Goal: Transaction & Acquisition: Book appointment/travel/reservation

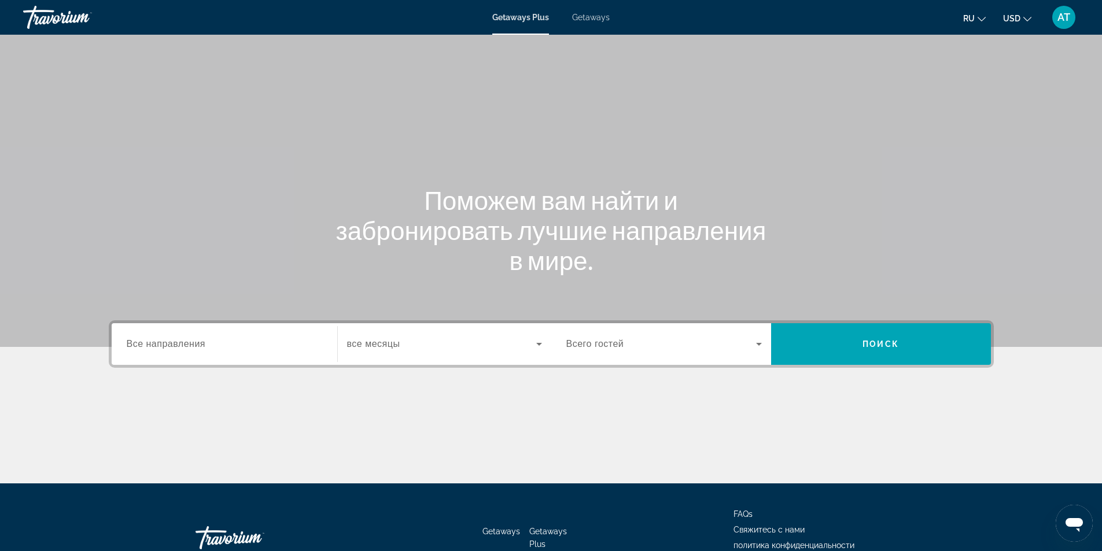
click at [242, 349] on input "Destination Все направления" at bounding box center [225, 345] width 196 height 14
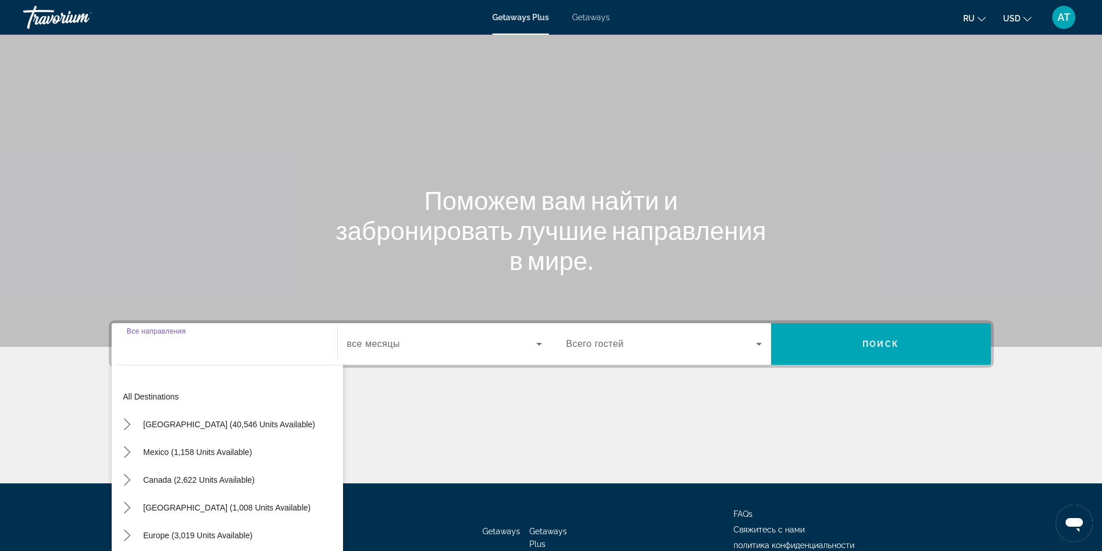
scroll to position [74, 0]
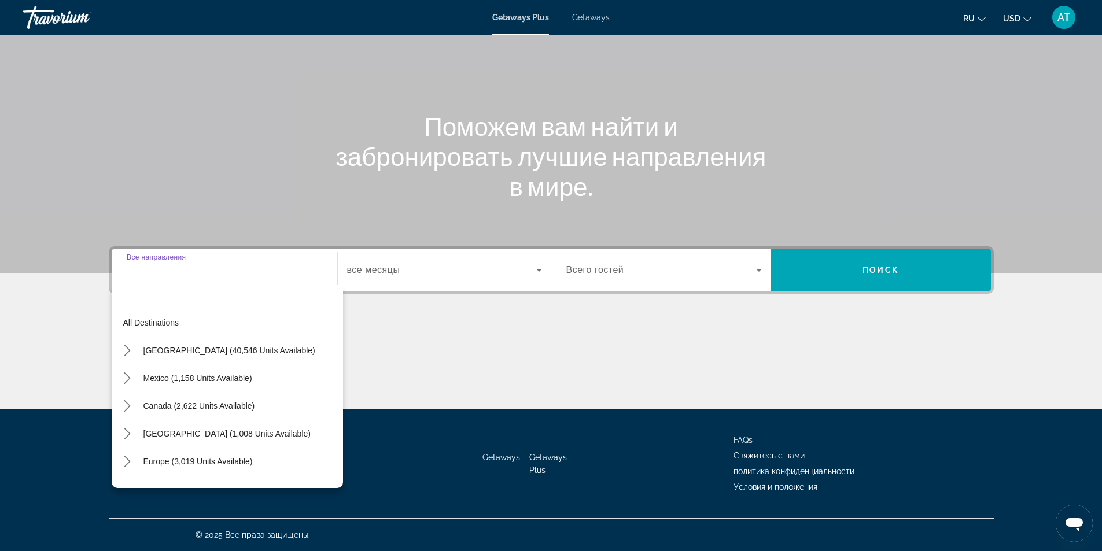
click at [246, 276] on input "Destination Все направления" at bounding box center [225, 271] width 196 height 14
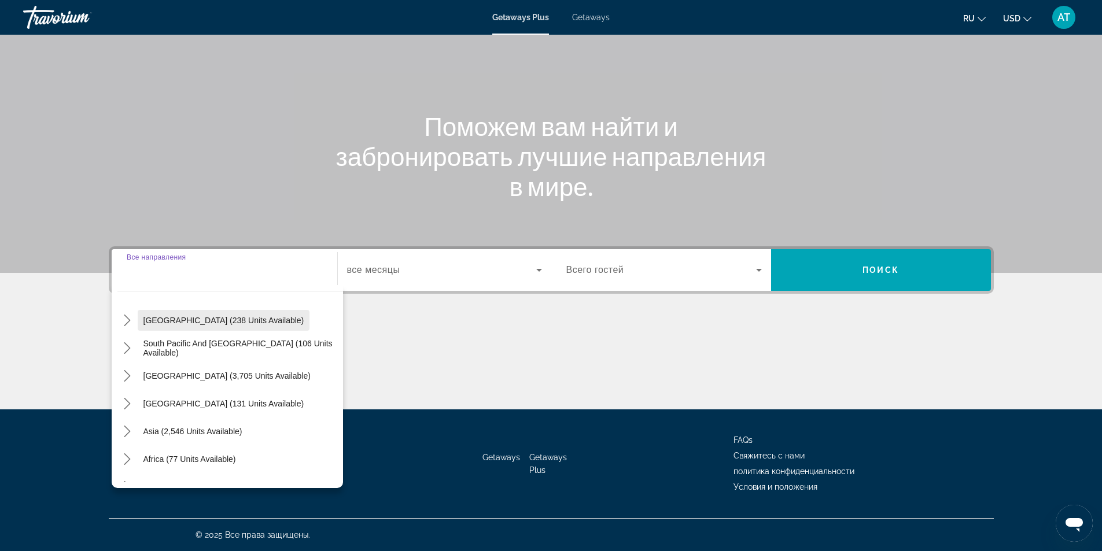
scroll to position [187, 0]
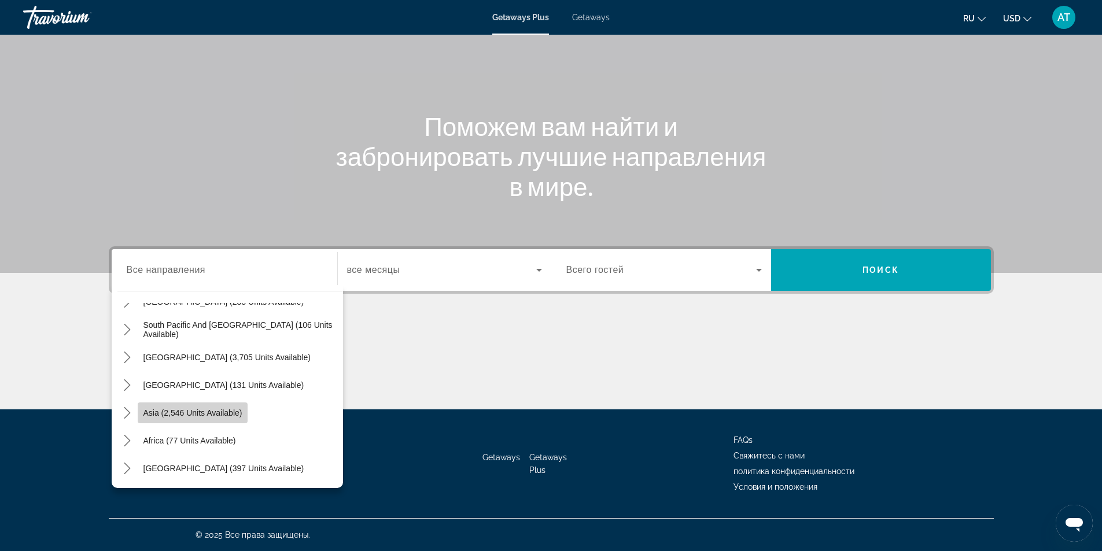
click at [228, 410] on span "Asia (2,546 units available)" at bounding box center [192, 412] width 99 height 9
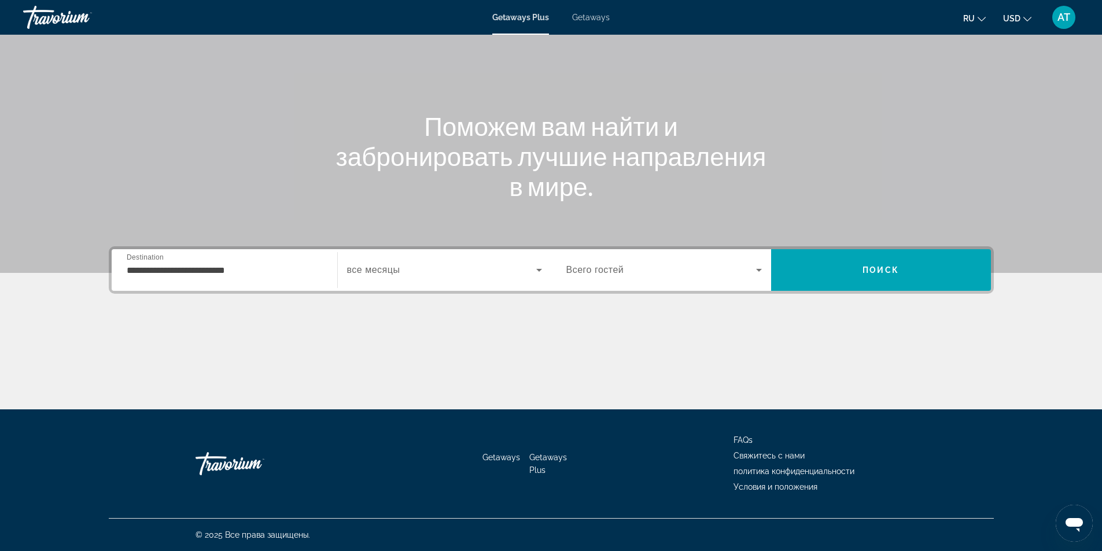
click at [258, 281] on div "**********" at bounding box center [225, 270] width 196 height 33
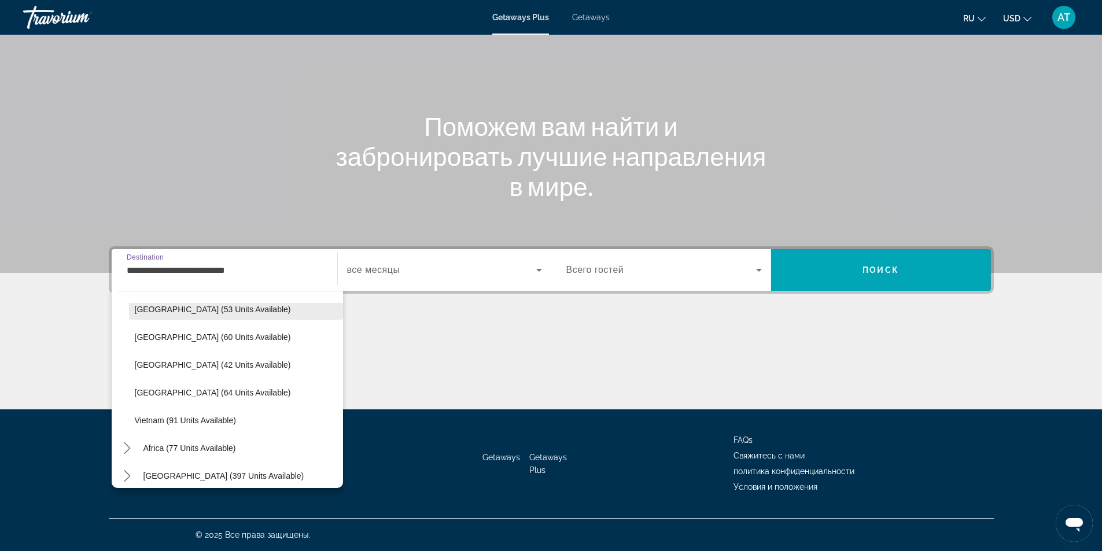
scroll to position [465, 0]
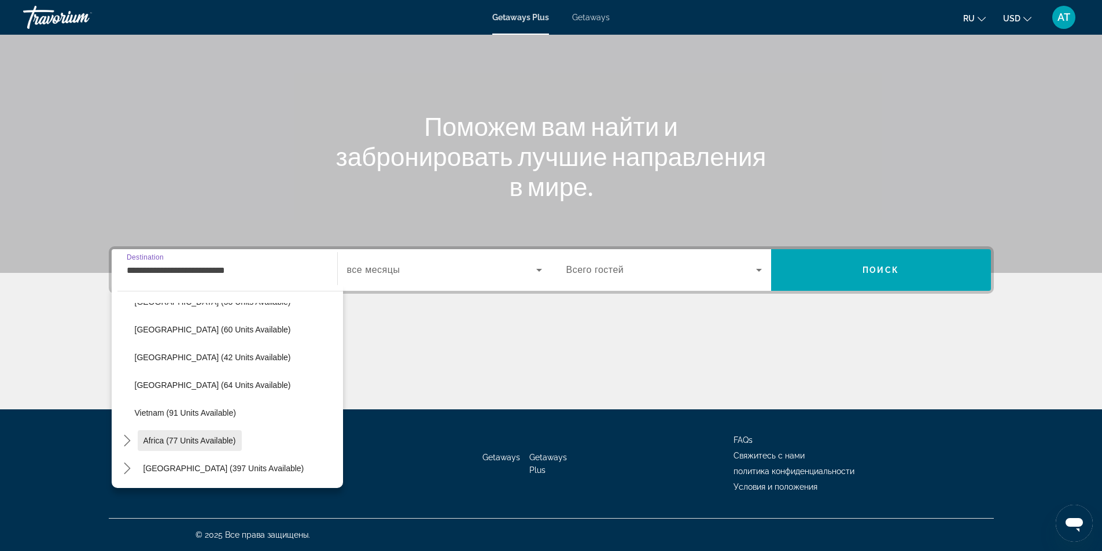
click at [229, 444] on span "Africa (77 units available)" at bounding box center [189, 440] width 93 height 9
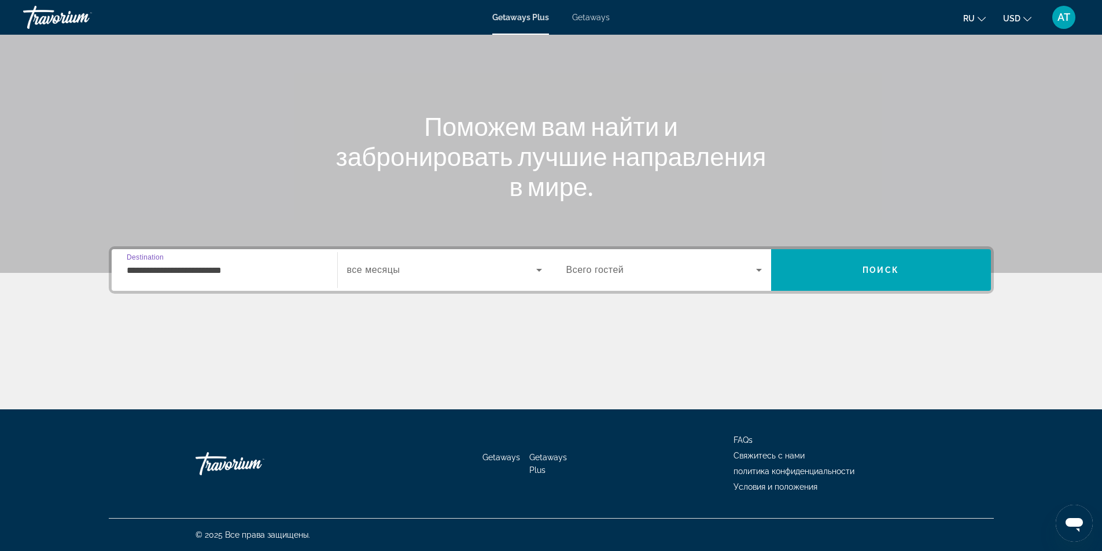
click at [250, 275] on input "**********" at bounding box center [225, 271] width 196 height 14
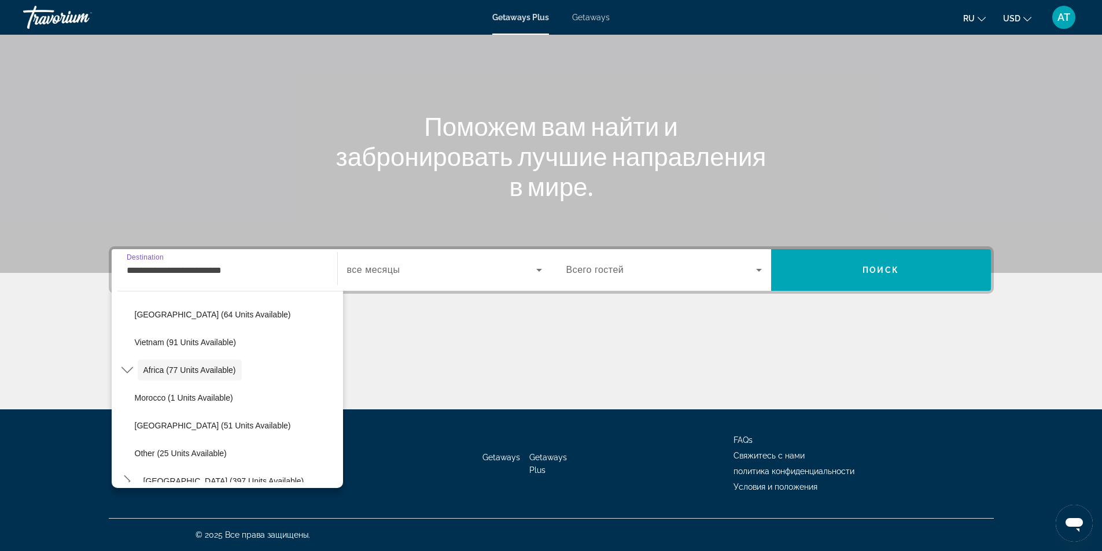
scroll to position [548, 0]
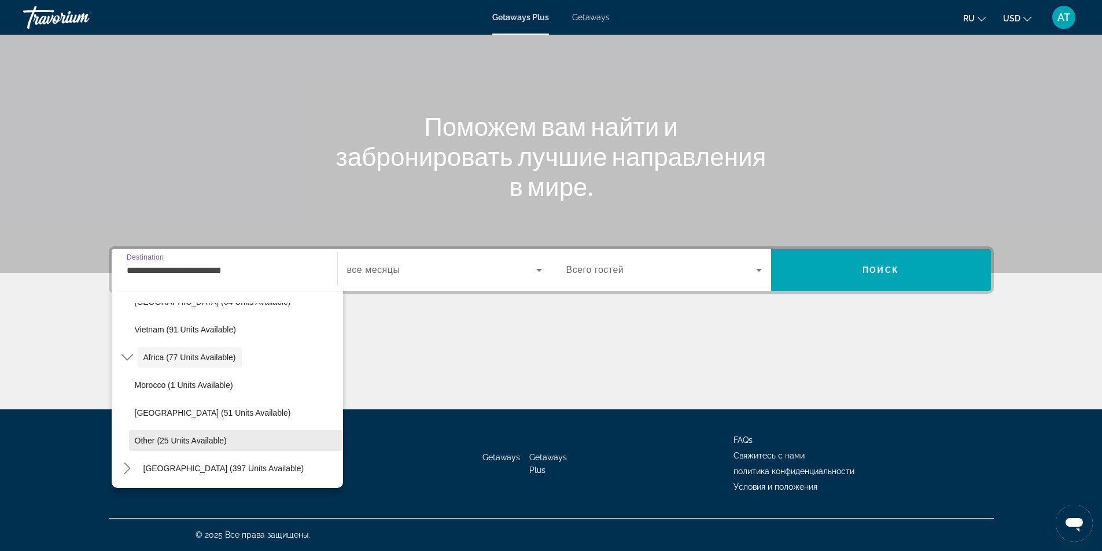
click at [209, 442] on span "Other (25 units available)" at bounding box center [181, 440] width 92 height 9
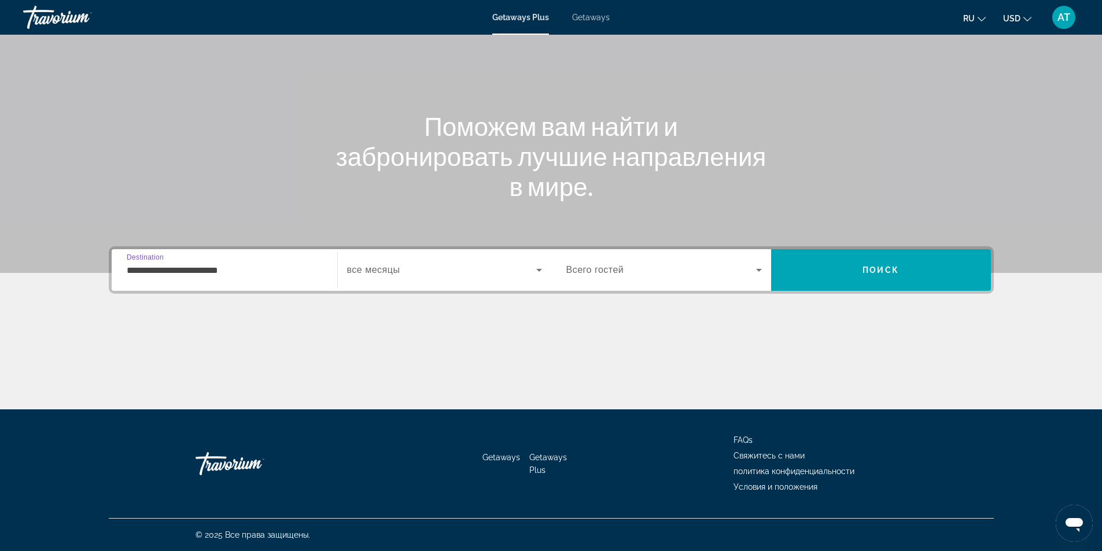
click at [236, 268] on input "**********" at bounding box center [225, 271] width 196 height 14
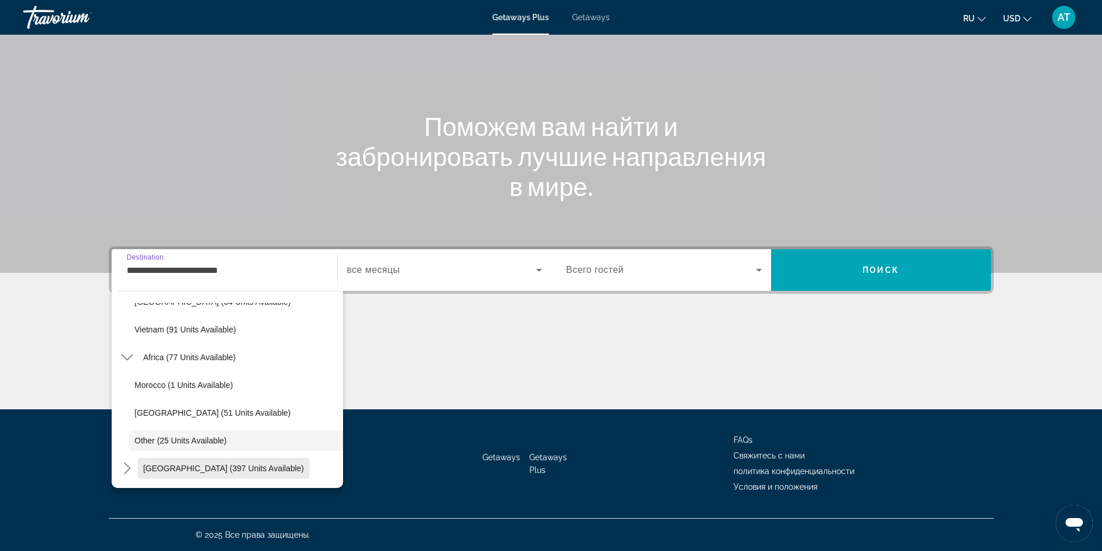
click at [224, 466] on span "[GEOGRAPHIC_DATA] (397 units available)" at bounding box center [223, 468] width 161 height 9
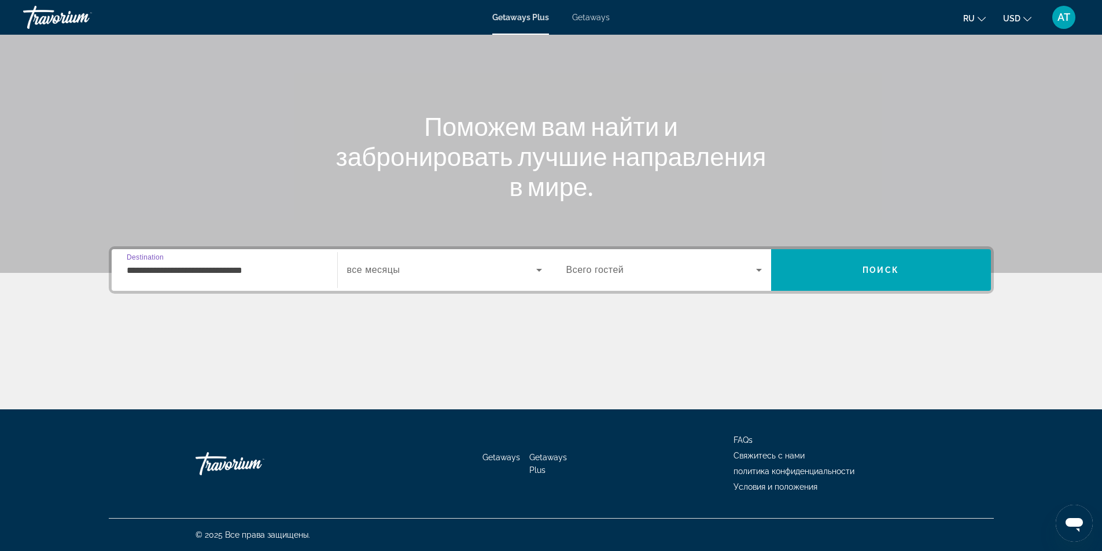
click at [241, 271] on input "**********" at bounding box center [225, 271] width 196 height 14
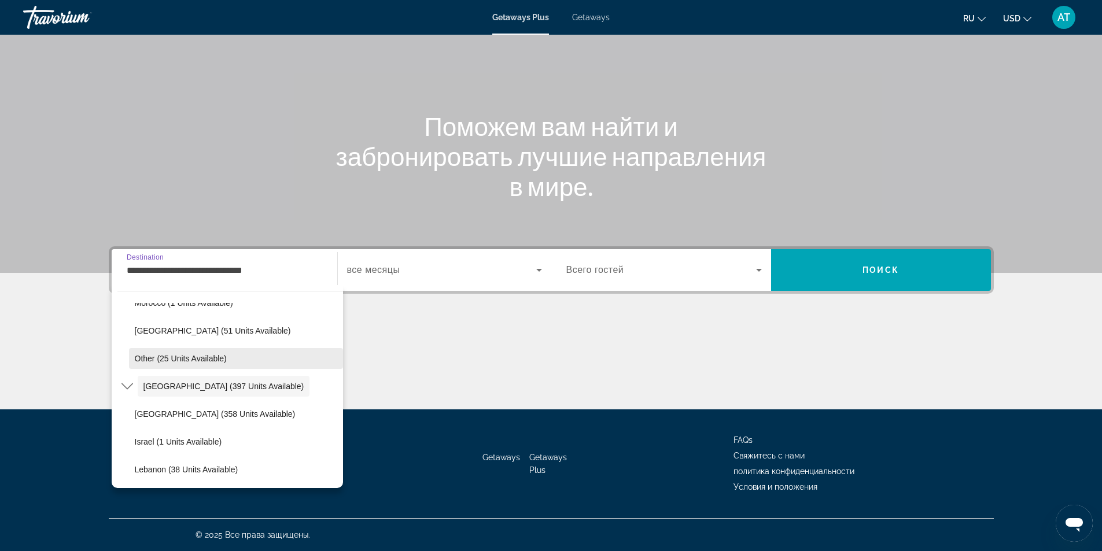
scroll to position [632, 0]
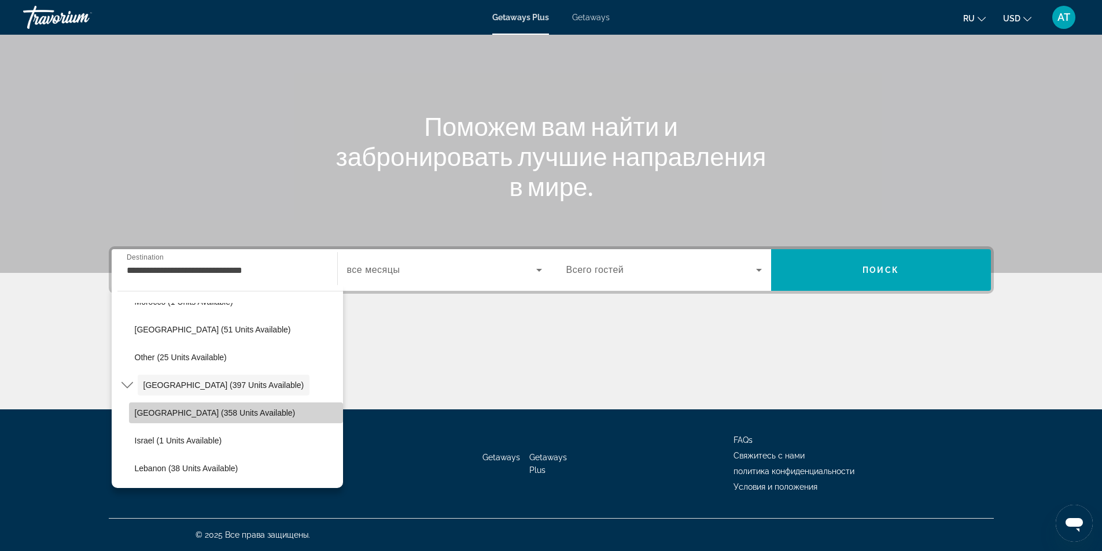
click at [277, 418] on span "Select destination: Egypt (358 units available)" at bounding box center [236, 413] width 214 height 28
type input "**********"
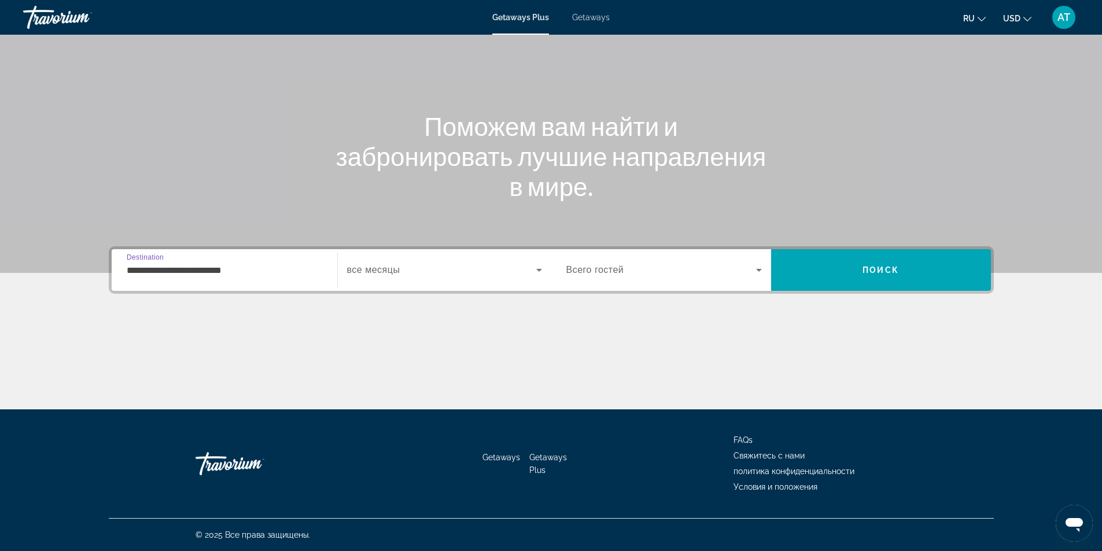
click at [402, 275] on span "Search widget" at bounding box center [441, 270] width 189 height 14
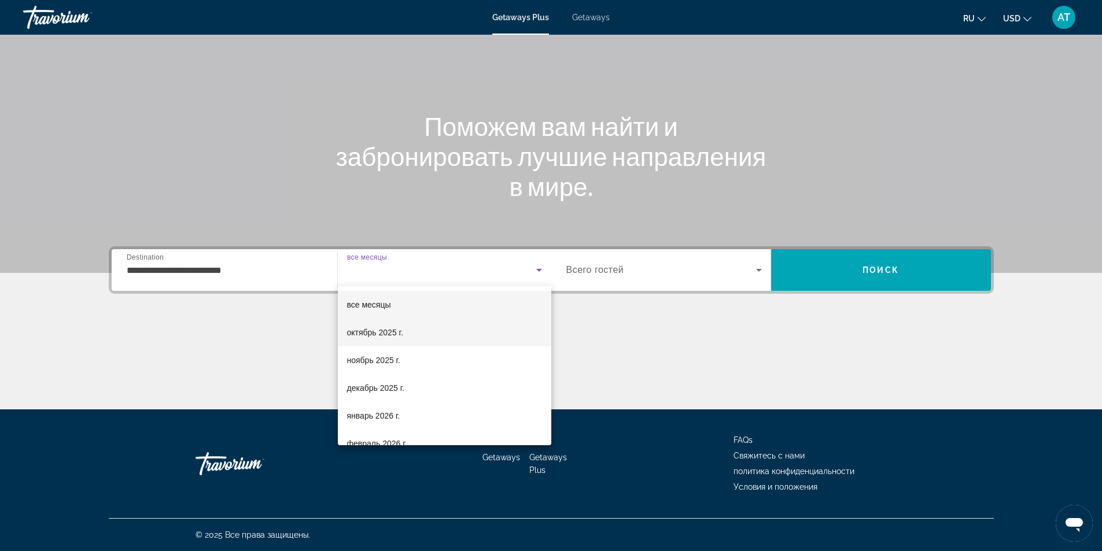
click at [388, 337] on span "октябрь 2025 г." at bounding box center [375, 333] width 56 height 14
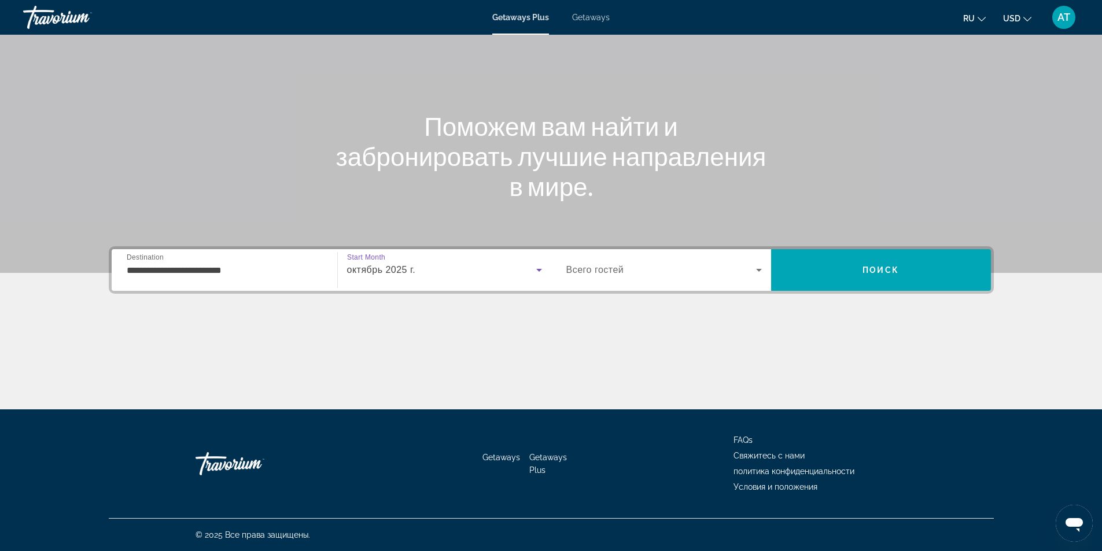
click at [590, 267] on span "Всего гостей" at bounding box center [595, 270] width 58 height 10
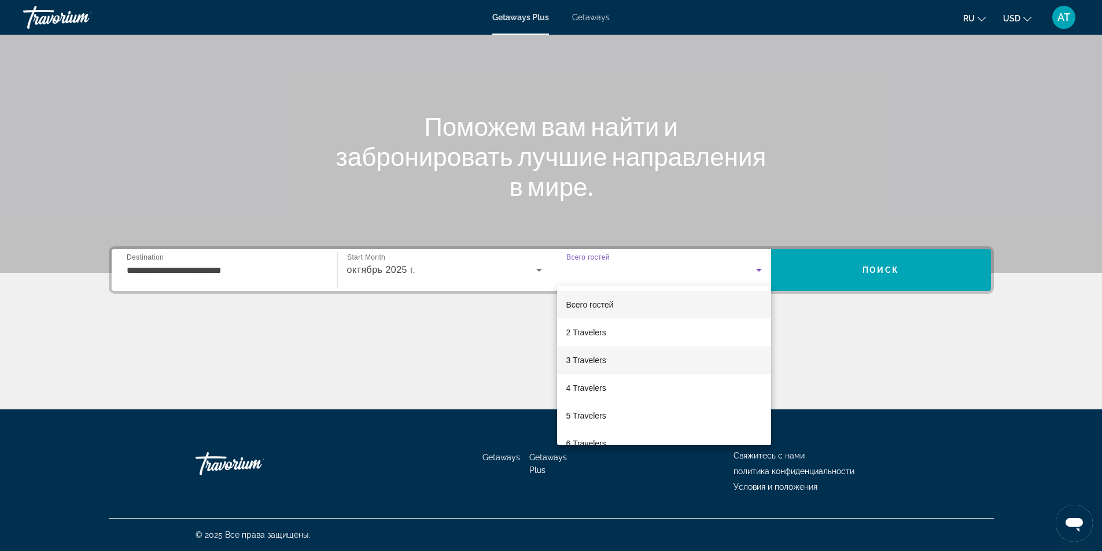
click at [580, 356] on span "3 Travelers" at bounding box center [586, 360] width 40 height 14
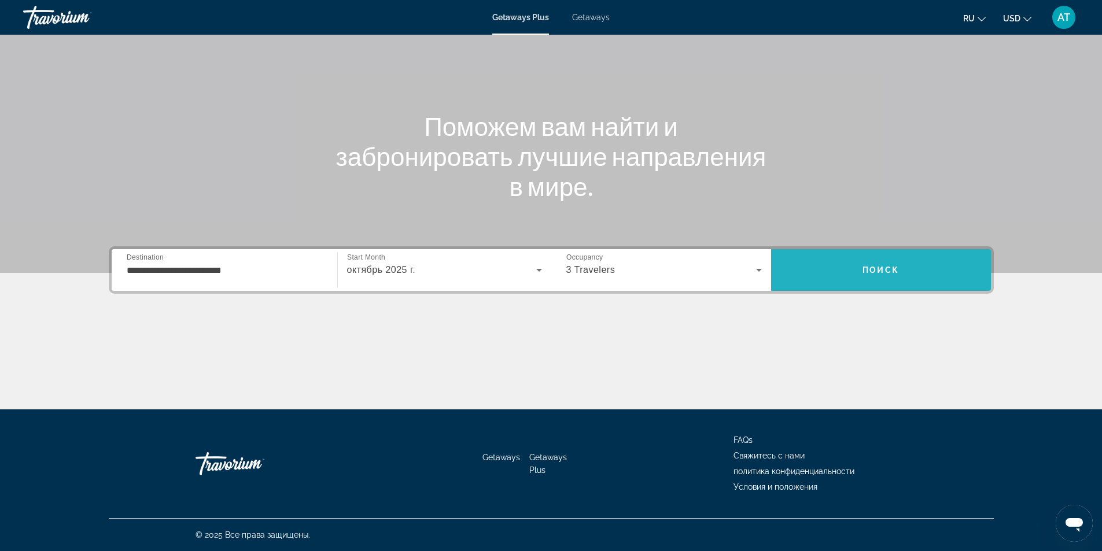
click at [858, 267] on span "Search" at bounding box center [881, 270] width 220 height 28
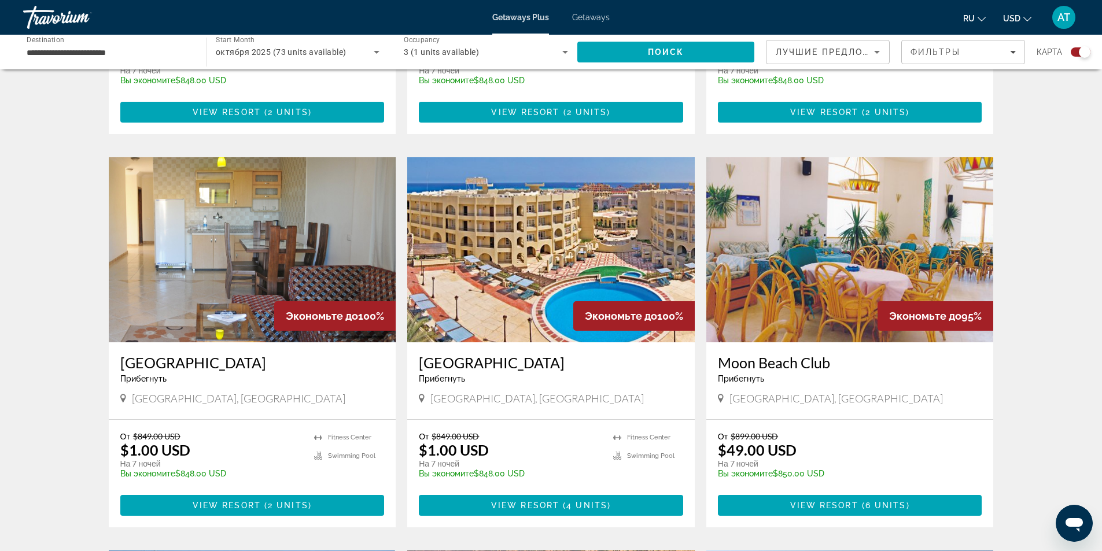
scroll to position [1099, 0]
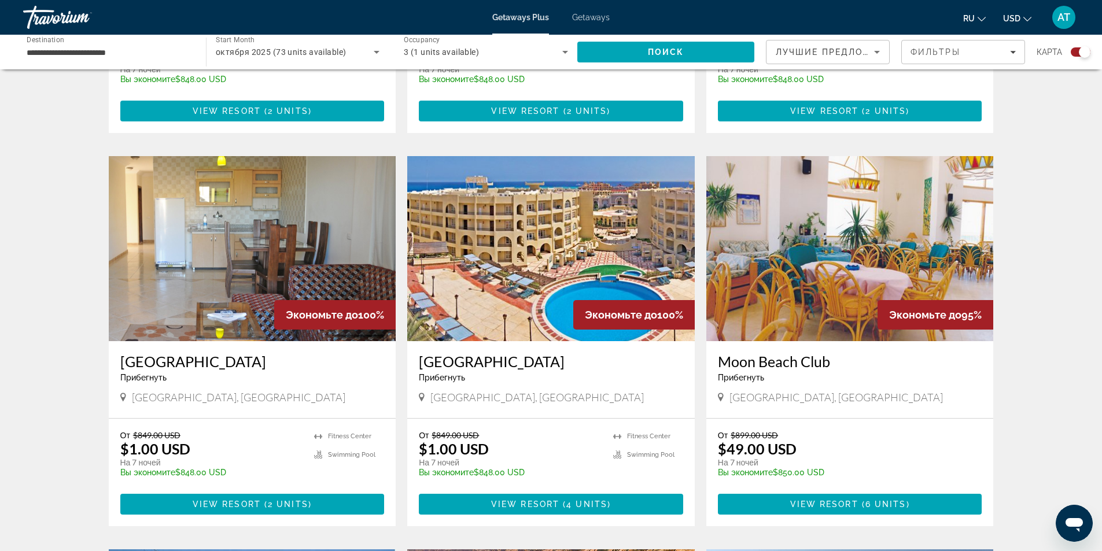
click at [559, 248] on img "Main content" at bounding box center [550, 248] width 287 height 185
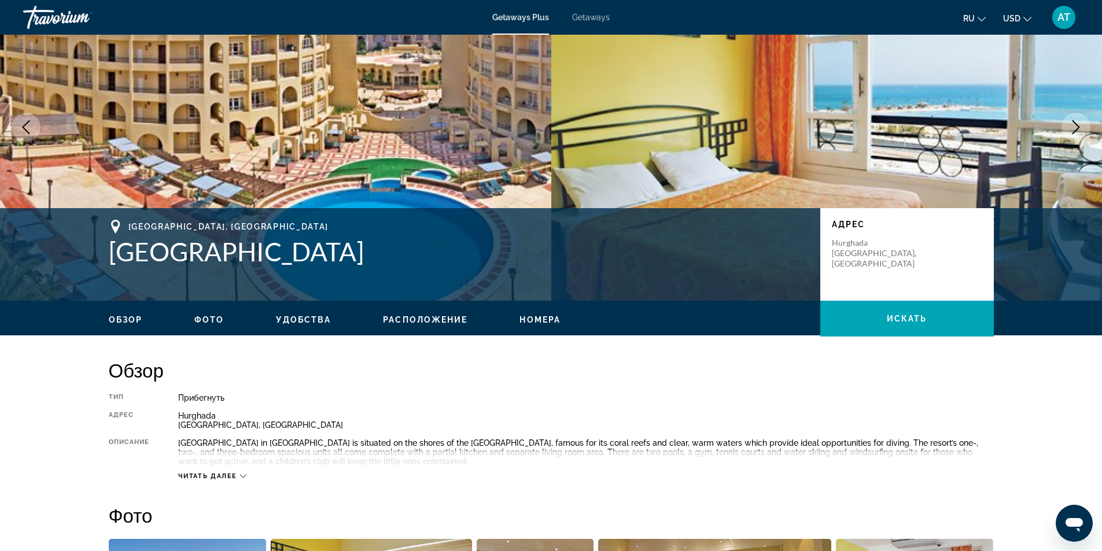
scroll to position [174, 0]
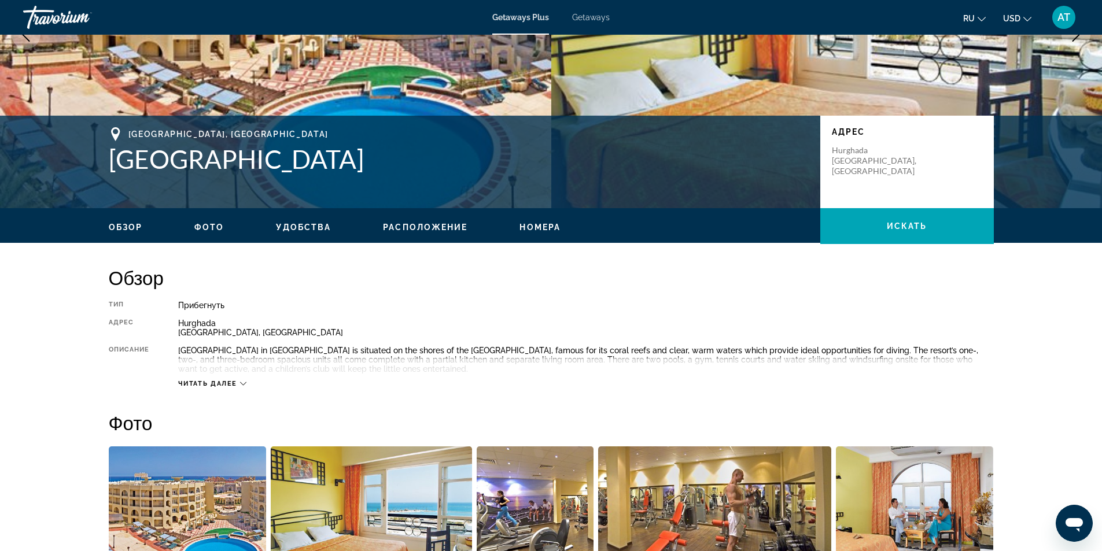
click at [223, 383] on span "Читать далее" at bounding box center [207, 384] width 59 height 8
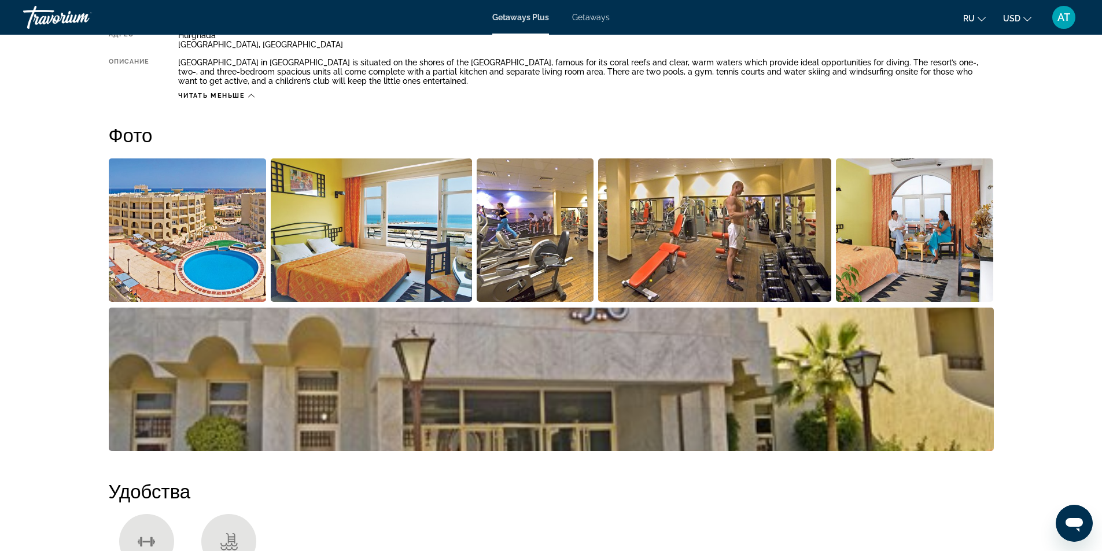
scroll to position [463, 0]
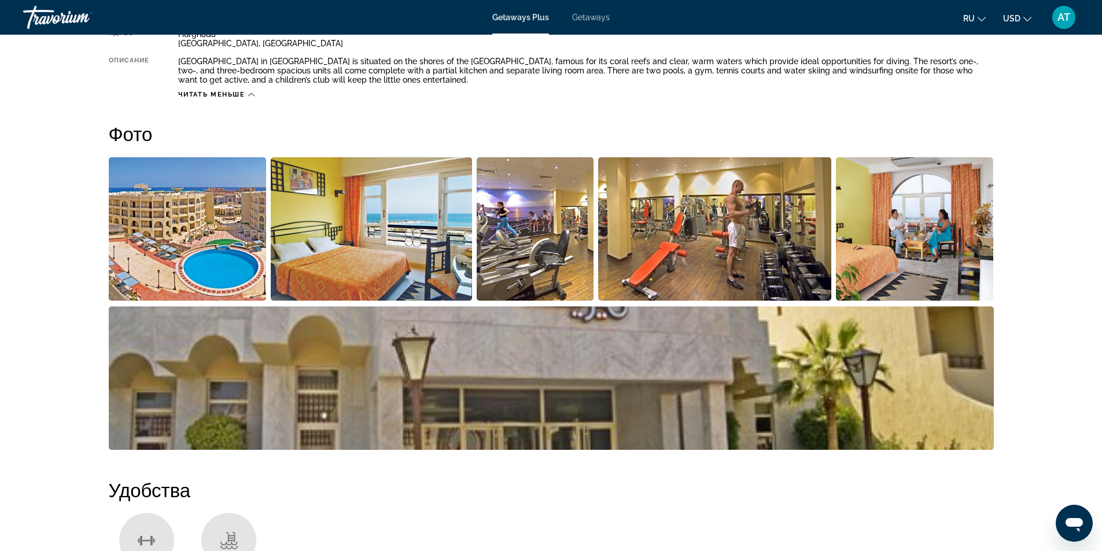
click at [199, 249] on img "Open full-screen image slider" at bounding box center [188, 228] width 158 height 143
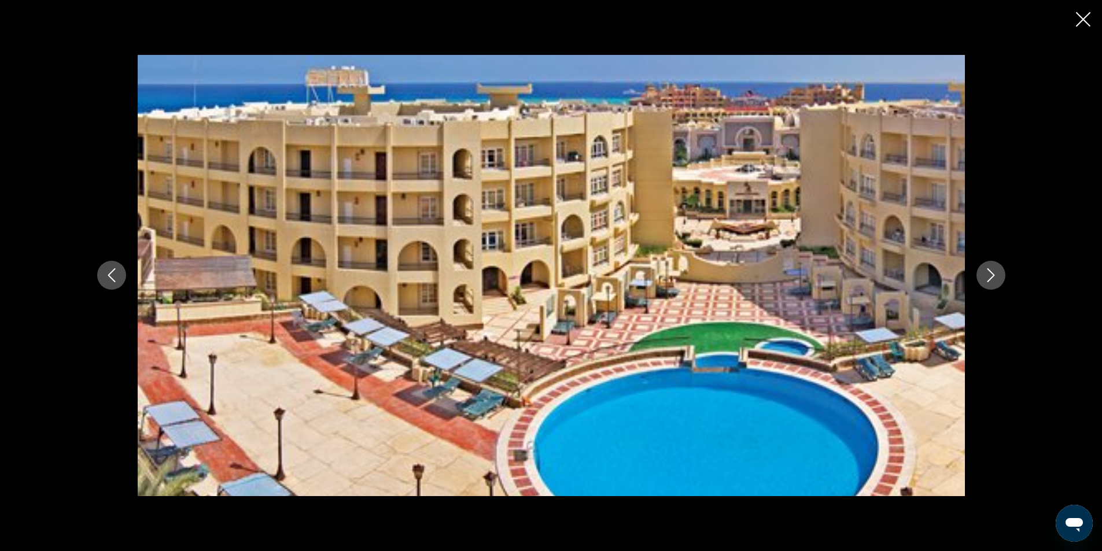
click at [986, 273] on icon "Next image" at bounding box center [991, 275] width 14 height 14
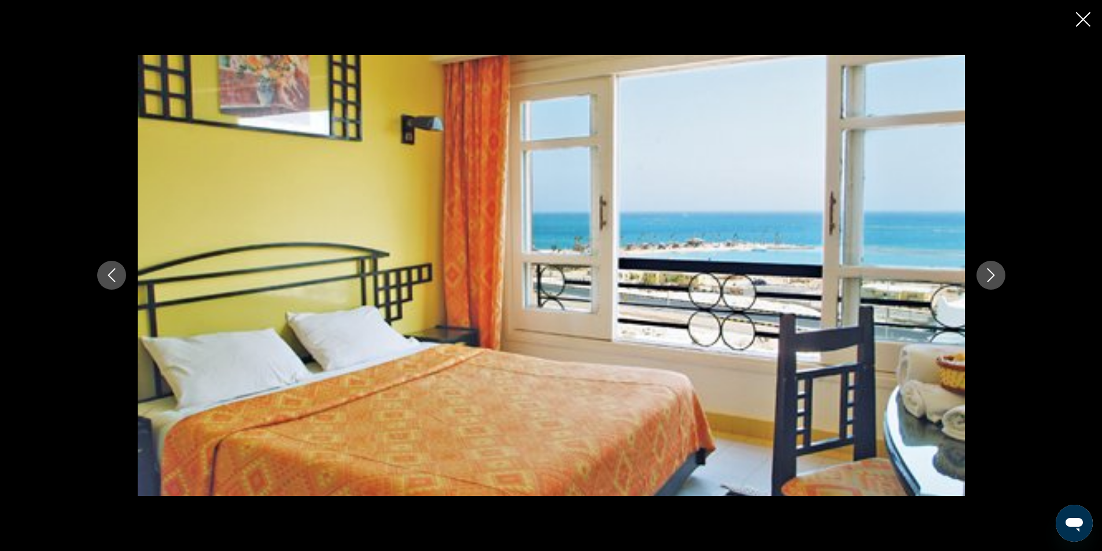
click at [986, 274] on icon "Next image" at bounding box center [991, 275] width 14 height 14
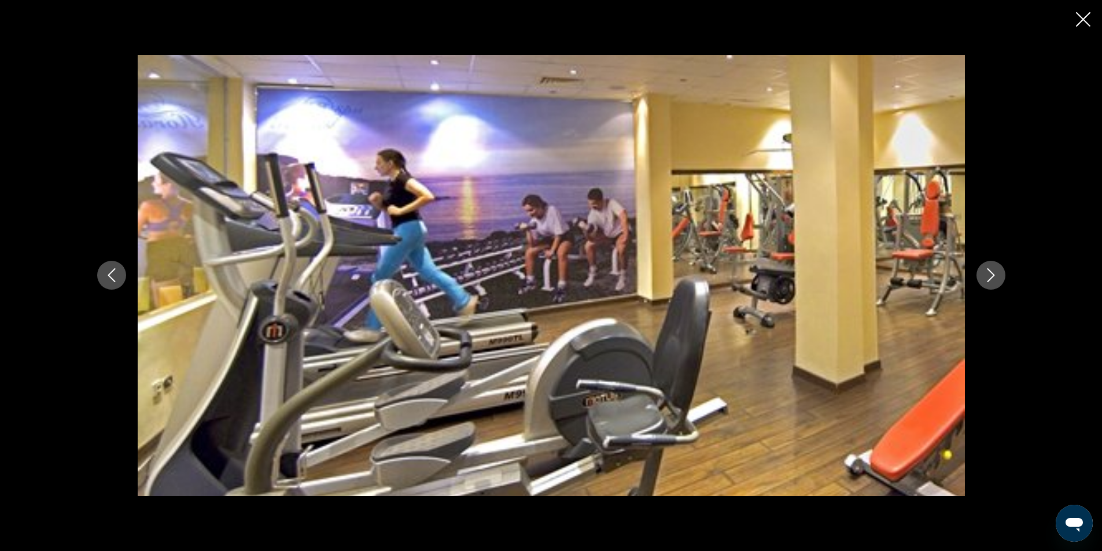
click at [116, 268] on icon "Previous image" at bounding box center [112, 275] width 14 height 14
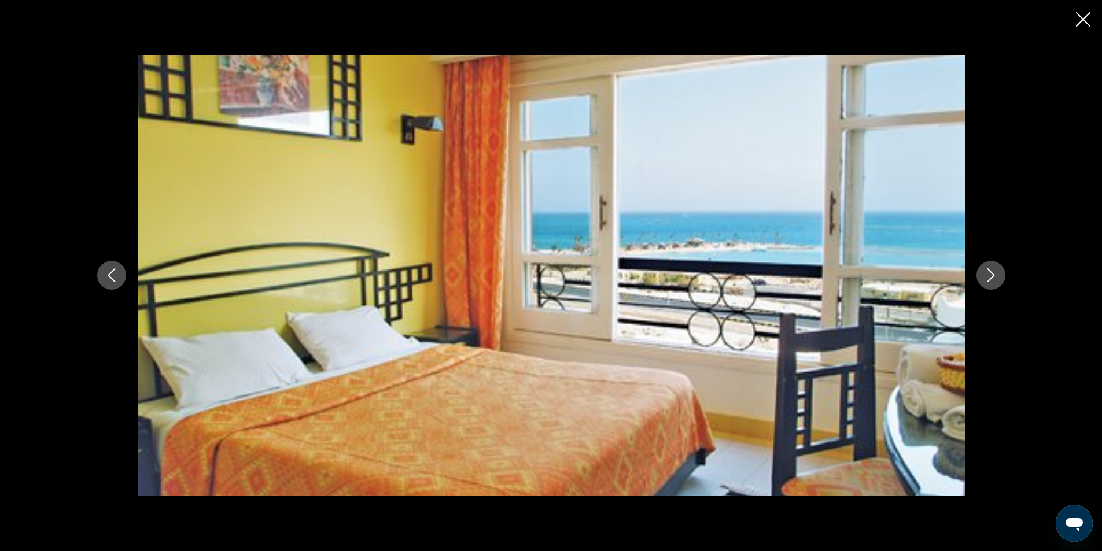
click at [993, 273] on icon "Next image" at bounding box center [991, 275] width 14 height 14
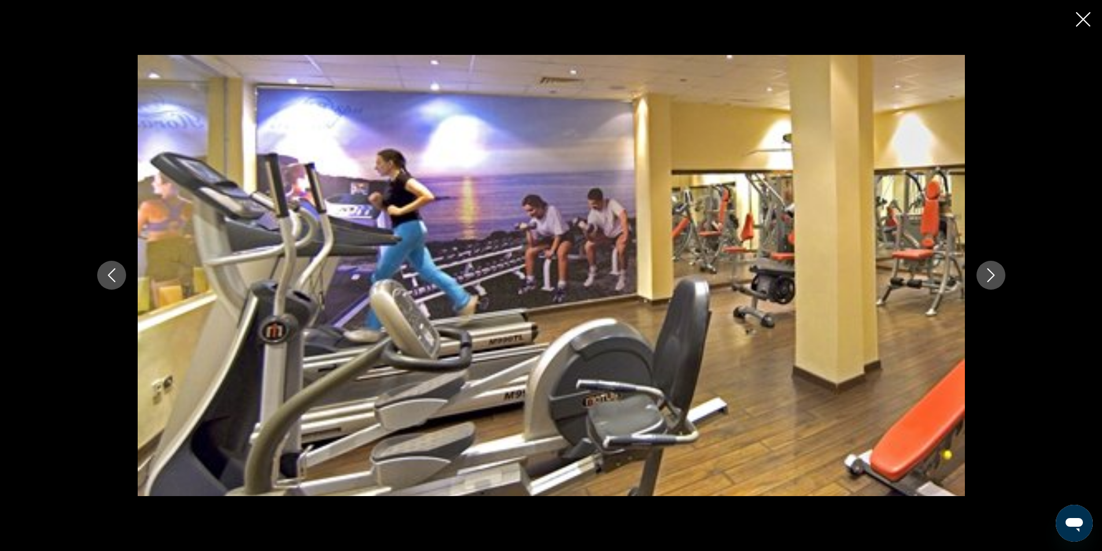
click at [993, 273] on icon "Next image" at bounding box center [991, 275] width 14 height 14
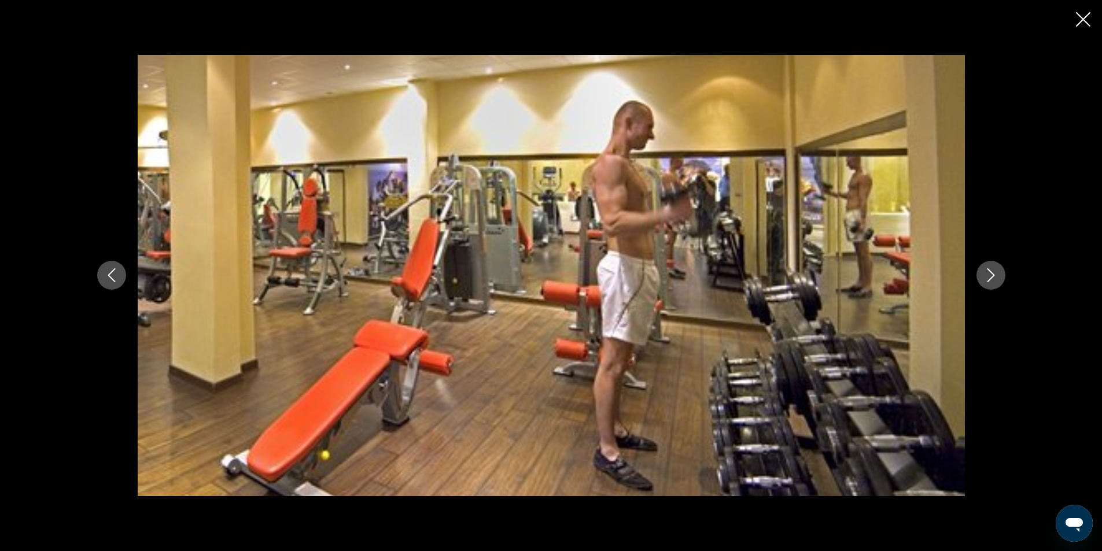
click at [993, 273] on icon "Next image" at bounding box center [991, 275] width 14 height 14
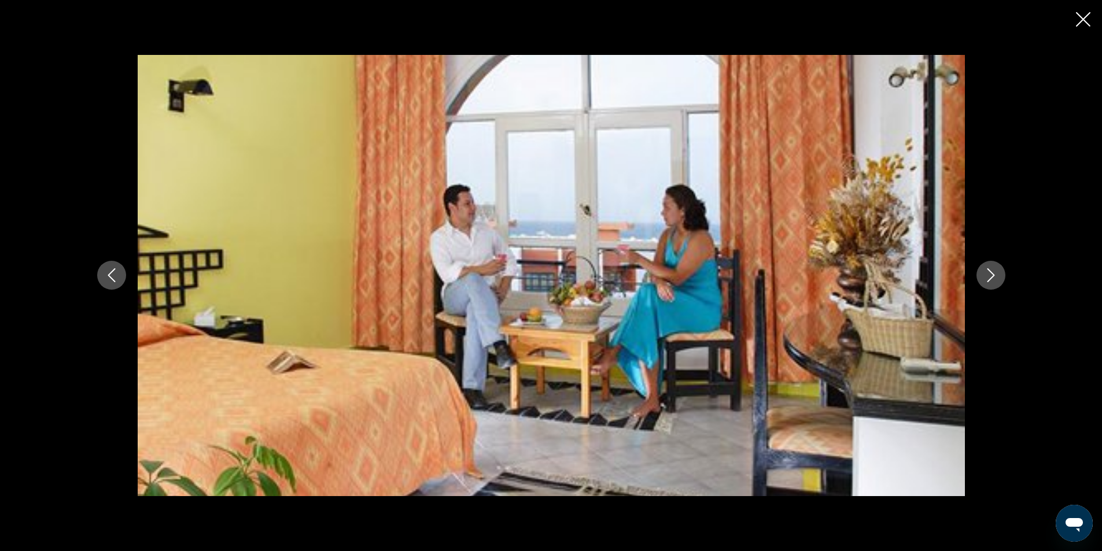
click at [993, 273] on icon "Next image" at bounding box center [991, 275] width 14 height 14
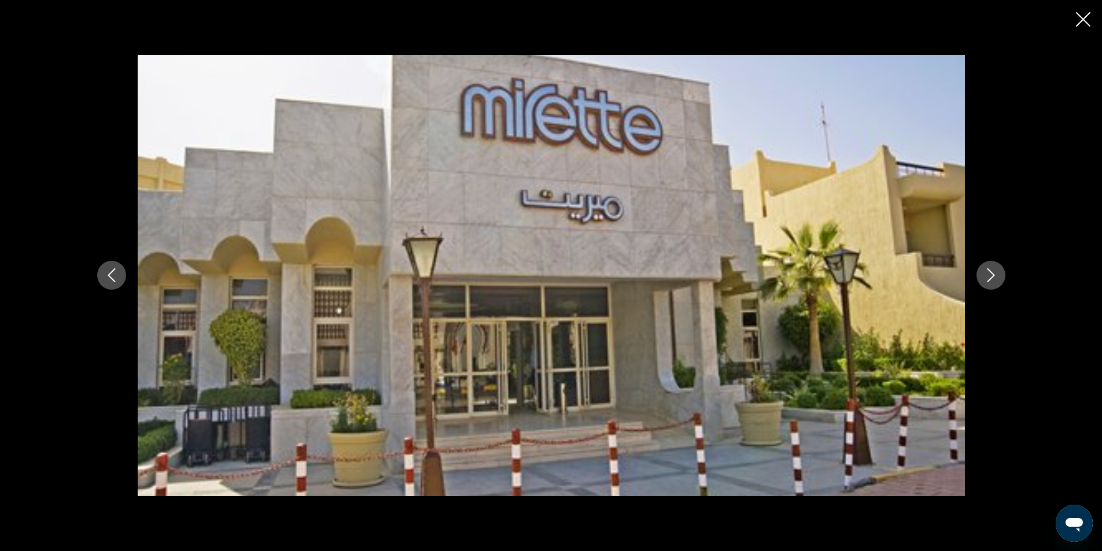
click at [993, 273] on icon "Next image" at bounding box center [991, 275] width 14 height 14
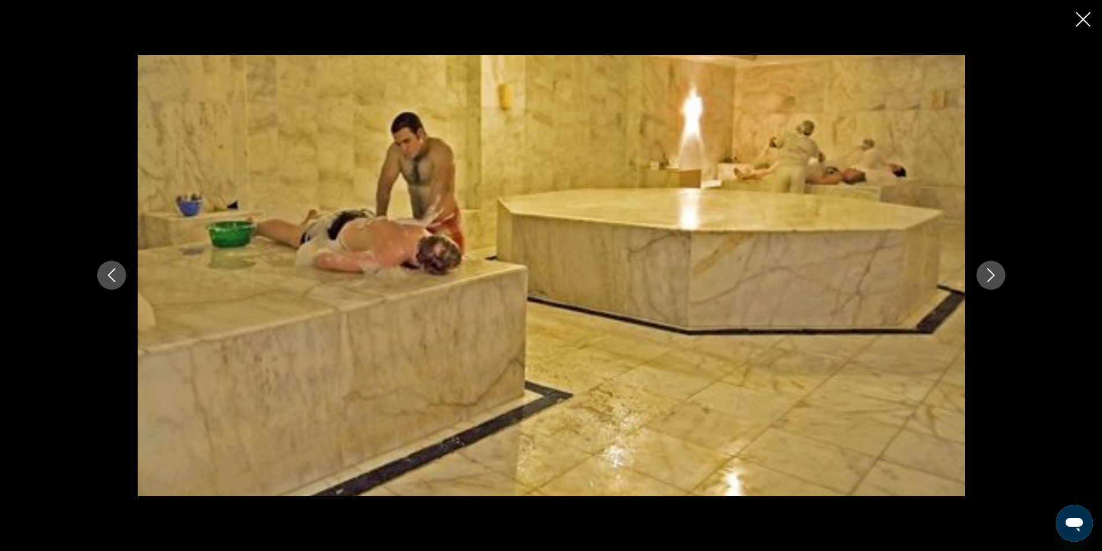
click at [993, 273] on icon "Next image" at bounding box center [991, 275] width 14 height 14
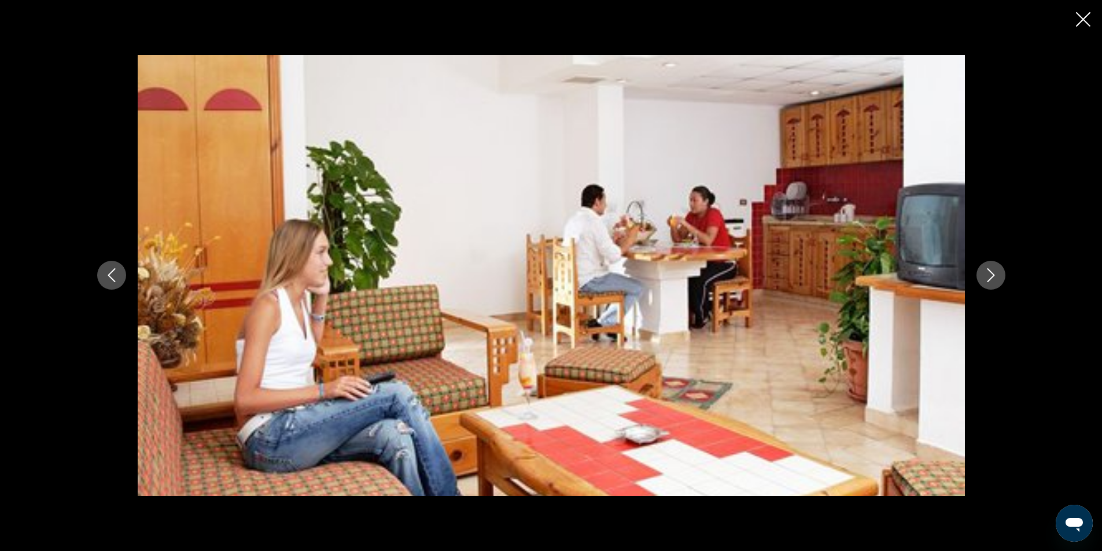
click at [993, 273] on icon "Next image" at bounding box center [991, 275] width 14 height 14
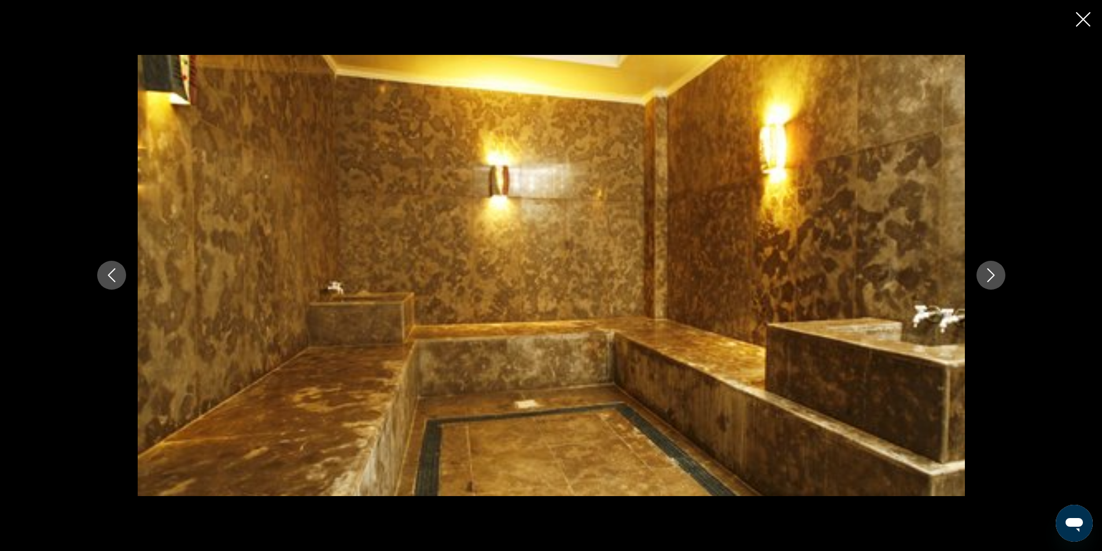
click at [993, 273] on icon "Next image" at bounding box center [991, 275] width 14 height 14
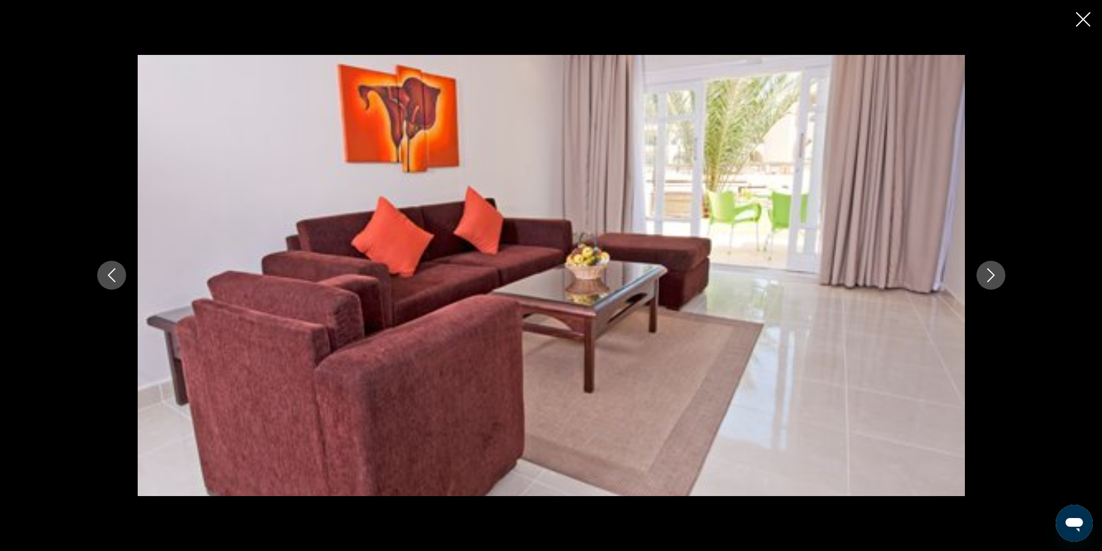
click at [993, 274] on icon "Next image" at bounding box center [991, 275] width 14 height 14
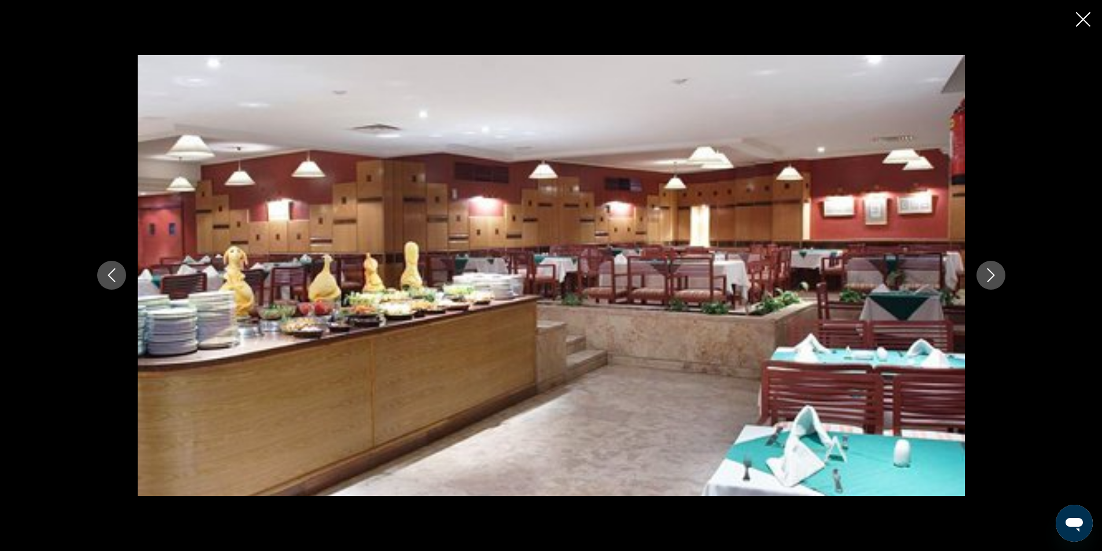
click at [993, 274] on icon "Next image" at bounding box center [991, 275] width 14 height 14
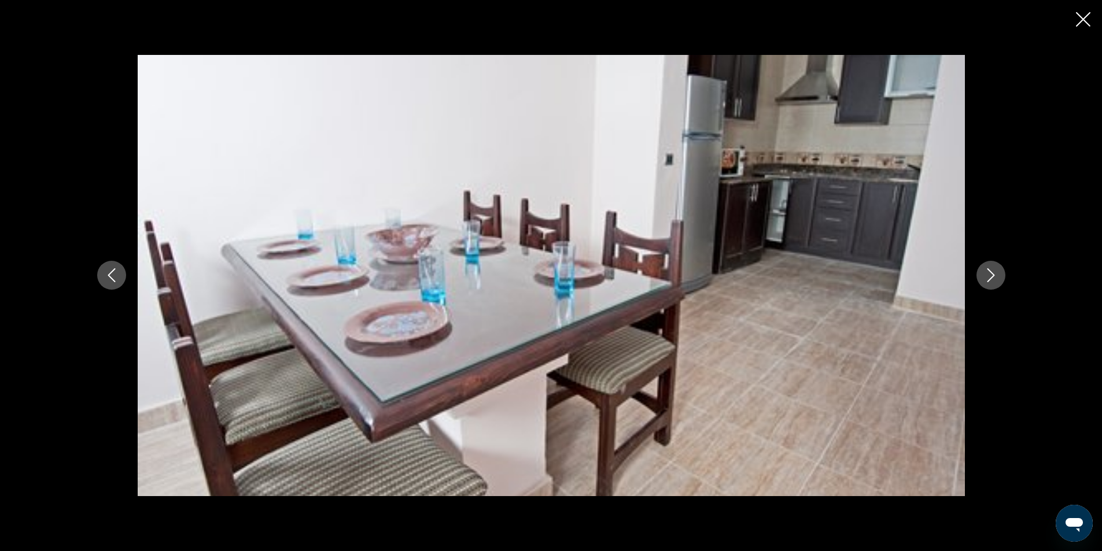
click at [993, 274] on icon "Next image" at bounding box center [991, 275] width 14 height 14
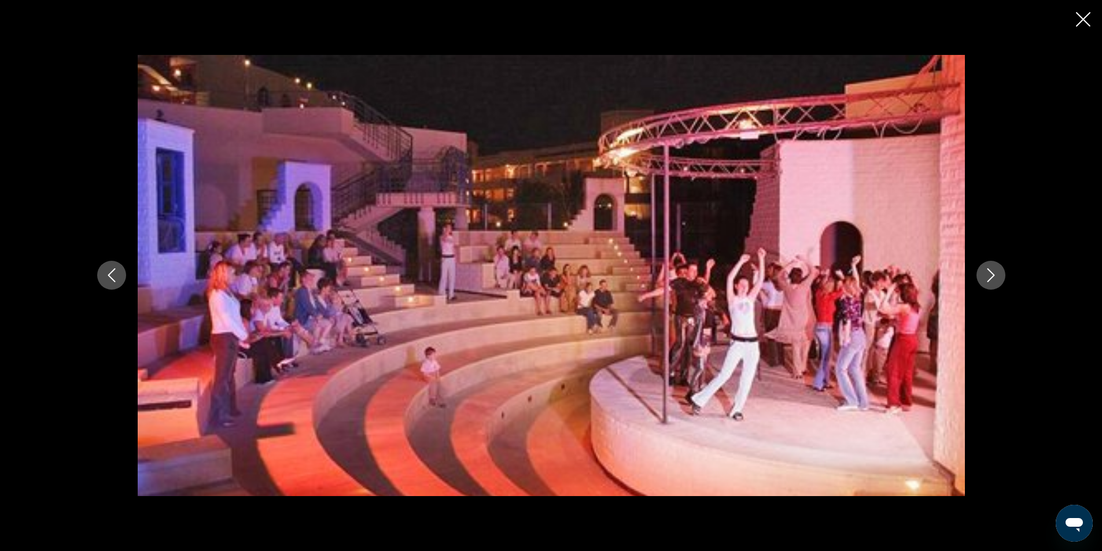
click at [993, 274] on icon "Next image" at bounding box center [991, 275] width 14 height 14
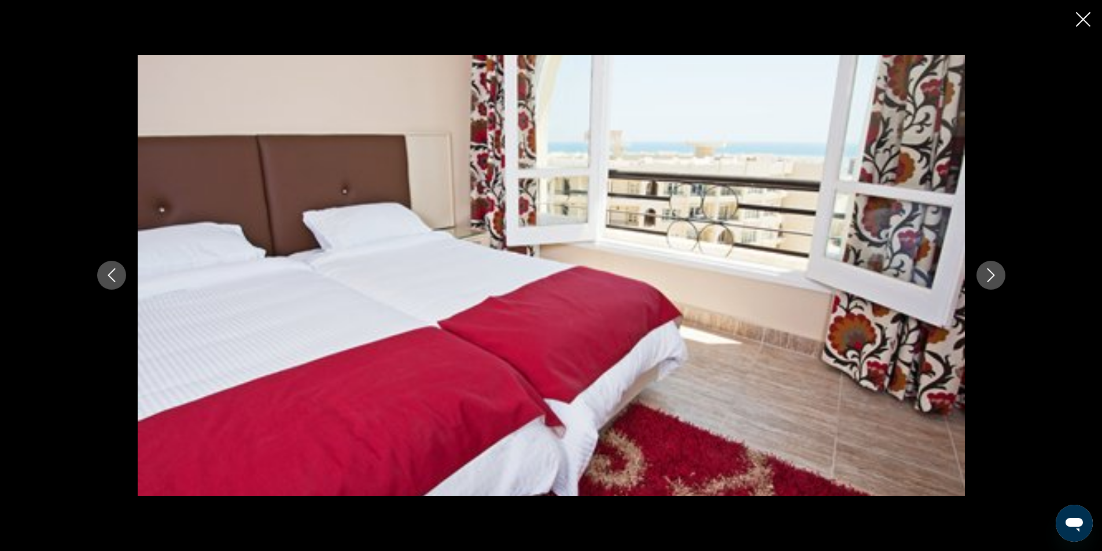
click at [993, 274] on icon "Next image" at bounding box center [991, 275] width 14 height 14
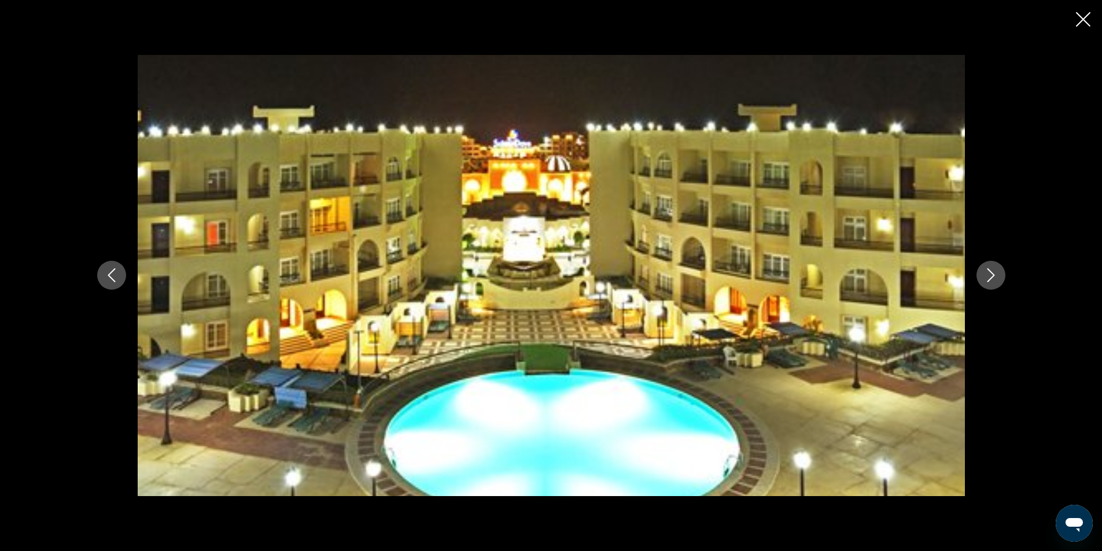
click at [991, 275] on icon "Next image" at bounding box center [991, 275] width 14 height 14
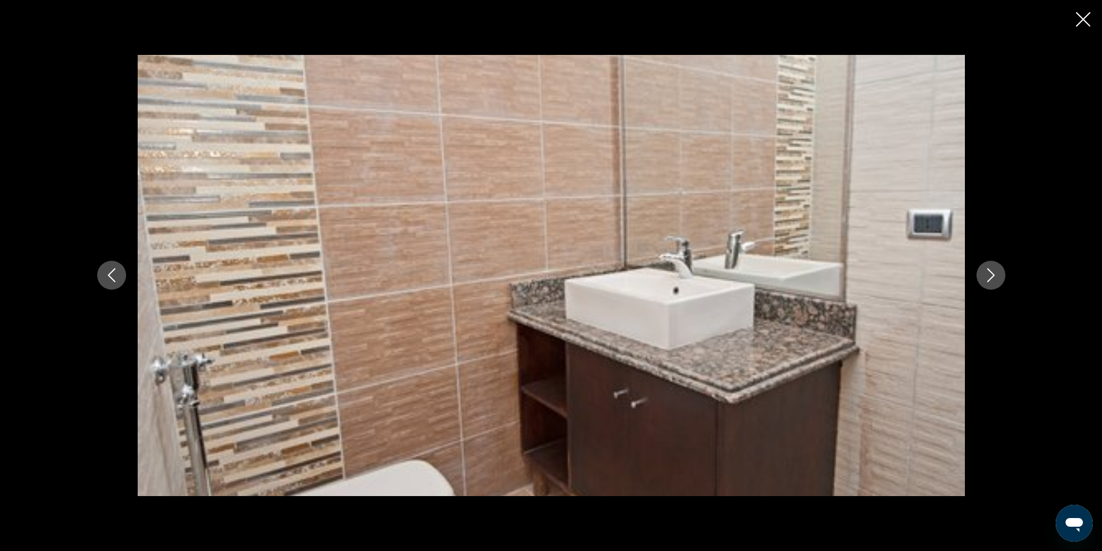
click at [991, 274] on icon "Next image" at bounding box center [991, 275] width 14 height 14
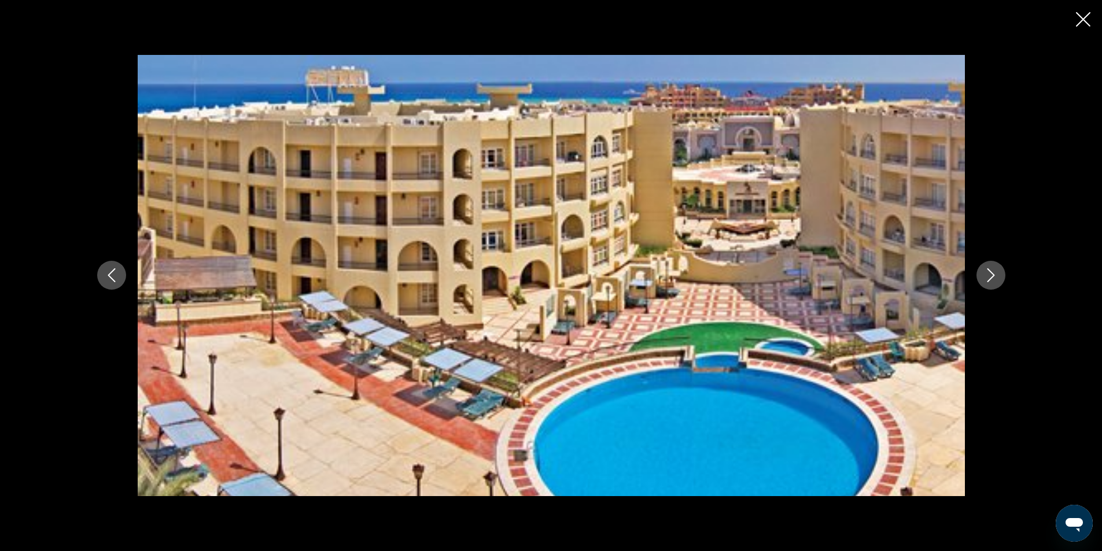
click at [991, 274] on icon "Next image" at bounding box center [991, 275] width 14 height 14
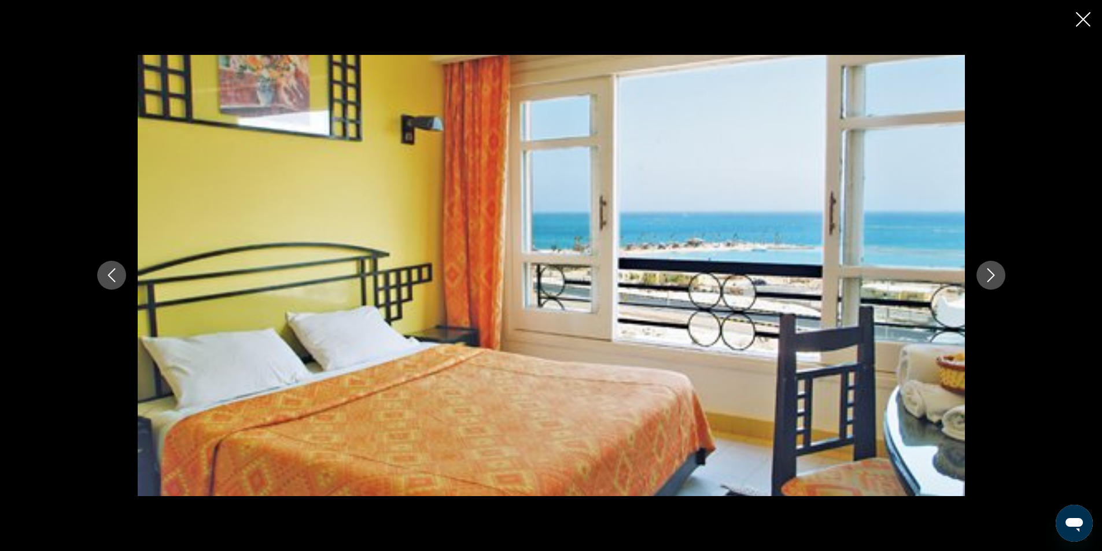
click at [991, 274] on icon "Next image" at bounding box center [991, 275] width 14 height 14
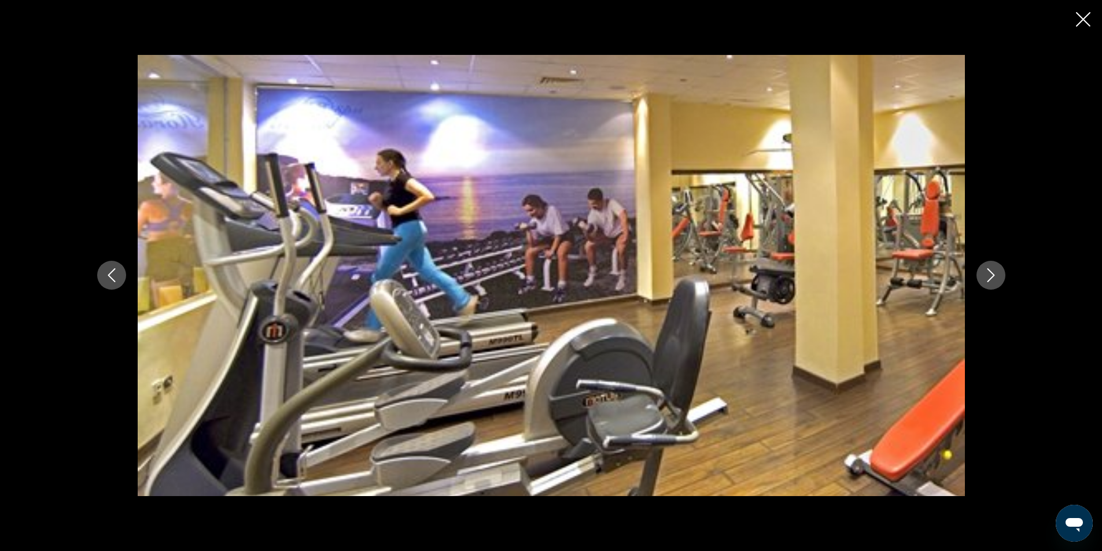
click at [1083, 20] on icon "Close slideshow" at bounding box center [1083, 19] width 14 height 14
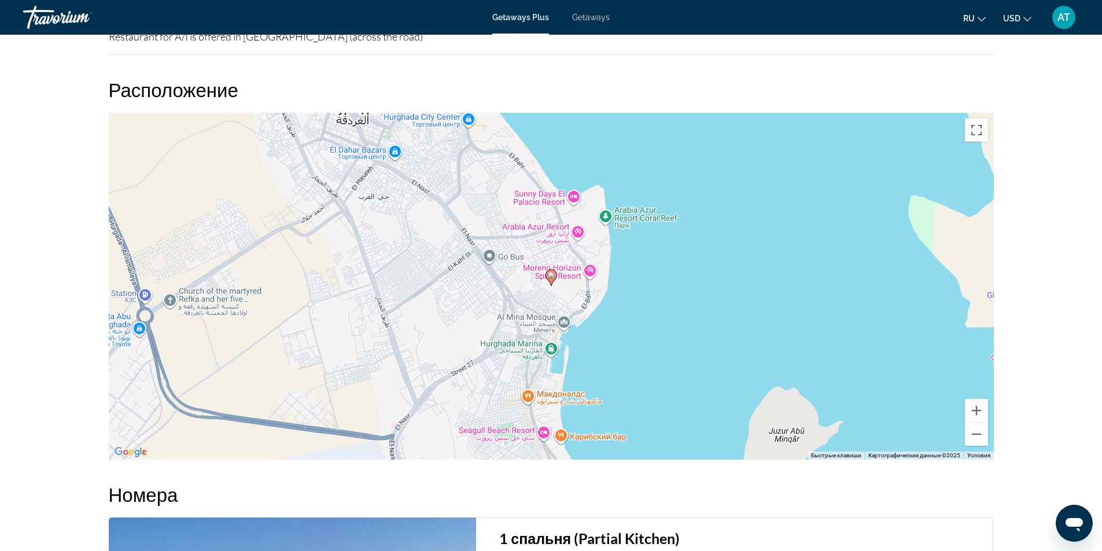
scroll to position [1388, 0]
click at [551, 276] on image "Main content" at bounding box center [551, 274] width 7 height 7
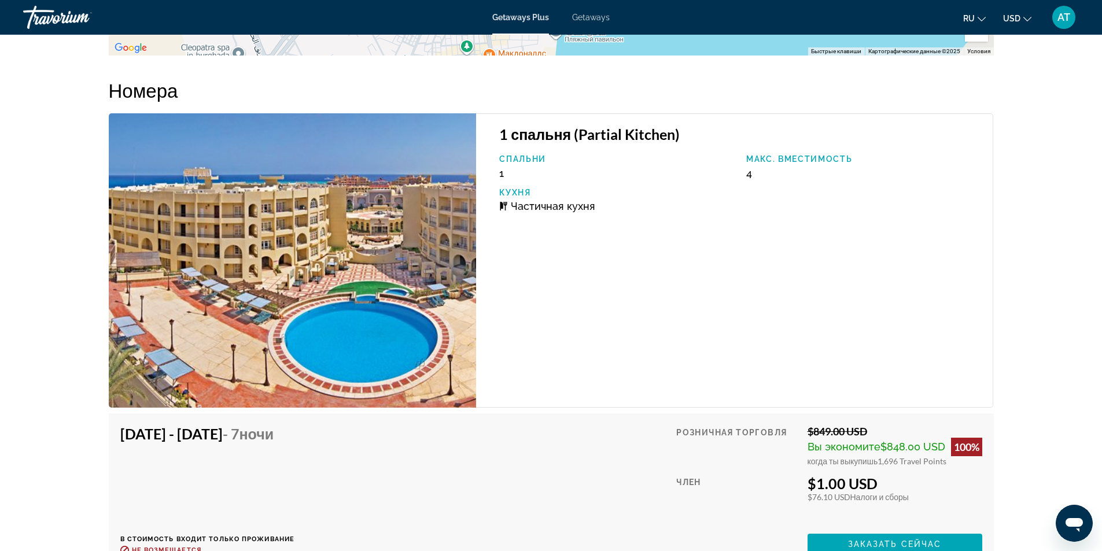
scroll to position [1673, 0]
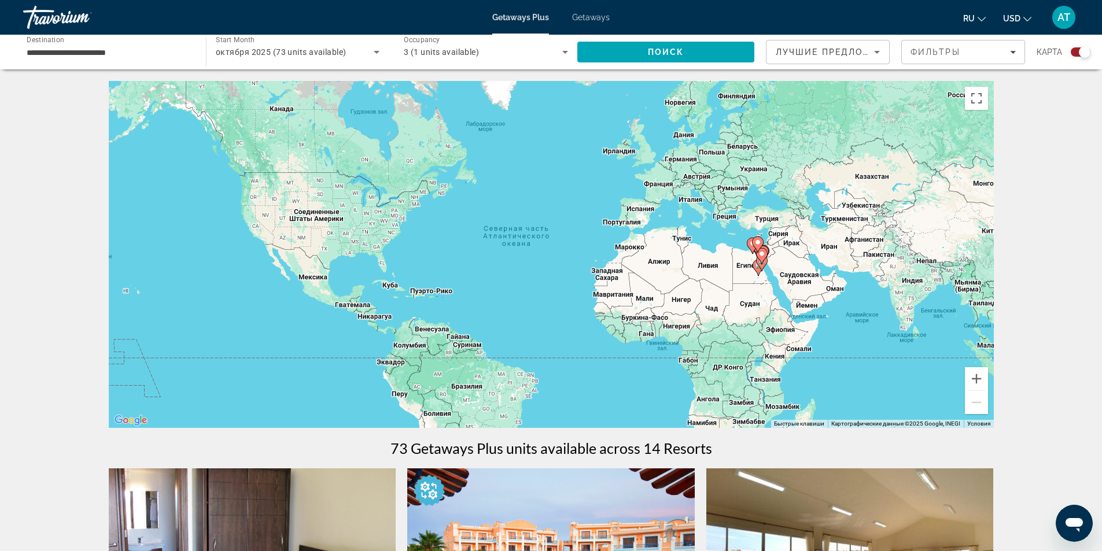
click at [794, 281] on div "Чтобы активировать перетаскивание с помощью клавиатуры, нажмите Alt + Ввод. Пос…" at bounding box center [551, 254] width 885 height 347
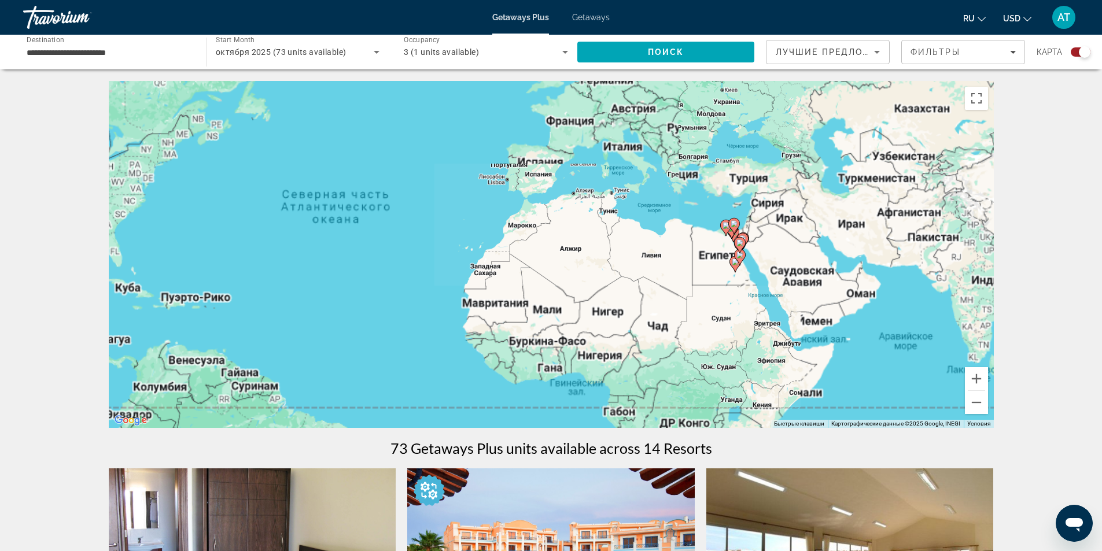
click at [794, 281] on div "Чтобы активировать перетаскивание с помощью клавиатуры, нажмите Alt + Ввод. Пос…" at bounding box center [551, 254] width 885 height 347
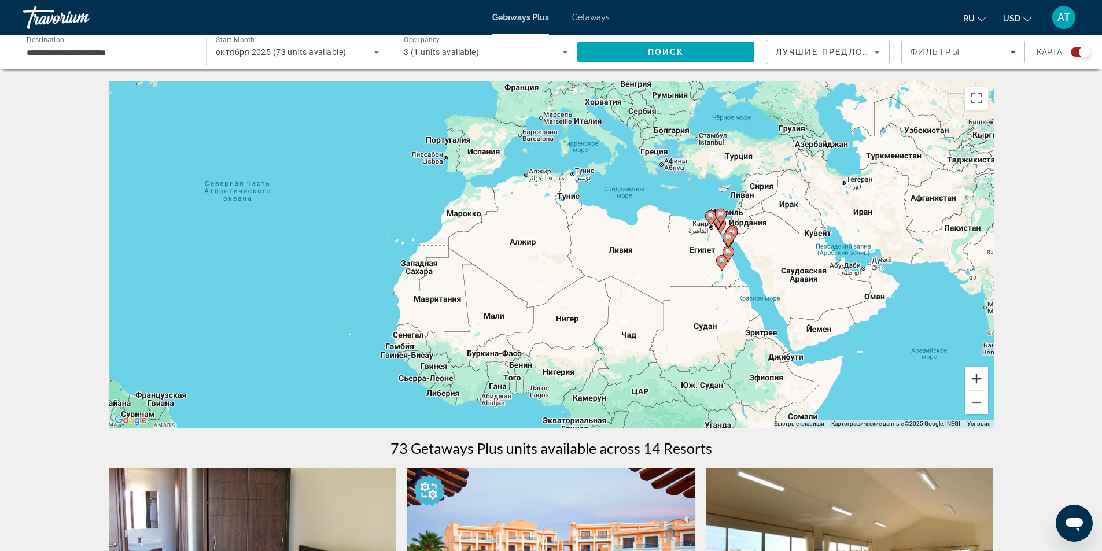
click at [971, 379] on button "Увеличить" at bounding box center [976, 378] width 23 height 23
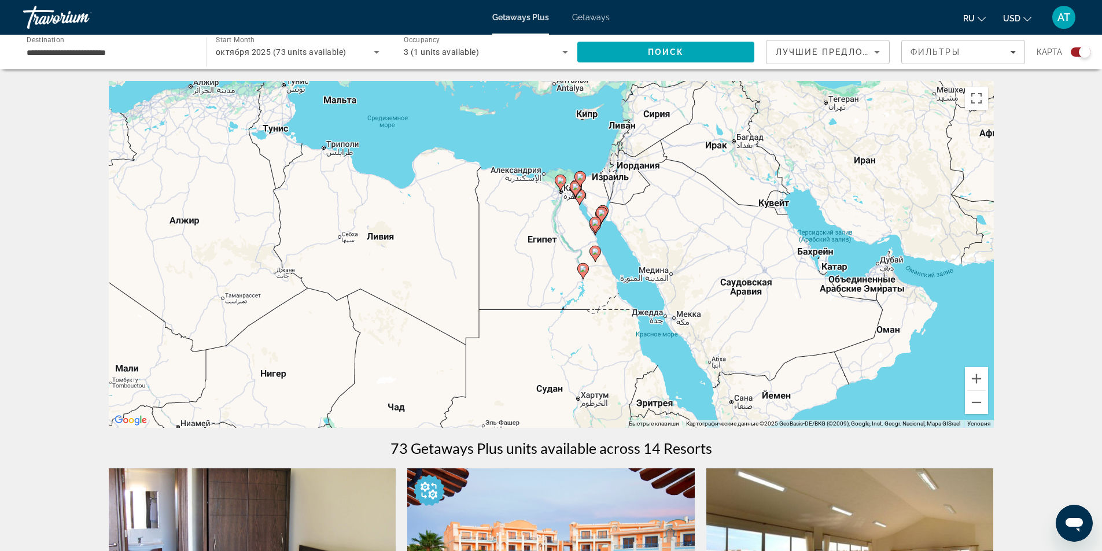
drag, startPoint x: 871, startPoint y: 266, endPoint x: 560, endPoint y: 259, distance: 310.7
click at [560, 259] on div "Чтобы активировать перетаскивание с помощью клавиатуры, нажмите Alt + Ввод. Пос…" at bounding box center [551, 254] width 885 height 347
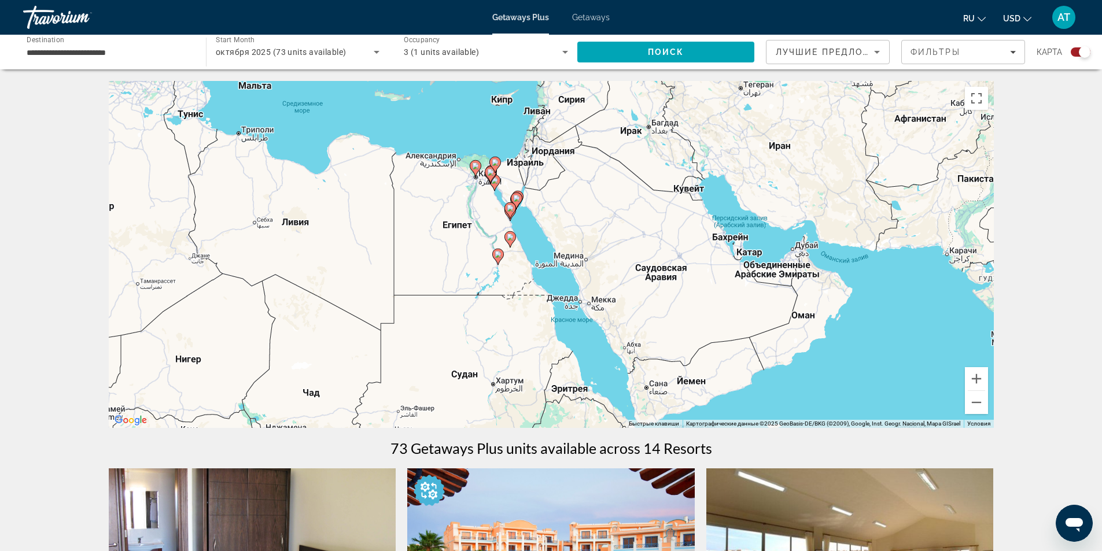
drag, startPoint x: 773, startPoint y: 233, endPoint x: 695, endPoint y: 221, distance: 78.5
click at [688, 216] on div "Чтобы активировать перетаскивание с помощью клавиатуры, нажмите Alt + Ввод. Пос…" at bounding box center [551, 254] width 885 height 347
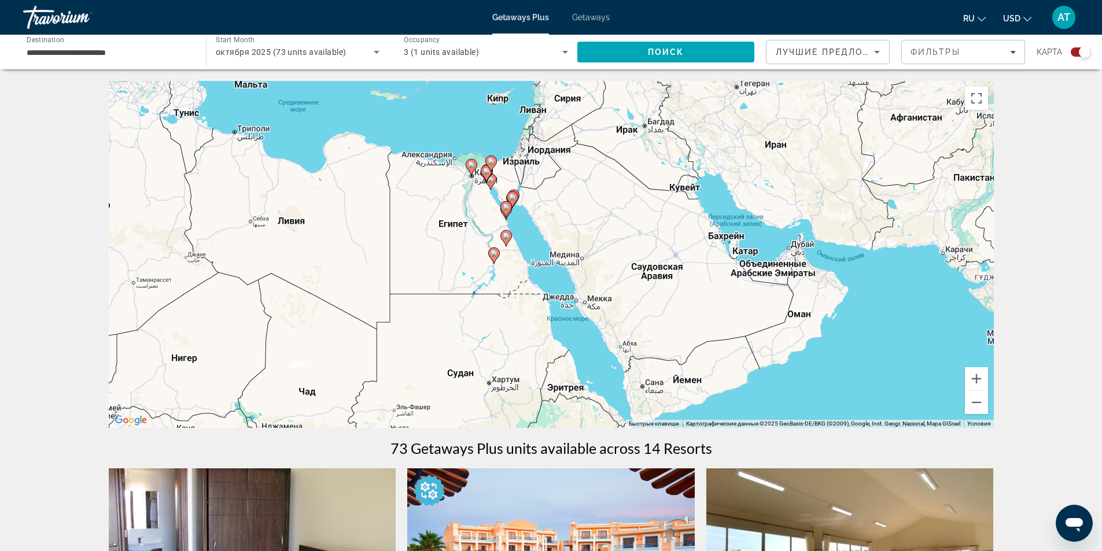
click at [765, 271] on div "Чтобы активировать перетаскивание с помощью клавиатуры, нажмите Alt + Ввод. Пос…" at bounding box center [551, 254] width 885 height 347
click at [104, 52] on input "**********" at bounding box center [109, 53] width 164 height 14
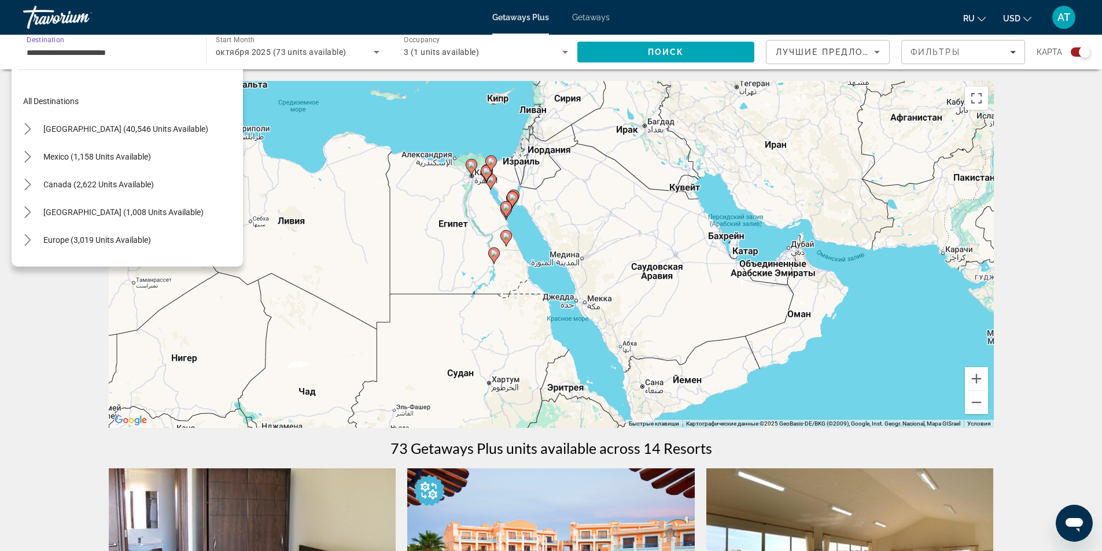
scroll to position [271, 0]
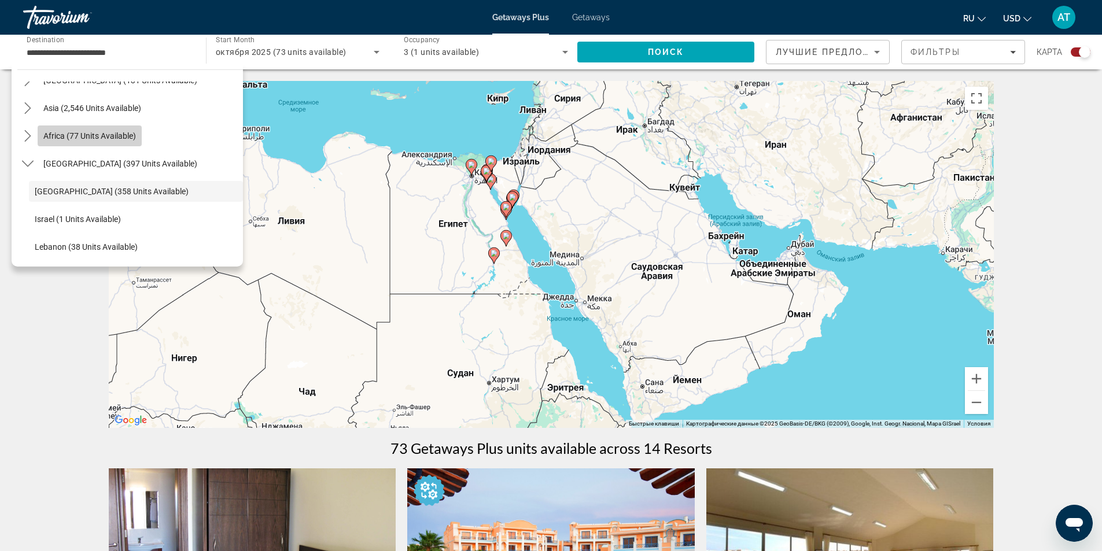
click at [119, 135] on span "Africa (77 units available)" at bounding box center [89, 135] width 93 height 9
type input "**********"
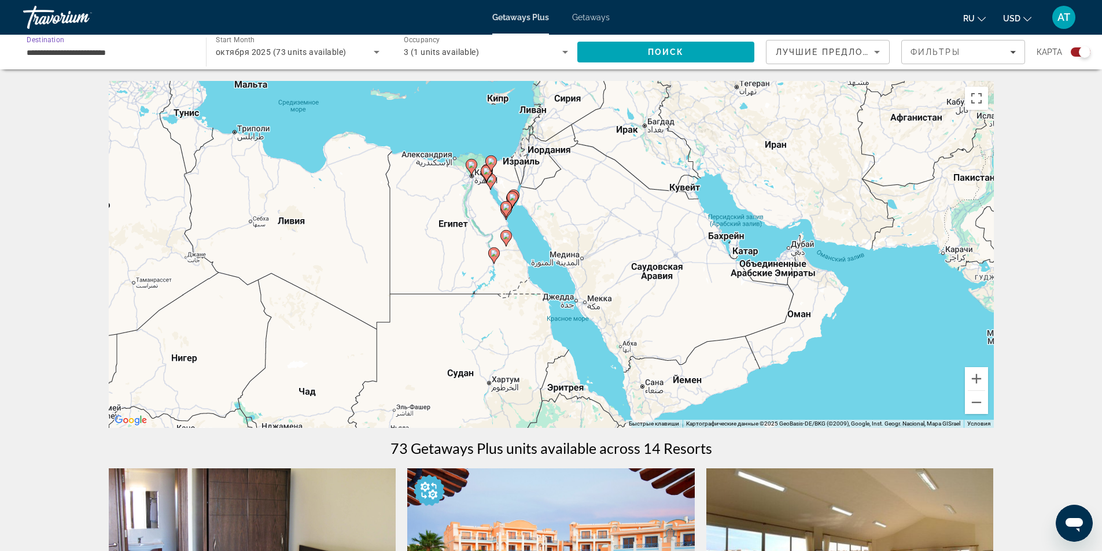
click at [763, 185] on div "Чтобы активировать перетаскивание с помощью клавиатуры, нажмите Alt + Ввод. Пос…" at bounding box center [551, 254] width 885 height 347
click at [725, 249] on div "Чтобы активировать перетаскивание с помощью клавиатуры, нажмите Alt + Ввод. Пос…" at bounding box center [551, 254] width 885 height 347
click at [747, 260] on div "Чтобы активировать перетаскивание с помощью клавиатуры, нажмите Alt + Ввод. Пос…" at bounding box center [551, 254] width 885 height 347
click at [757, 269] on div "Чтобы активировать перетаскивание с помощью клавиатуры, нажмите Alt + Ввод. Пос…" at bounding box center [551, 254] width 885 height 347
click at [781, 268] on div "Чтобы активировать перетаскивание с помощью клавиатуры, нажмите Alt + Ввод. Пос…" at bounding box center [551, 254] width 885 height 347
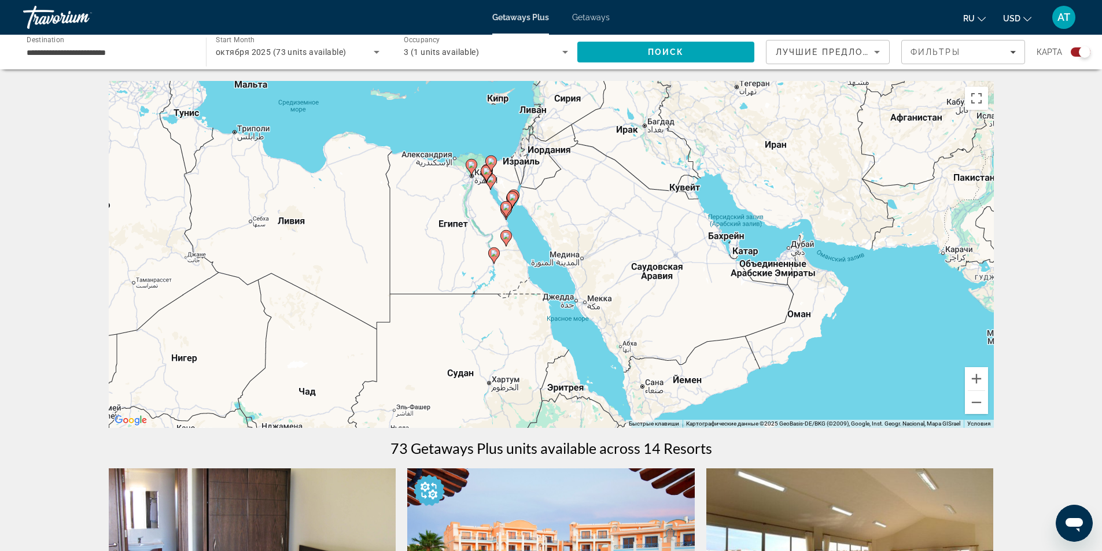
click at [795, 252] on div "Чтобы активировать перетаскивание с помощью клавиатуры, нажмите Alt + Ввод. Пос…" at bounding box center [551, 254] width 885 height 347
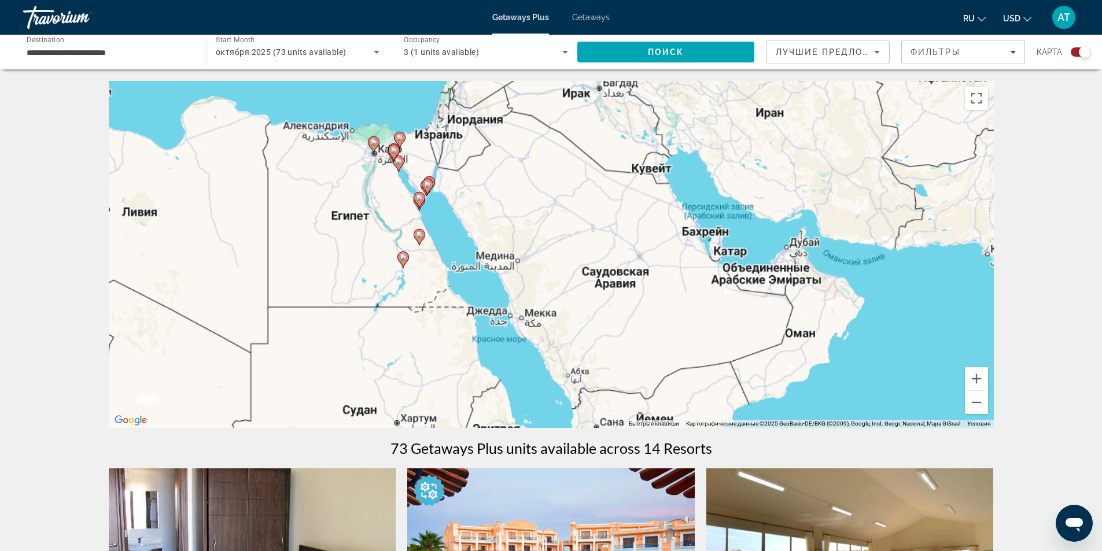
click at [795, 252] on div "Чтобы активировать перетаскивание с помощью клавиатуры, нажмите Alt + Ввод. Пос…" at bounding box center [551, 254] width 885 height 347
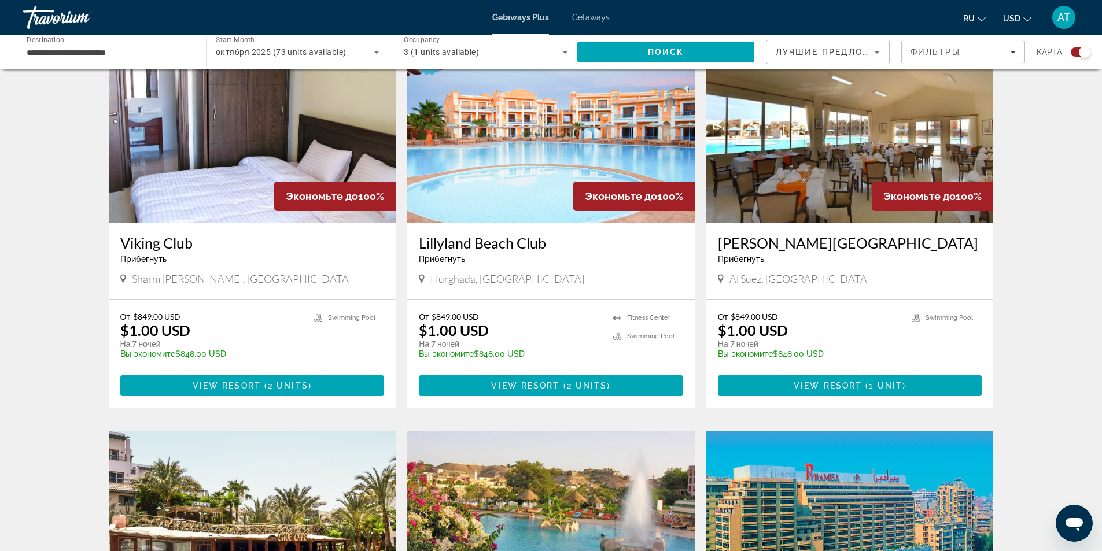
scroll to position [405, 0]
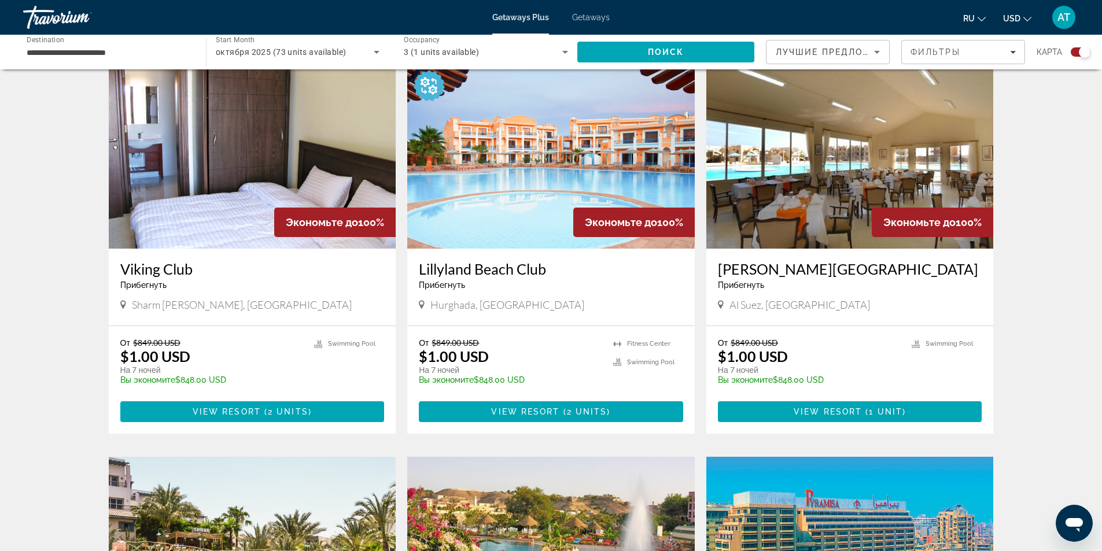
click at [543, 174] on img "Main content" at bounding box center [550, 156] width 287 height 185
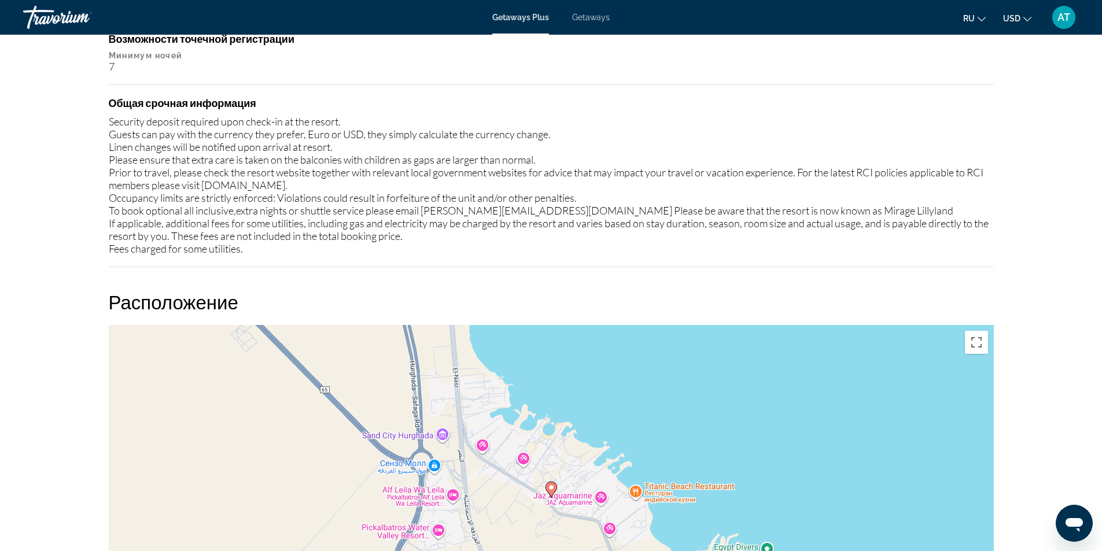
scroll to position [1504, 0]
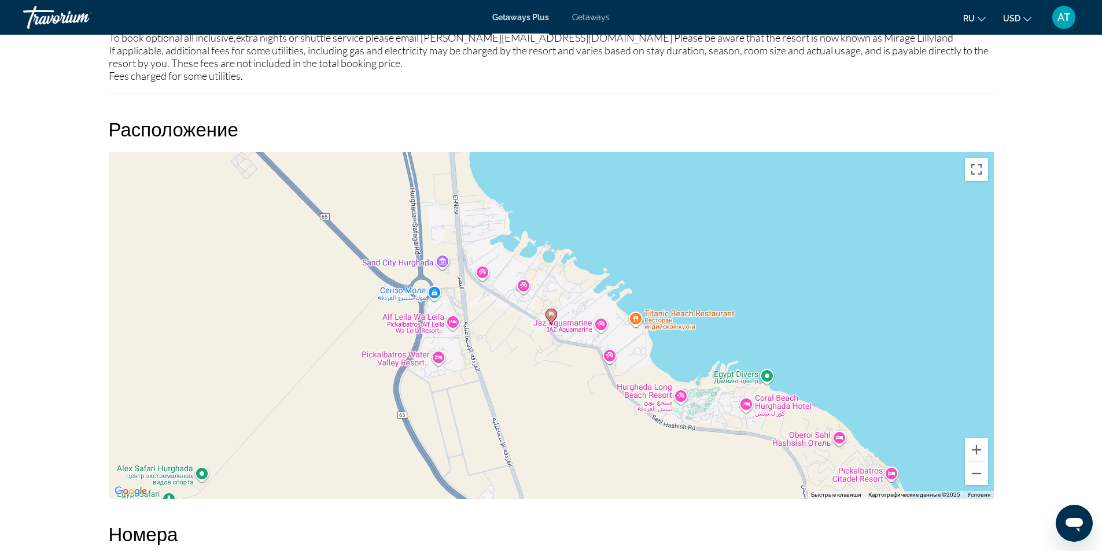
click at [552, 318] on icon "Main content" at bounding box center [550, 316] width 10 height 15
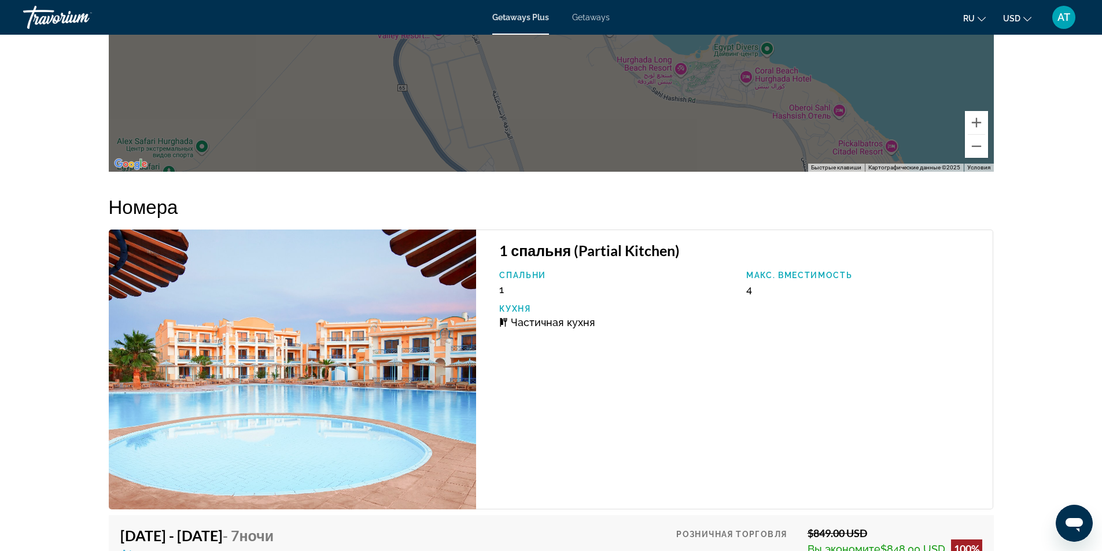
scroll to position [1887, 0]
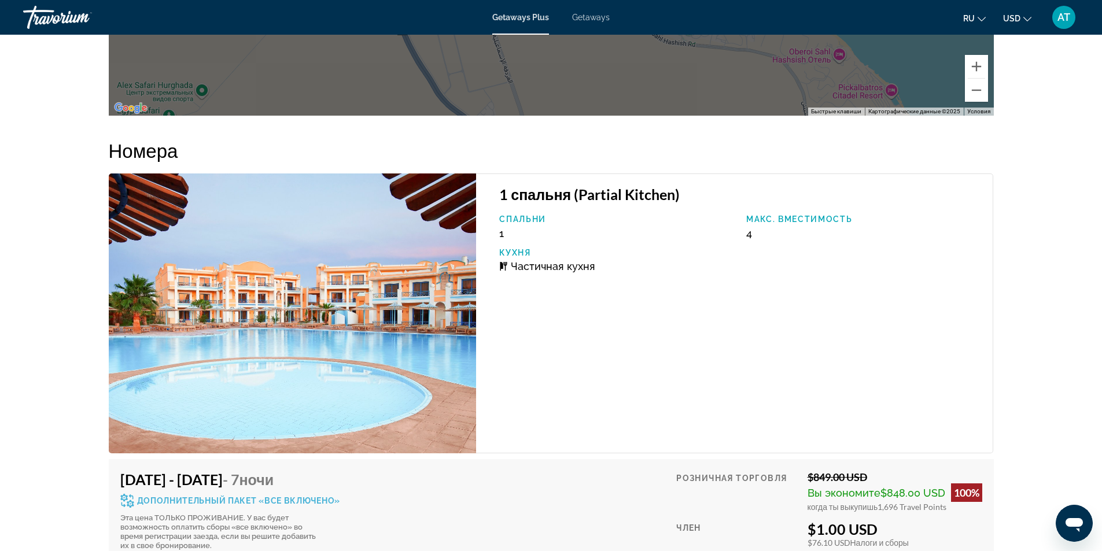
click at [367, 288] on img "Main content" at bounding box center [293, 314] width 368 height 280
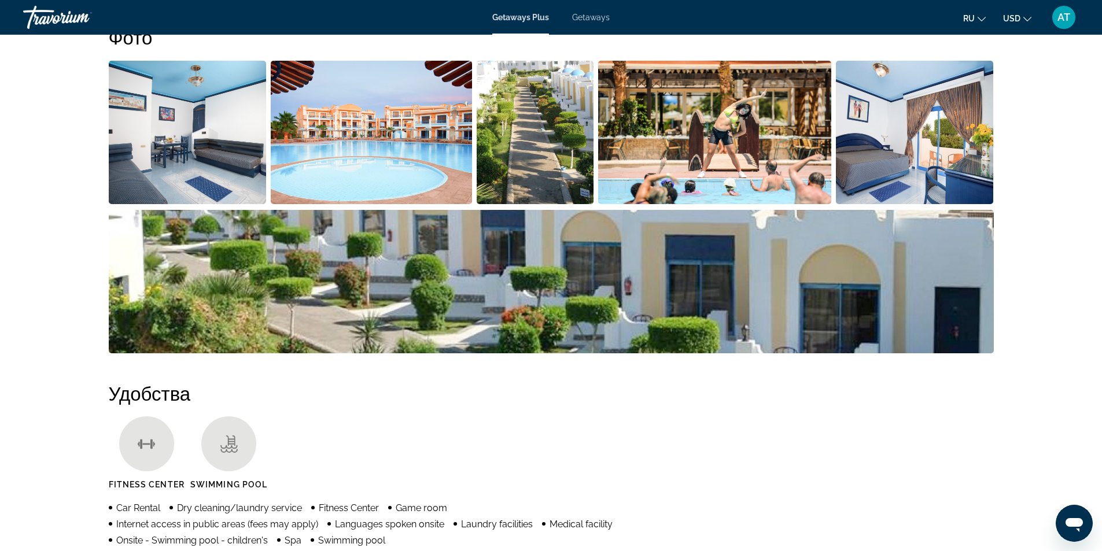
scroll to position [557, 0]
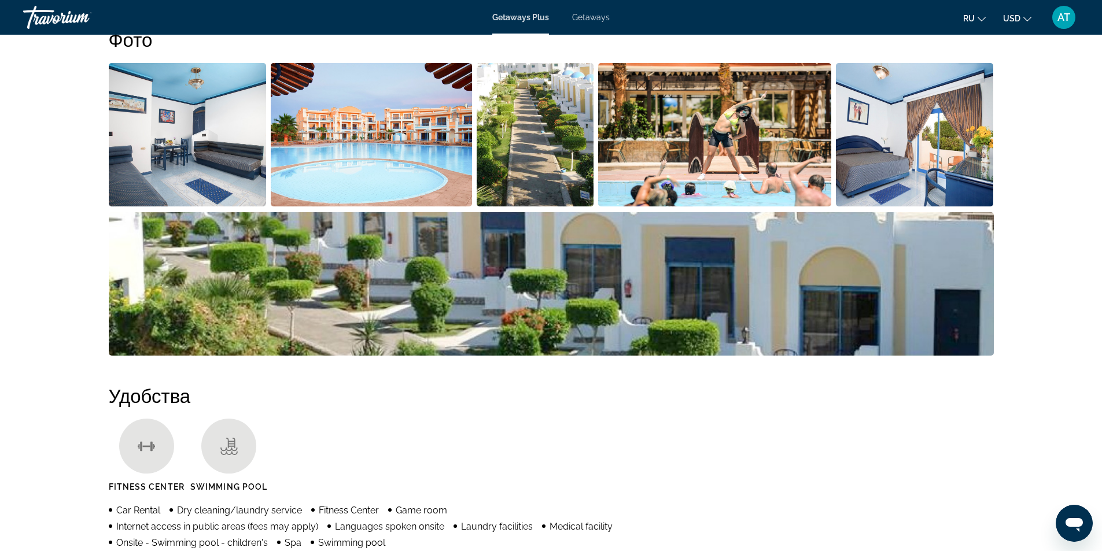
click at [229, 175] on img "Open full-screen image slider" at bounding box center [188, 134] width 158 height 143
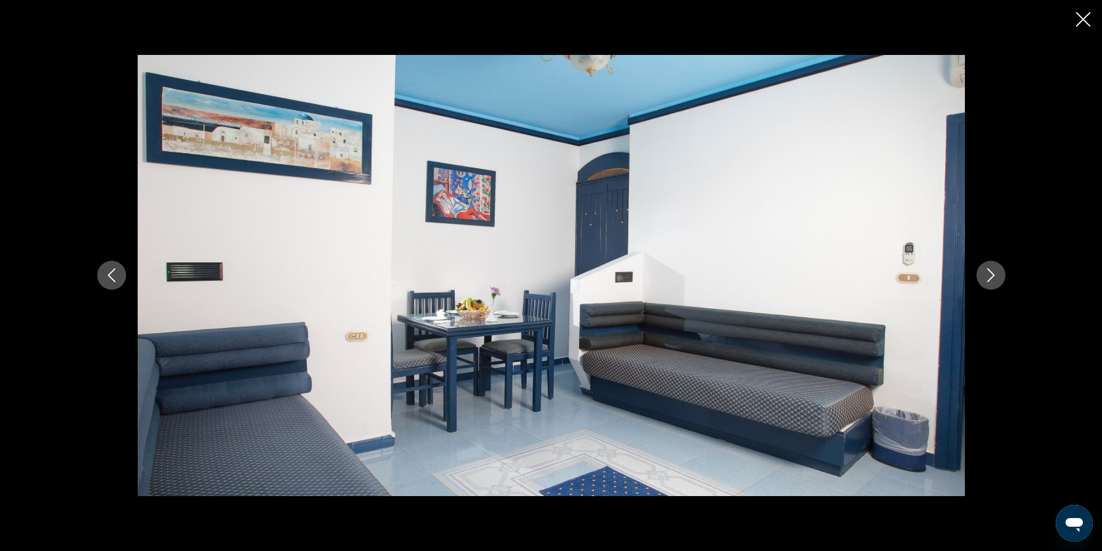
click at [989, 274] on icon "Next image" at bounding box center [991, 275] width 14 height 14
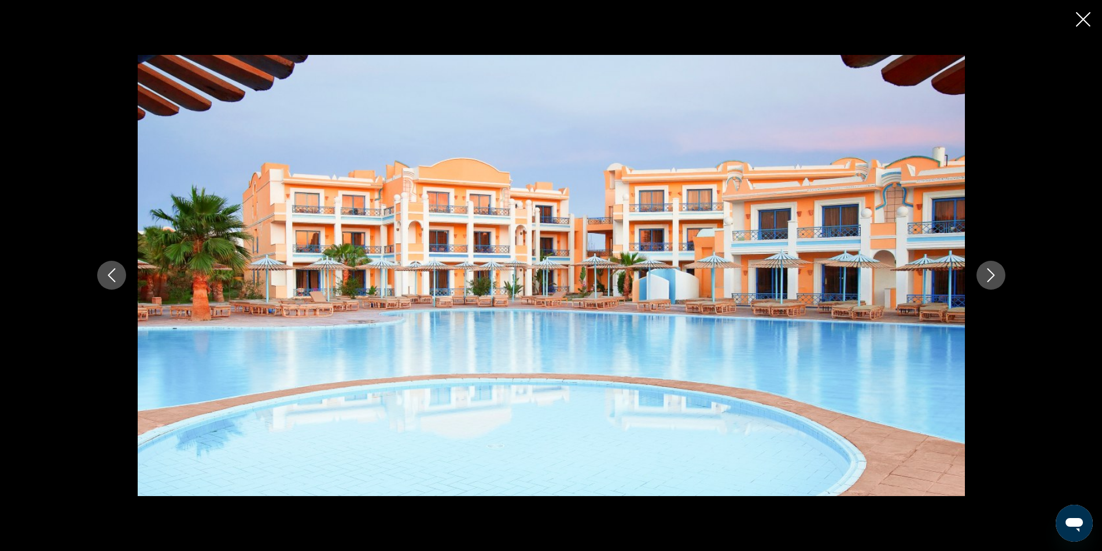
click at [989, 274] on icon "Next image" at bounding box center [991, 275] width 14 height 14
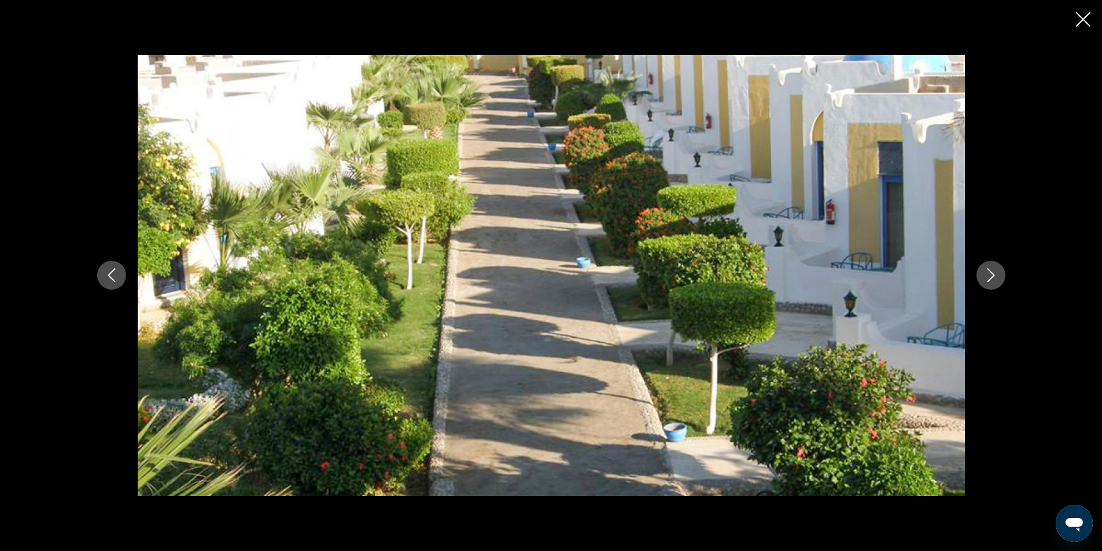
click at [989, 274] on icon "Next image" at bounding box center [991, 275] width 14 height 14
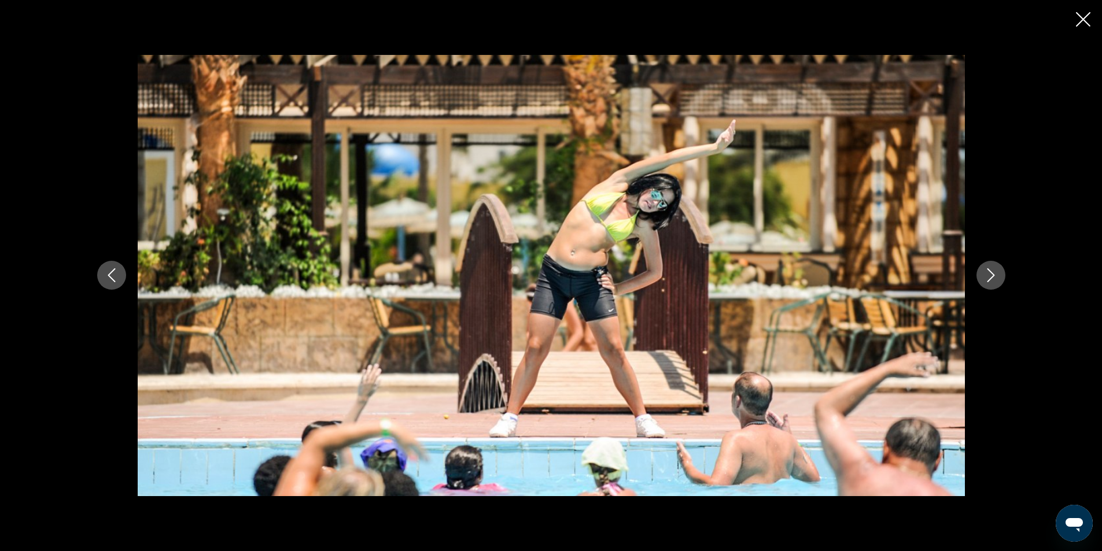
click at [989, 274] on icon "Next image" at bounding box center [991, 275] width 14 height 14
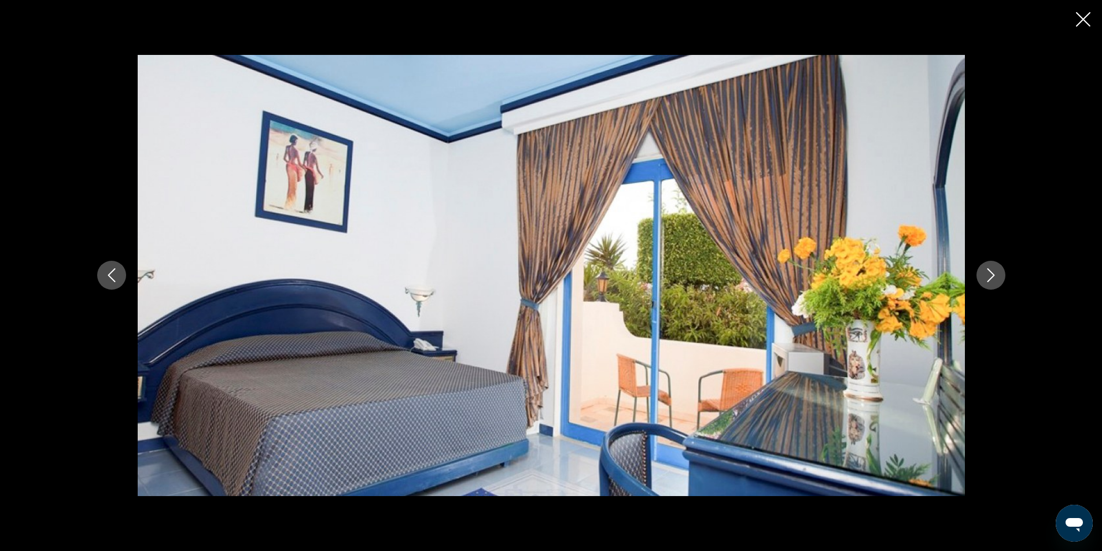
click at [989, 274] on icon "Next image" at bounding box center [991, 275] width 14 height 14
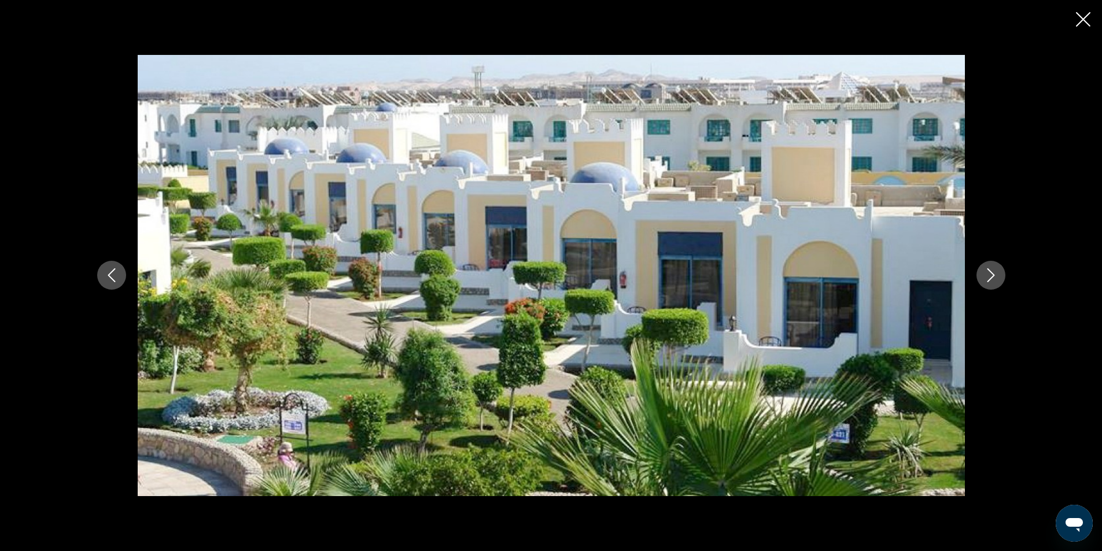
click at [989, 274] on icon "Next image" at bounding box center [991, 275] width 14 height 14
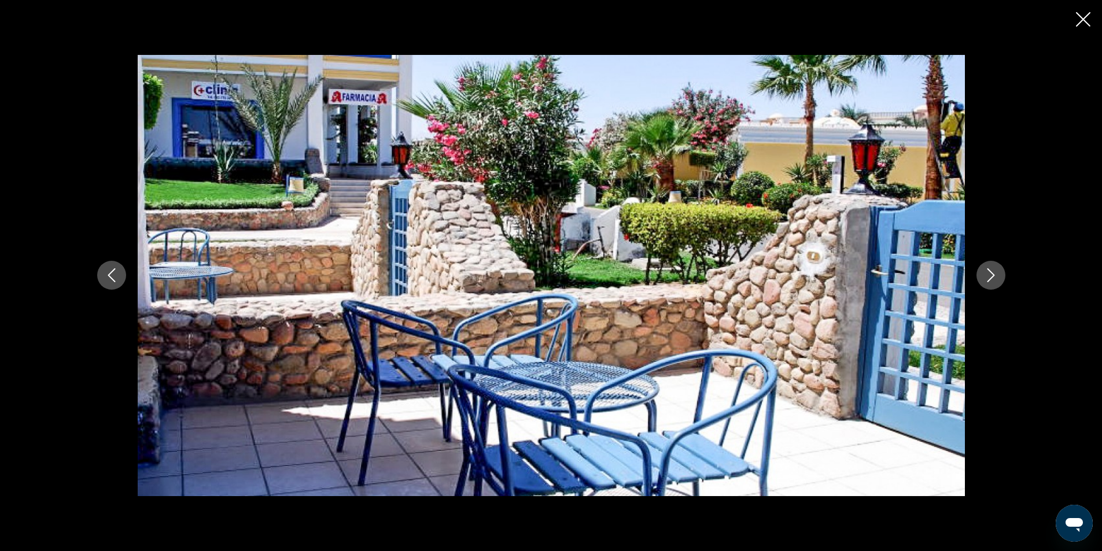
click at [989, 274] on icon "Next image" at bounding box center [991, 275] width 14 height 14
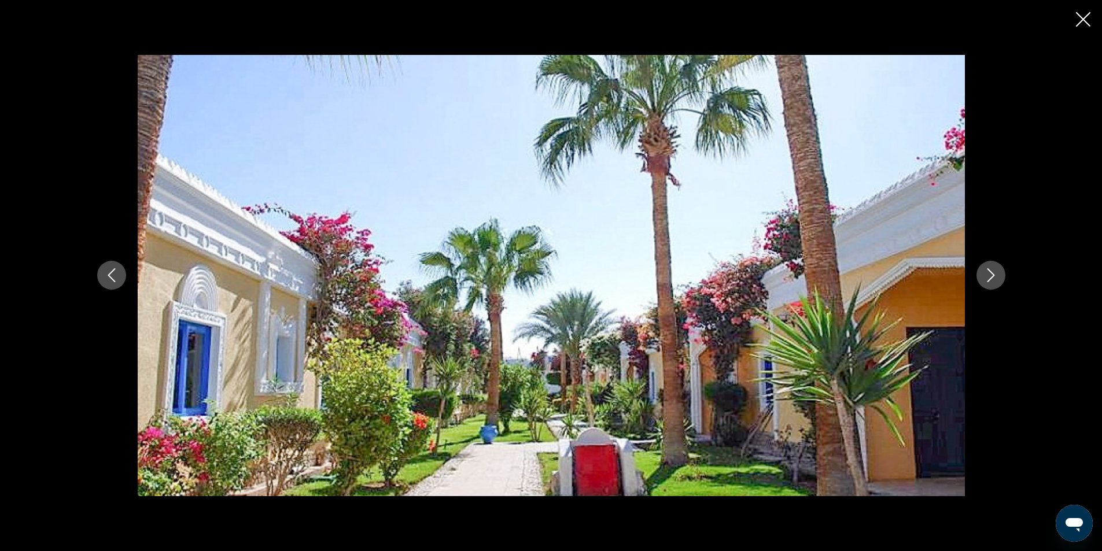
click at [989, 274] on icon "Next image" at bounding box center [991, 275] width 14 height 14
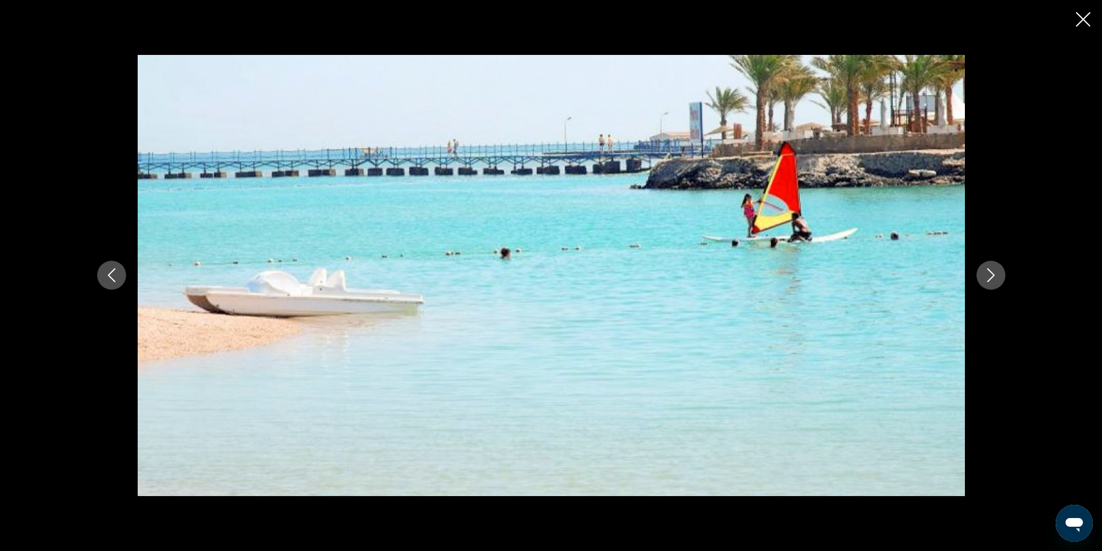
click at [989, 274] on icon "Next image" at bounding box center [991, 275] width 14 height 14
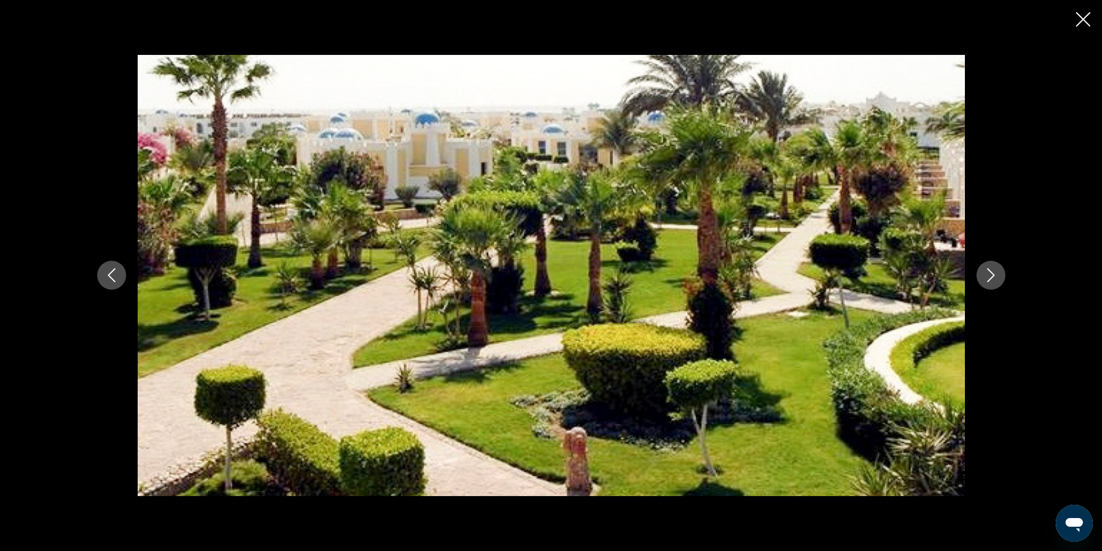
click at [989, 274] on icon "Next image" at bounding box center [991, 275] width 14 height 14
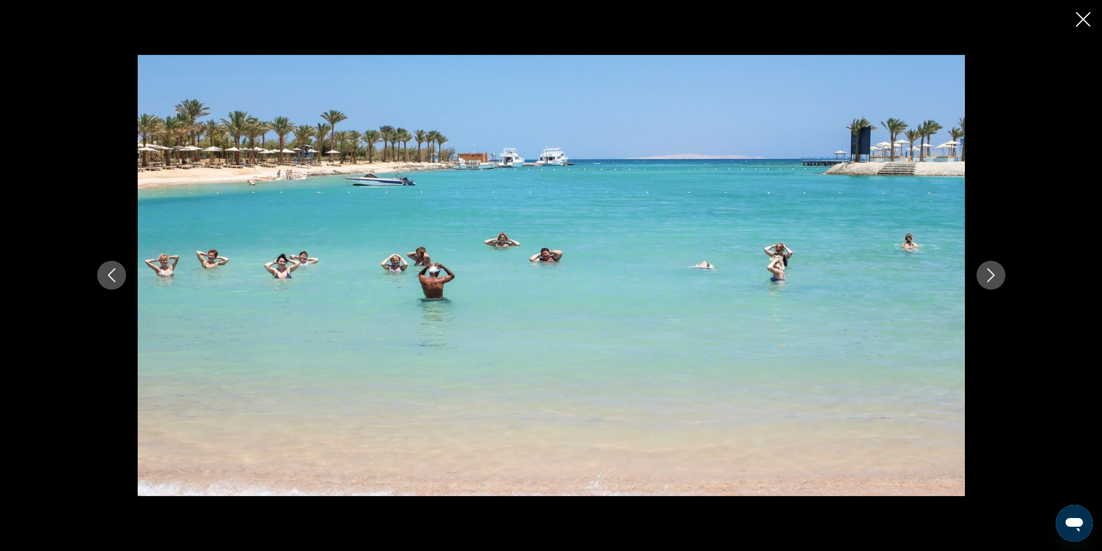
click at [989, 274] on icon "Next image" at bounding box center [991, 275] width 14 height 14
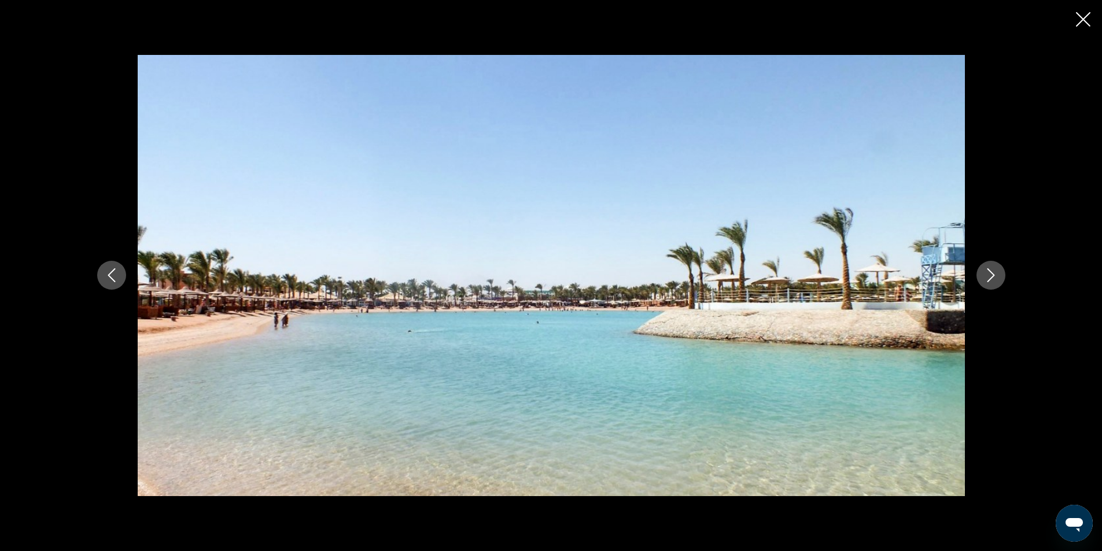
click at [989, 274] on icon "Next image" at bounding box center [991, 275] width 14 height 14
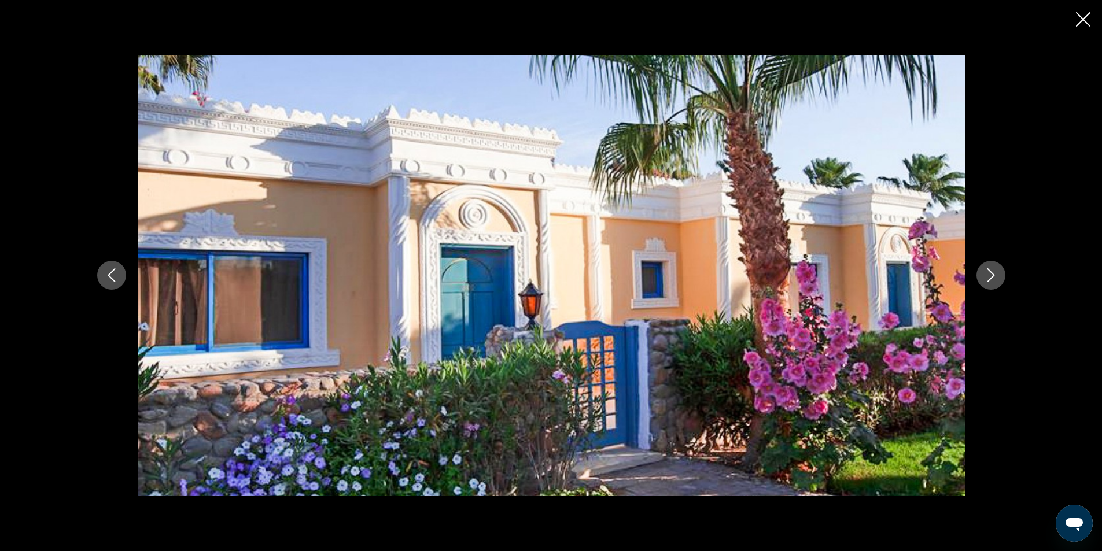
click at [989, 274] on icon "Next image" at bounding box center [991, 275] width 14 height 14
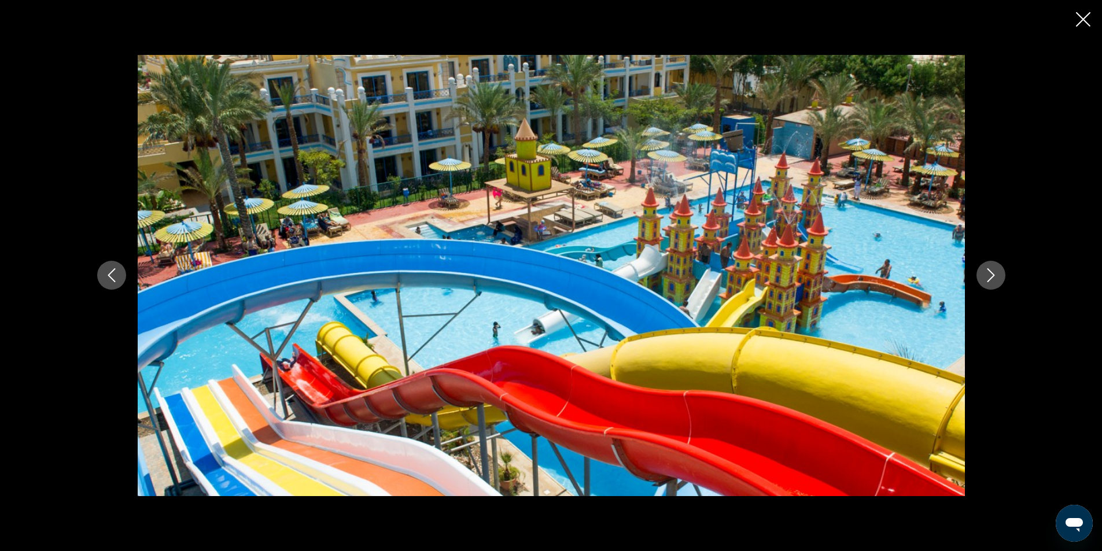
click at [989, 274] on icon "Next image" at bounding box center [991, 275] width 14 height 14
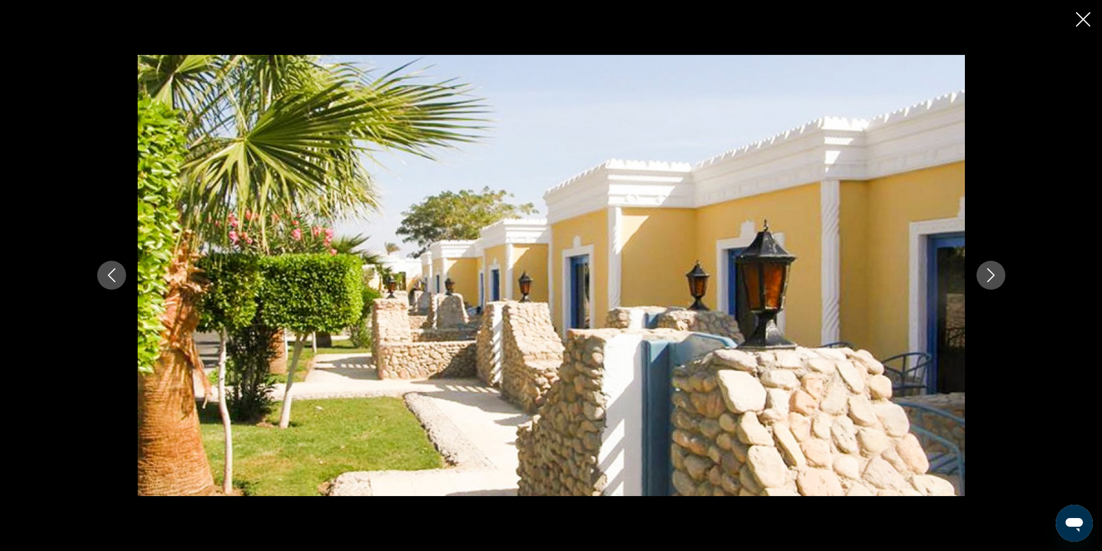
click at [989, 274] on icon "Next image" at bounding box center [991, 275] width 14 height 14
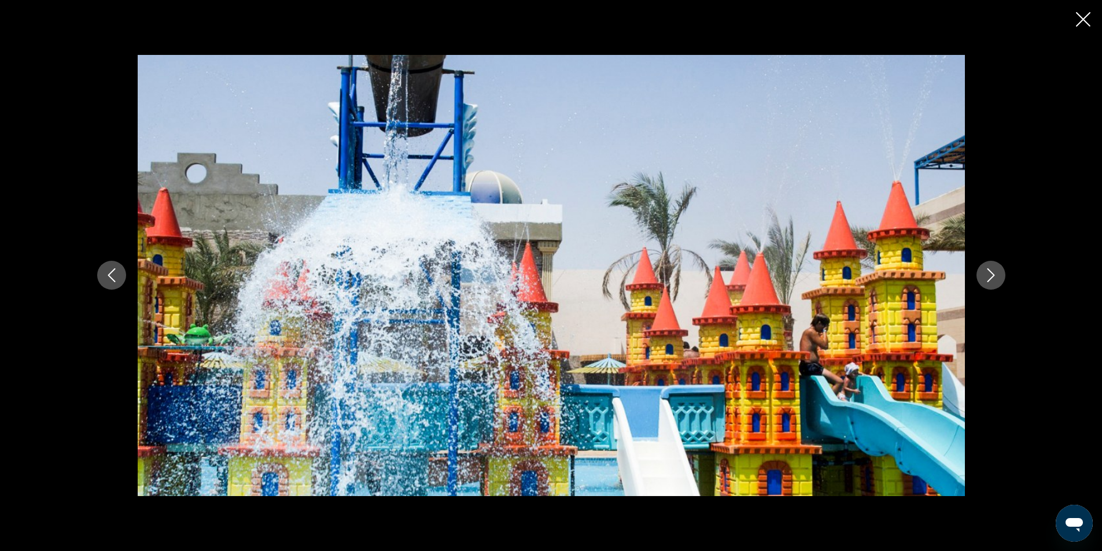
click at [989, 274] on icon "Next image" at bounding box center [991, 275] width 14 height 14
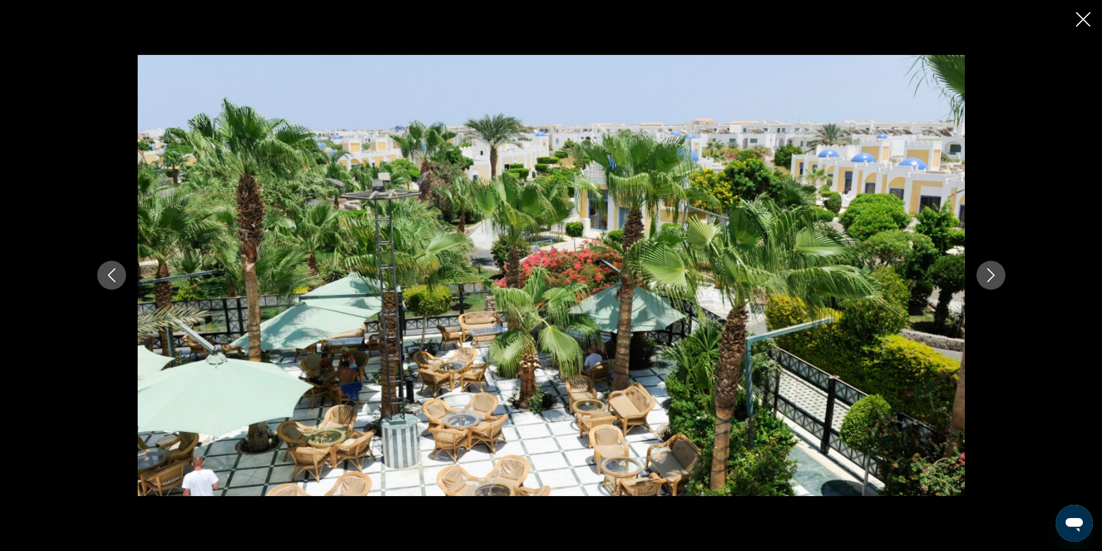
click at [989, 274] on icon "Next image" at bounding box center [991, 275] width 14 height 14
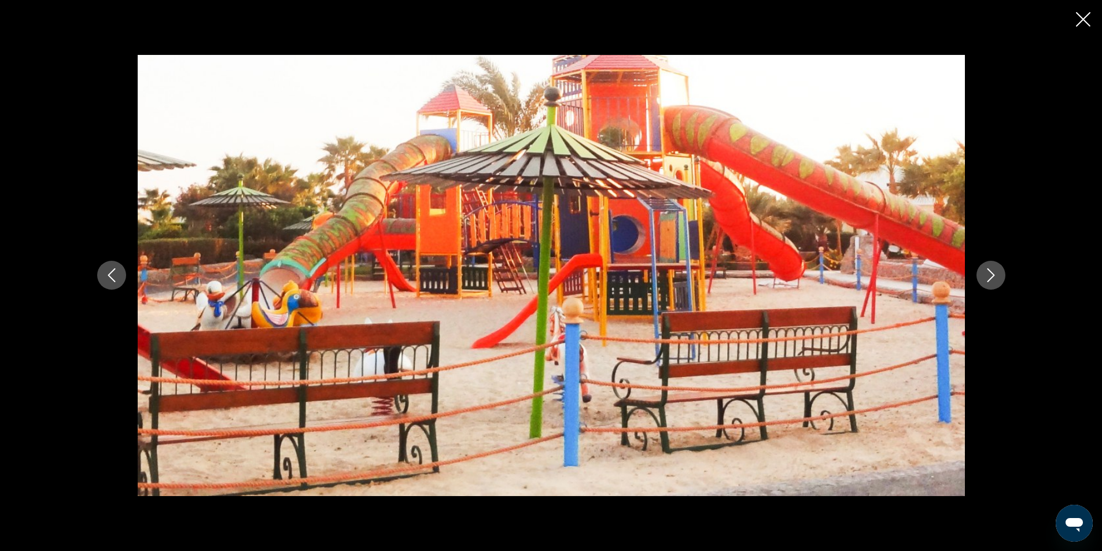
click at [989, 274] on icon "Next image" at bounding box center [991, 275] width 14 height 14
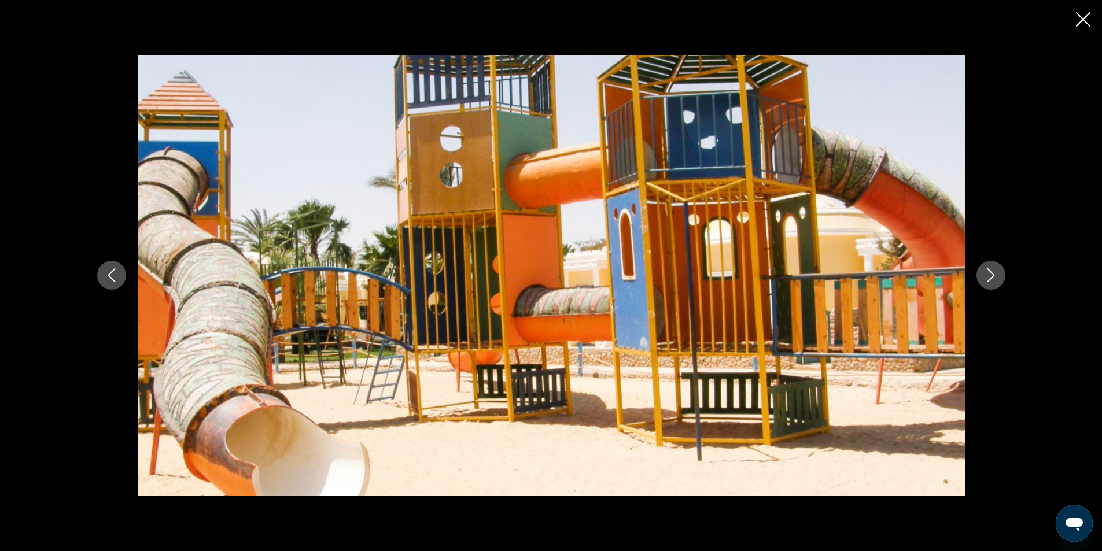
click at [989, 274] on icon "Next image" at bounding box center [991, 275] width 14 height 14
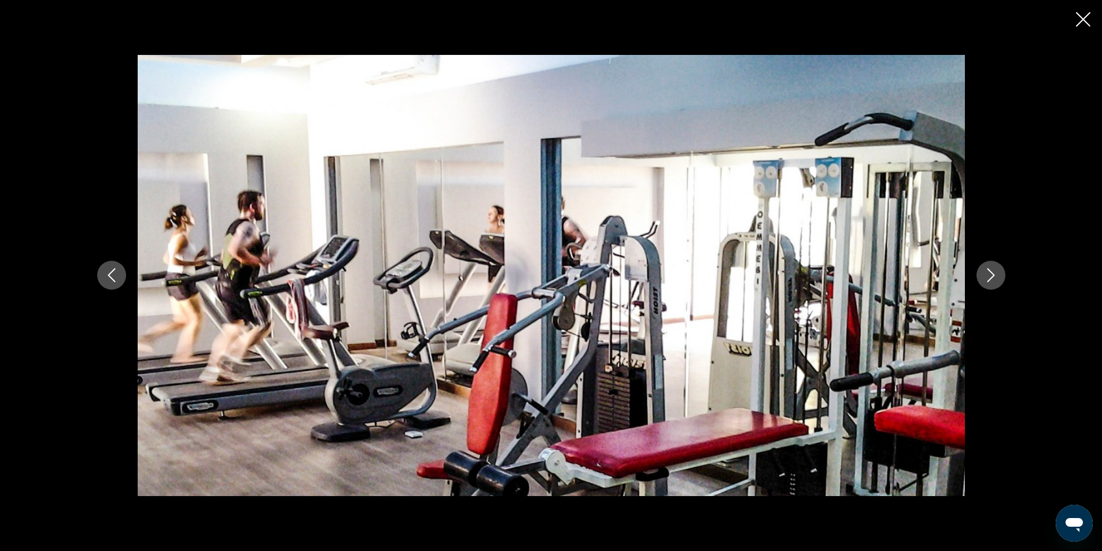
click at [1086, 16] on icon "Close slideshow" at bounding box center [1083, 19] width 14 height 14
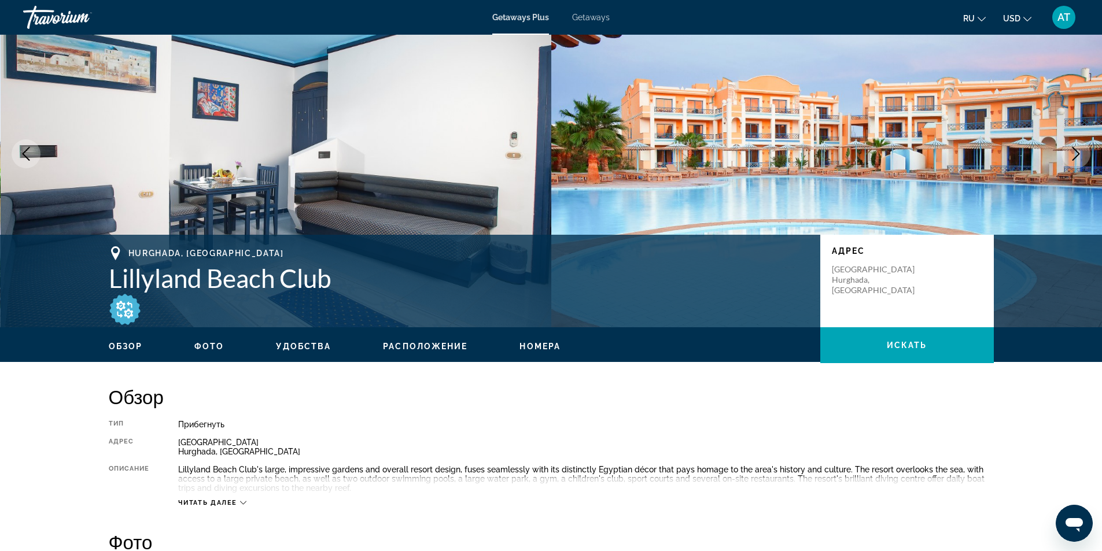
scroll to position [36, 0]
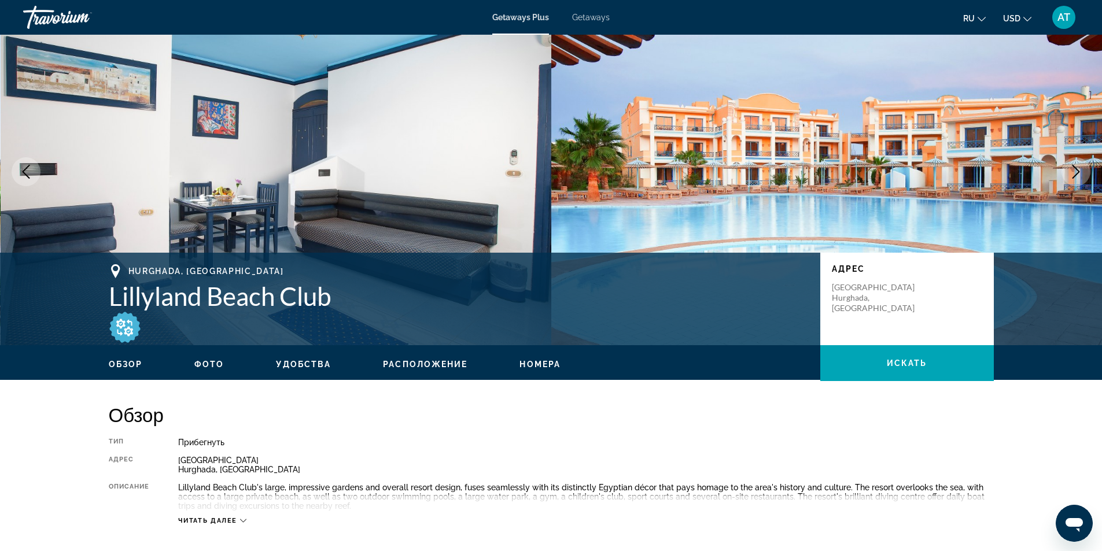
click at [308, 361] on span "Удобства" at bounding box center [303, 364] width 55 height 9
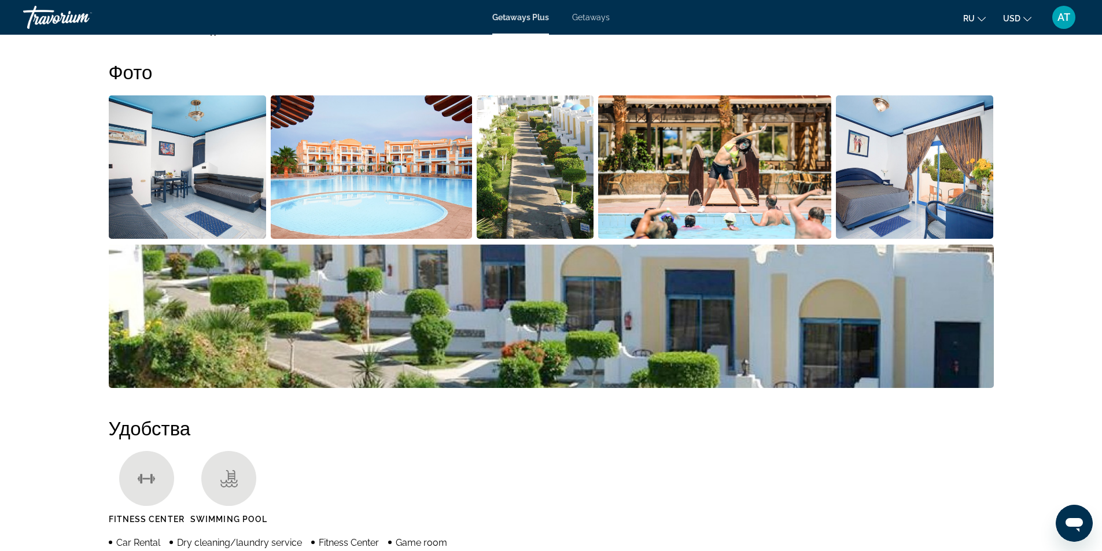
scroll to position [235, 0]
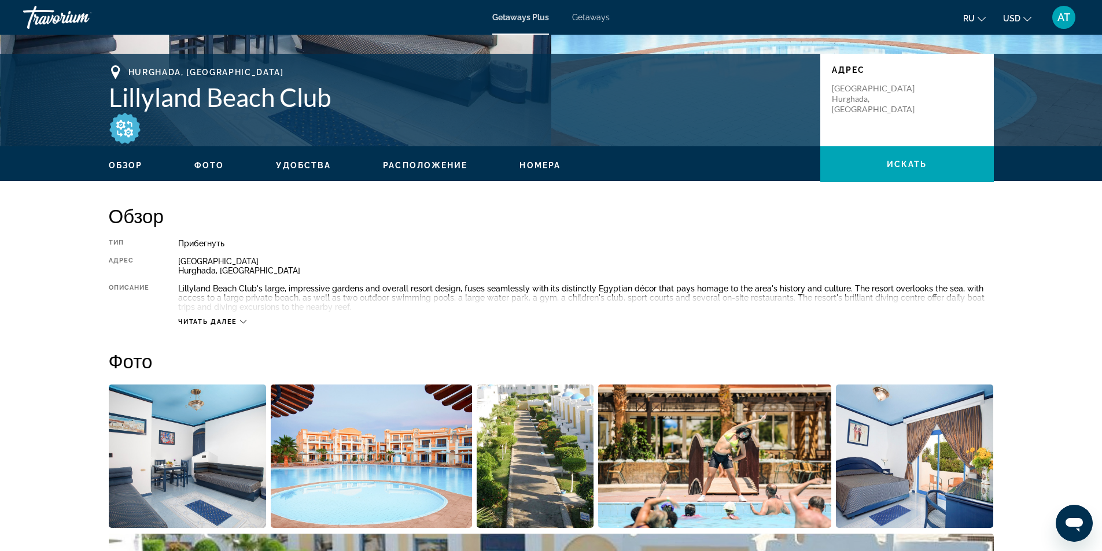
click at [429, 160] on button "Расположение" at bounding box center [425, 165] width 84 height 10
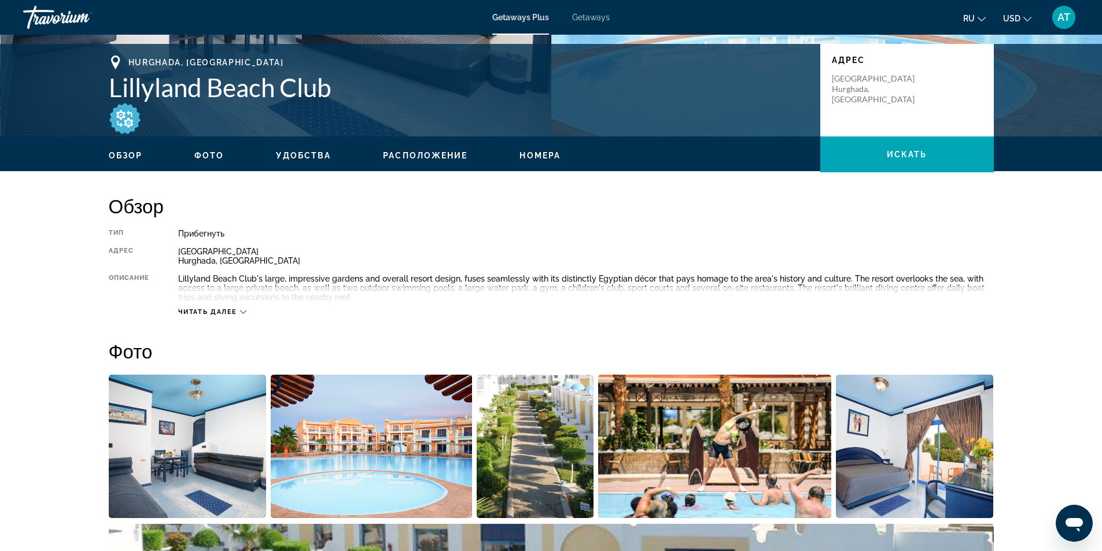
scroll to position [222, 0]
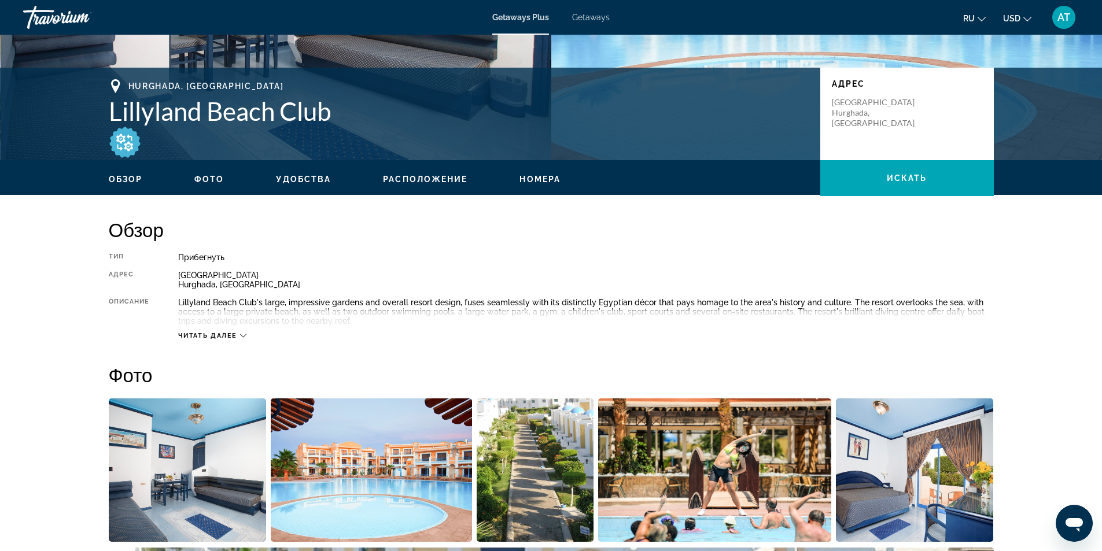
click at [444, 176] on span "Расположение" at bounding box center [425, 179] width 84 height 9
click at [852, 110] on p "[GEOGRAPHIC_DATA], [GEOGRAPHIC_DATA]" at bounding box center [878, 112] width 93 height 31
click at [237, 334] on span "Читать далее" at bounding box center [207, 336] width 59 height 8
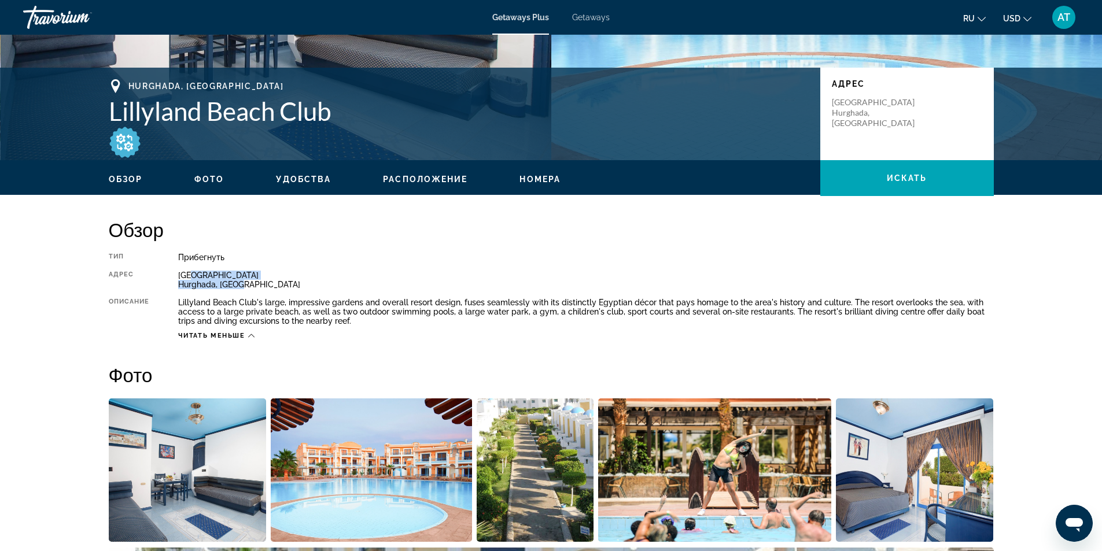
drag, startPoint x: 193, startPoint y: 272, endPoint x: 261, endPoint y: 287, distance: 69.3
click at [261, 287] on div "[GEOGRAPHIC_DATA], [GEOGRAPHIC_DATA]" at bounding box center [585, 280] width 815 height 19
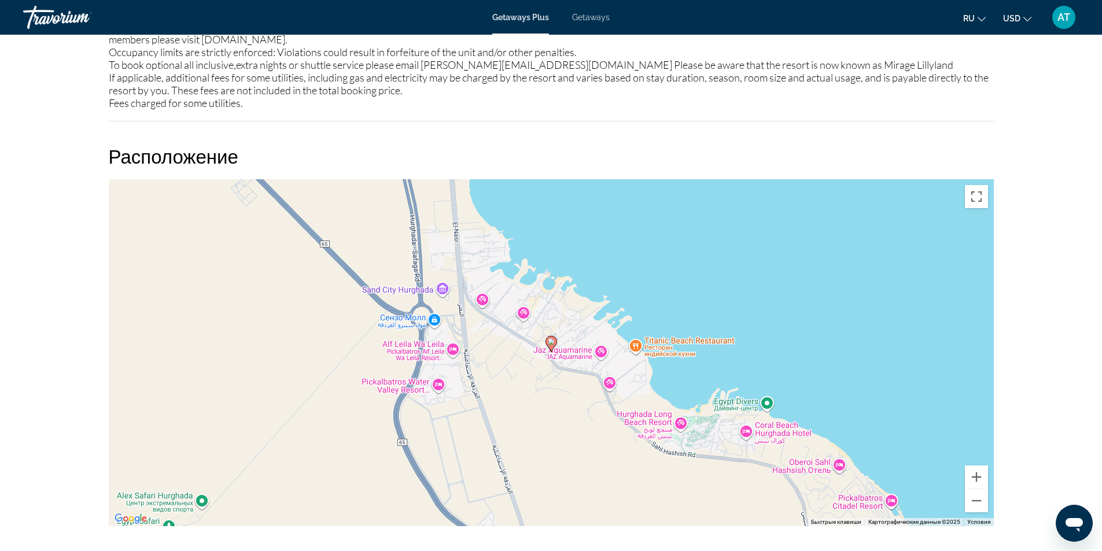
scroll to position [1494, 0]
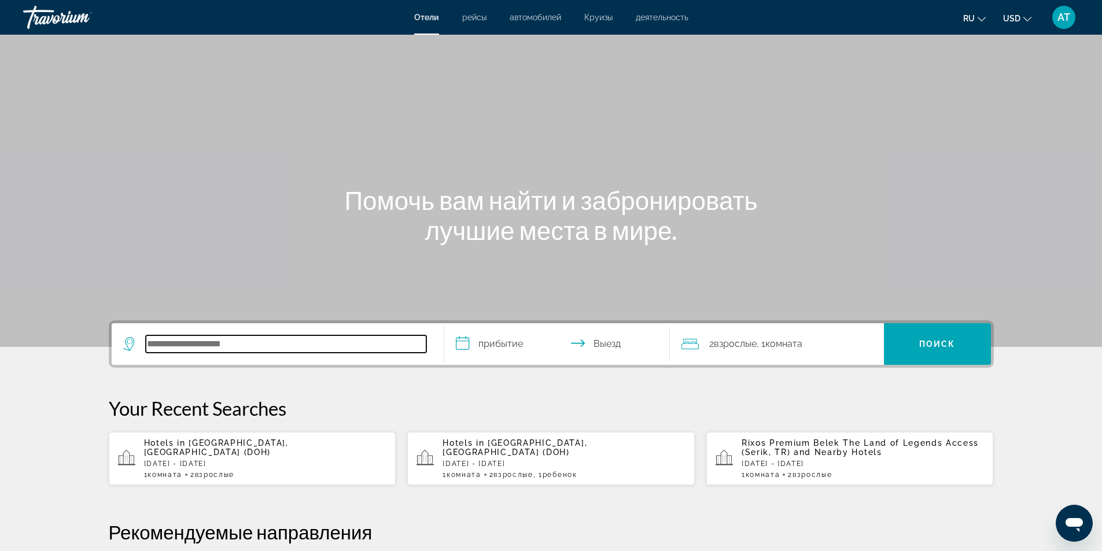
drag, startPoint x: 157, startPoint y: 340, endPoint x: 179, endPoint y: 346, distance: 23.1
click at [179, 346] on input "Search hotel destination" at bounding box center [286, 344] width 281 height 17
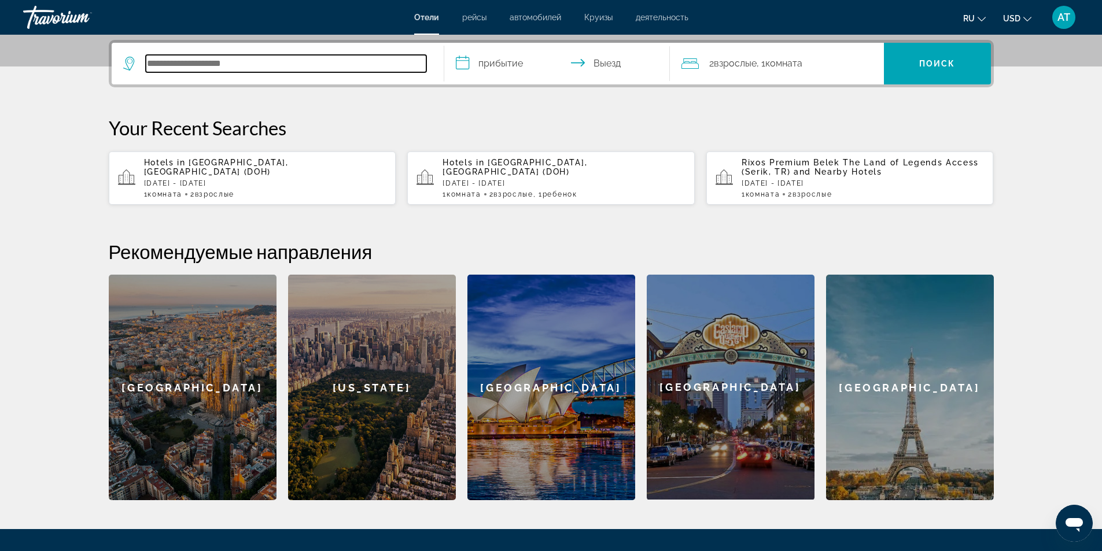
scroll to position [283, 0]
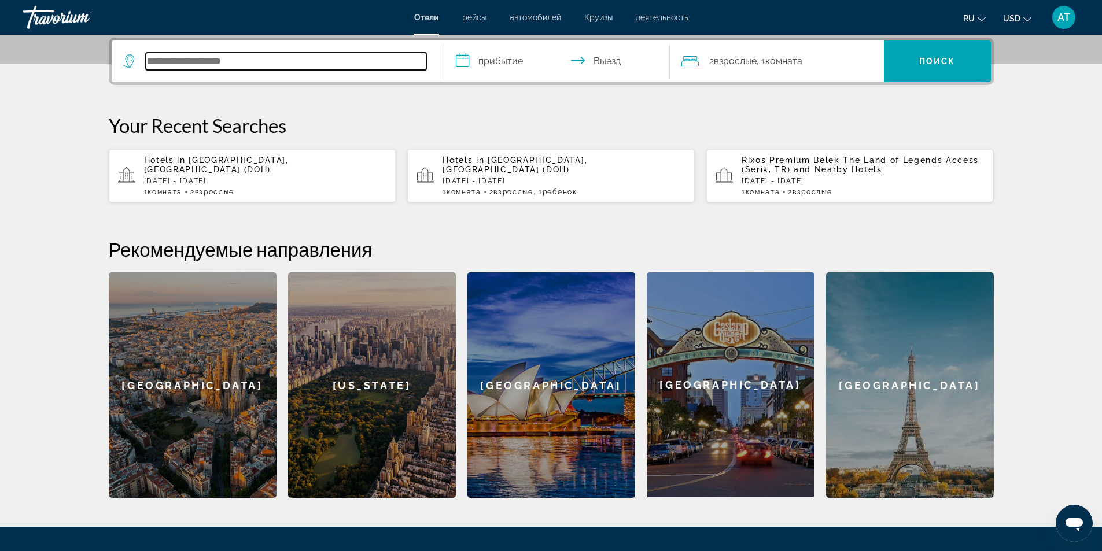
click at [162, 61] on input "Search hotel destination" at bounding box center [286, 61] width 281 height 17
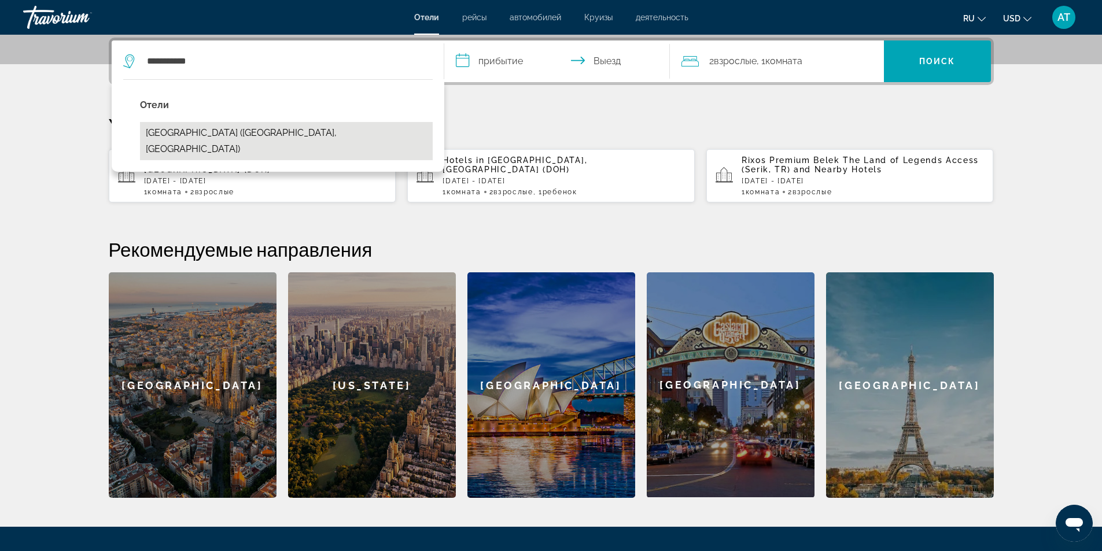
click at [185, 135] on button "Danat Jebel Dhanna Resort (Abu Dhabi, AE)" at bounding box center [286, 141] width 293 height 38
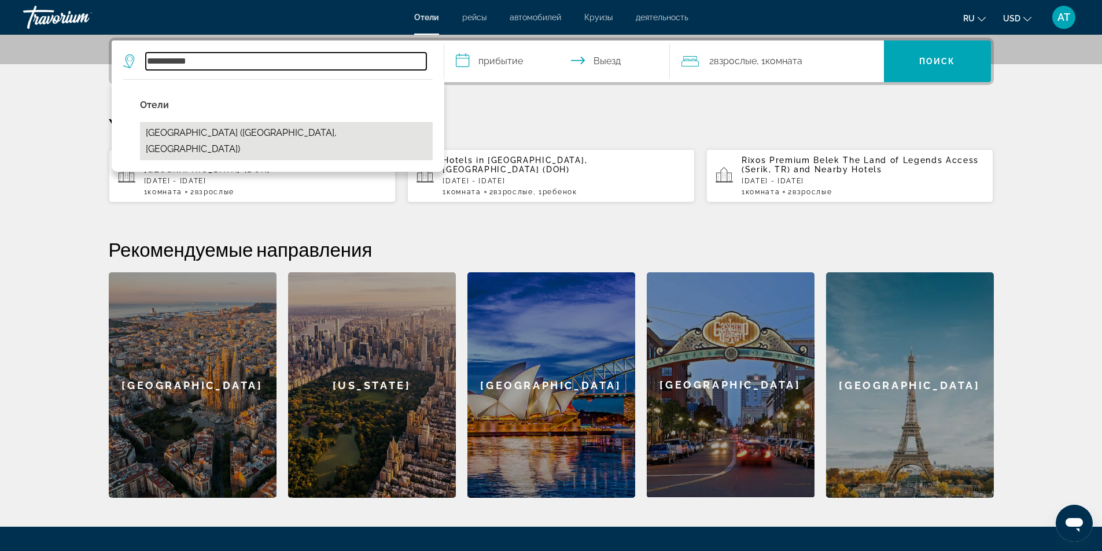
type input "**********"
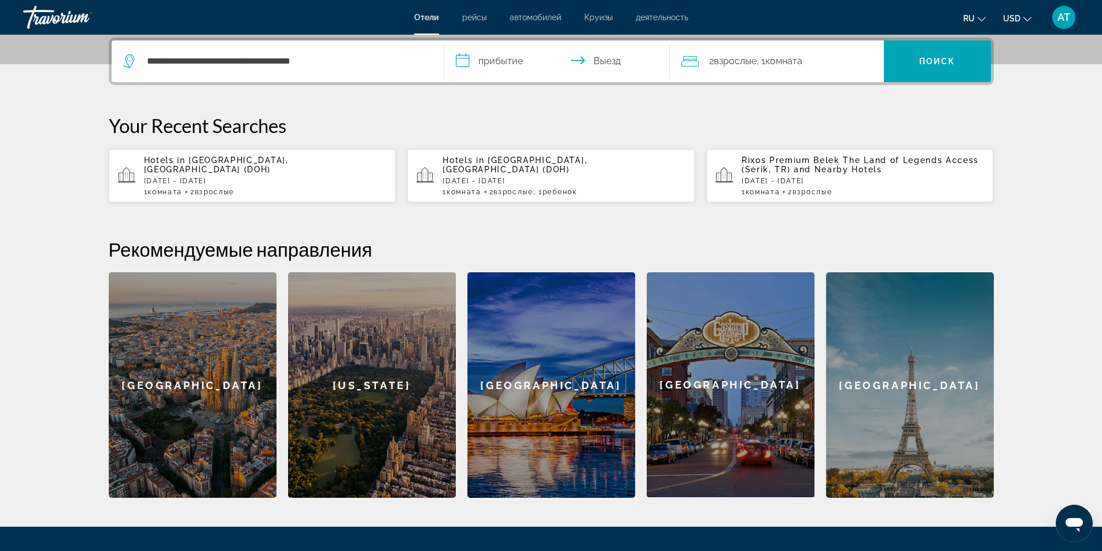
click at [522, 60] on input "**********" at bounding box center [559, 62] width 230 height 45
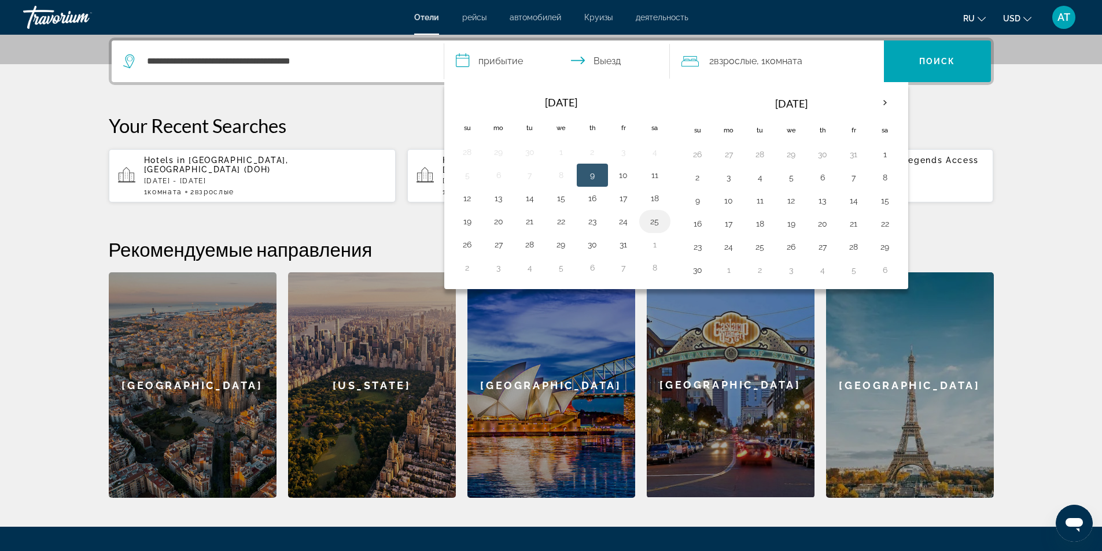
click at [653, 223] on button "25" at bounding box center [655, 221] width 19 height 16
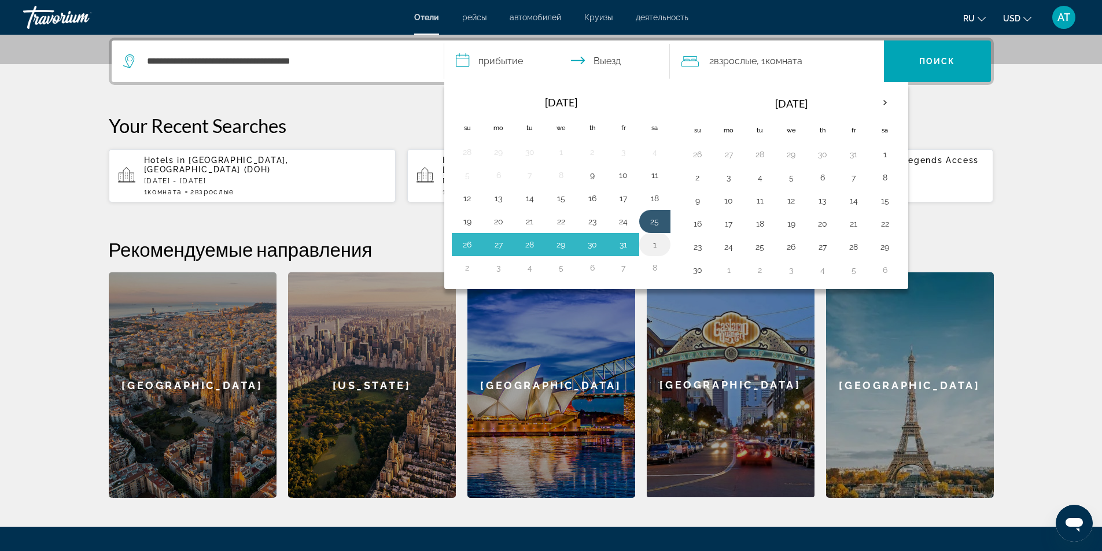
click at [649, 243] on button "1" at bounding box center [655, 245] width 19 height 16
type input "**********"
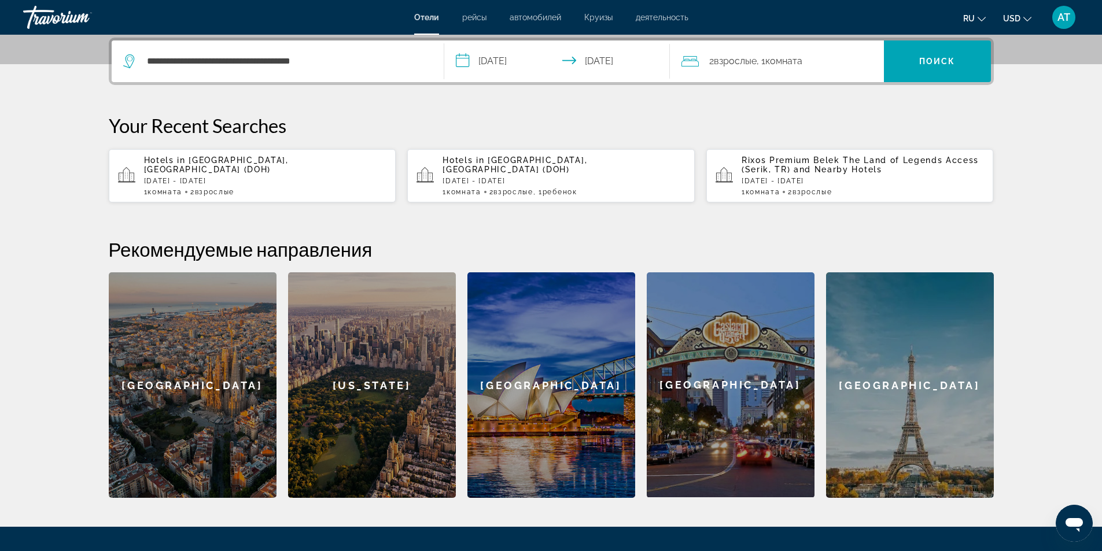
click at [849, 54] on div "2 Взрослый Взрослые , 1 Комната номера" at bounding box center [782, 61] width 202 height 16
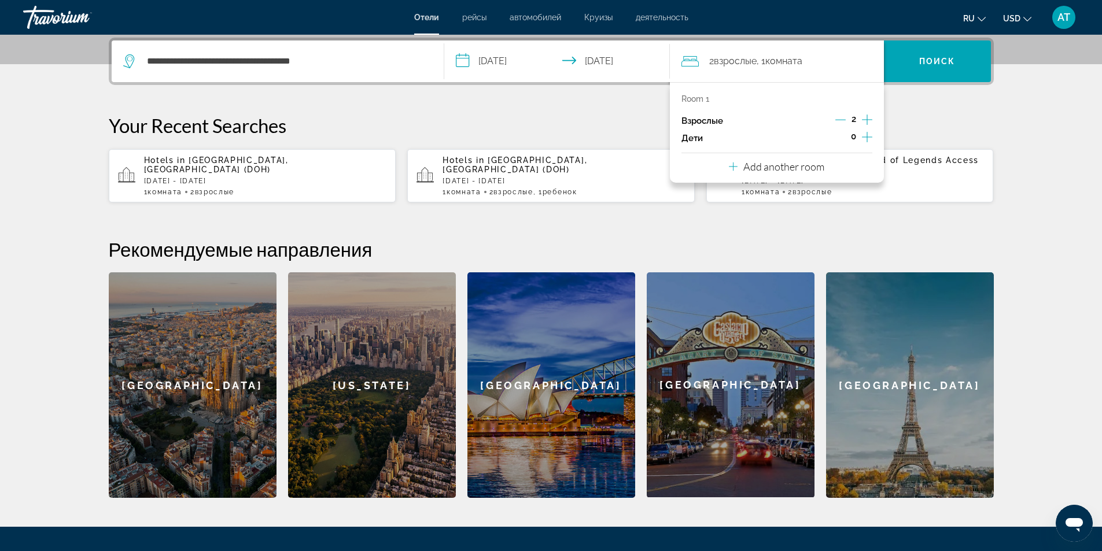
click at [865, 137] on icon "Increment children" at bounding box center [867, 137] width 10 height 10
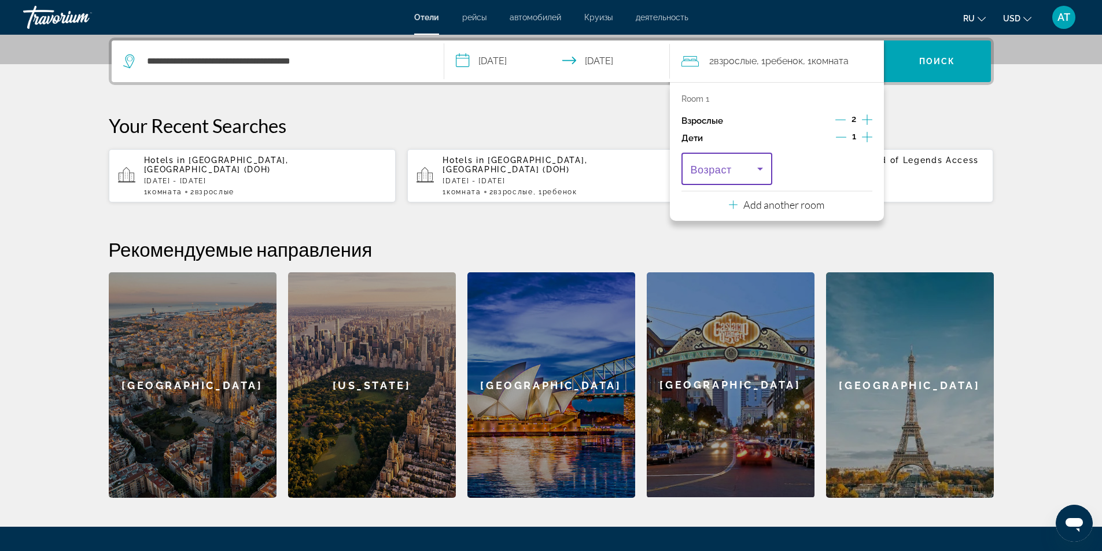
click at [760, 168] on icon "Travelers: 2 adults, 1 child" at bounding box center [760, 169] width 6 height 3
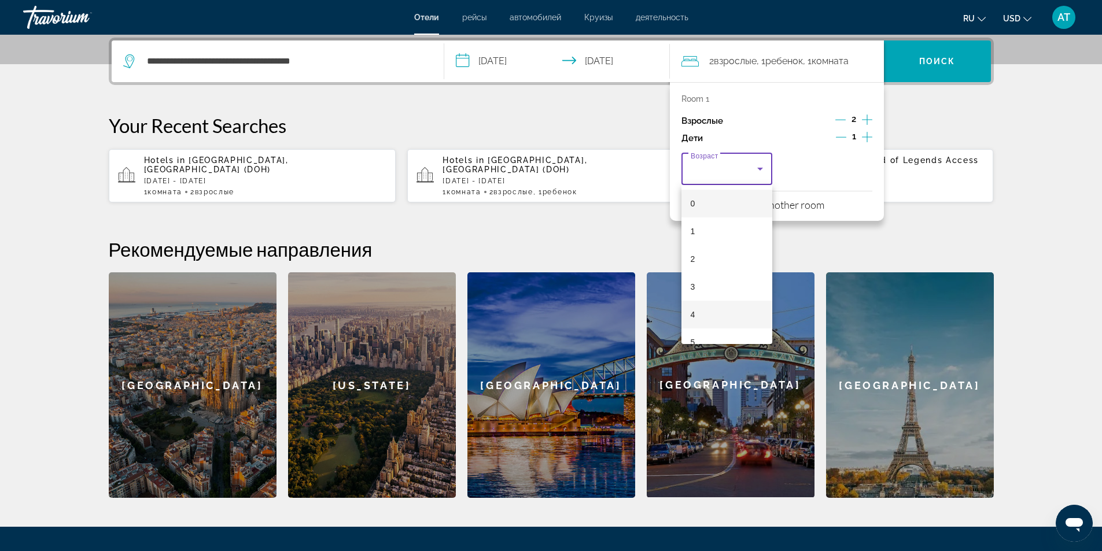
scroll to position [58, 0]
click at [698, 334] on mat-option "7" at bounding box center [726, 340] width 91 height 28
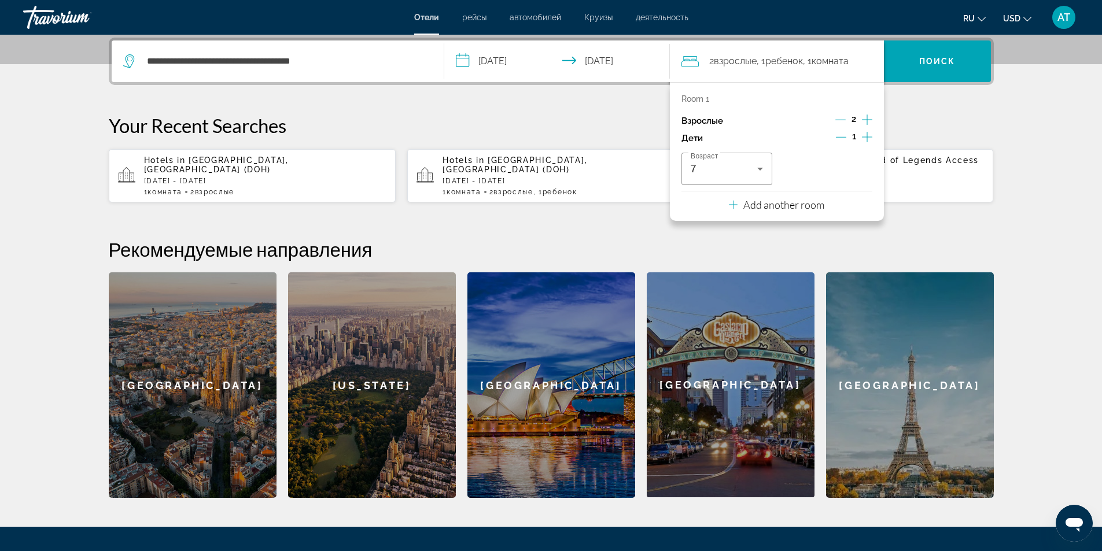
click at [900, 227] on div "**********" at bounding box center [551, 268] width 931 height 460
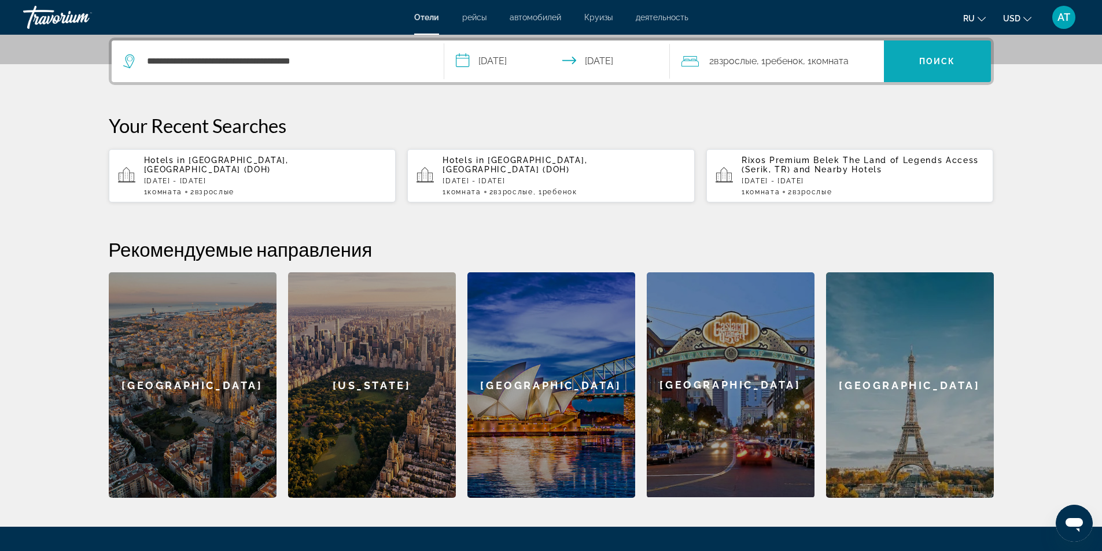
click at [911, 60] on span "Search" at bounding box center [937, 61] width 107 height 28
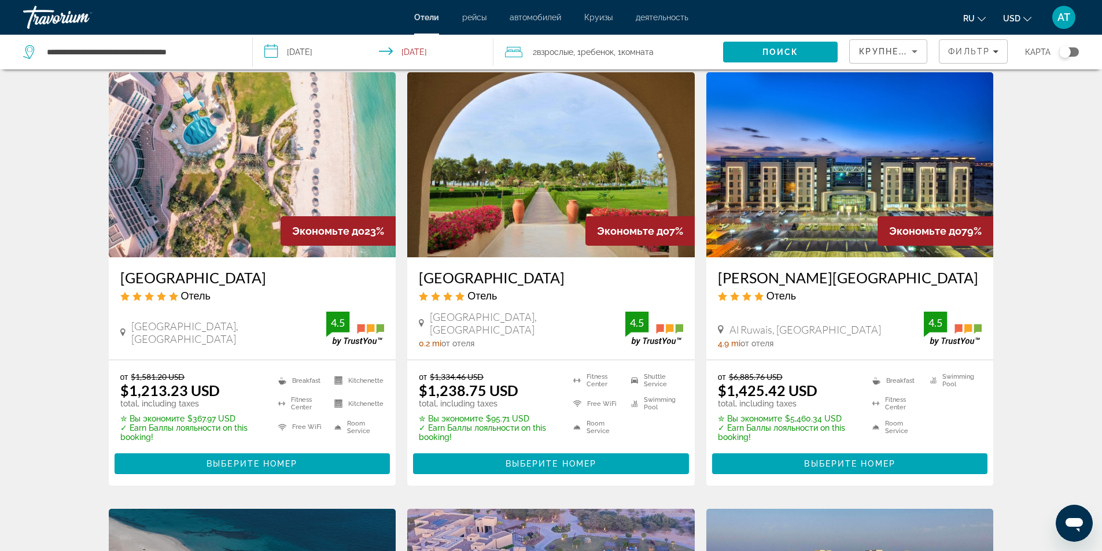
scroll to position [116, 0]
